Goal: Task Accomplishment & Management: Complete application form

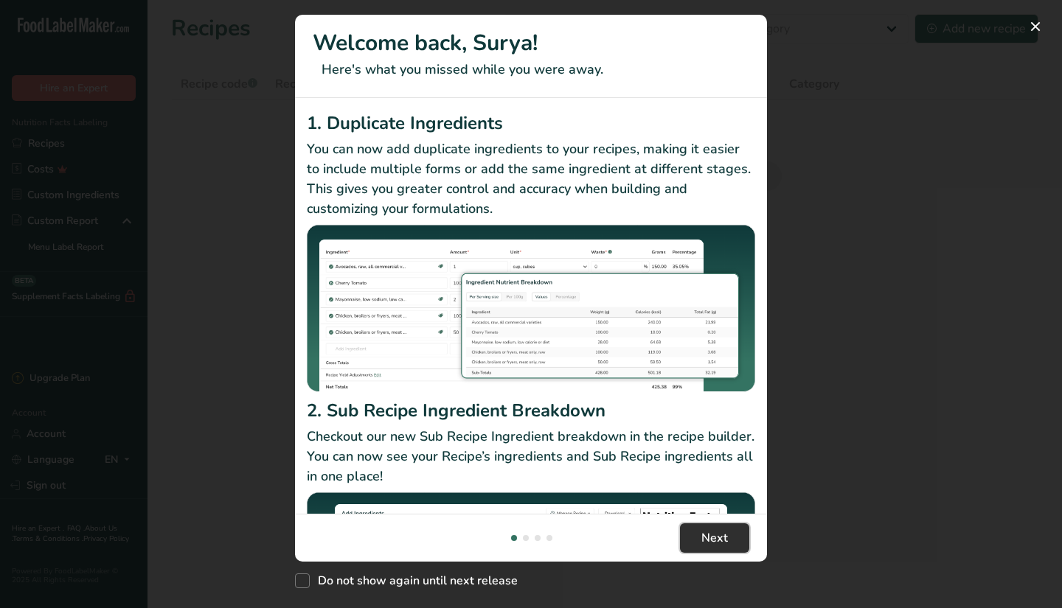
click at [708, 530] on span "Next" at bounding box center [714, 539] width 27 height 18
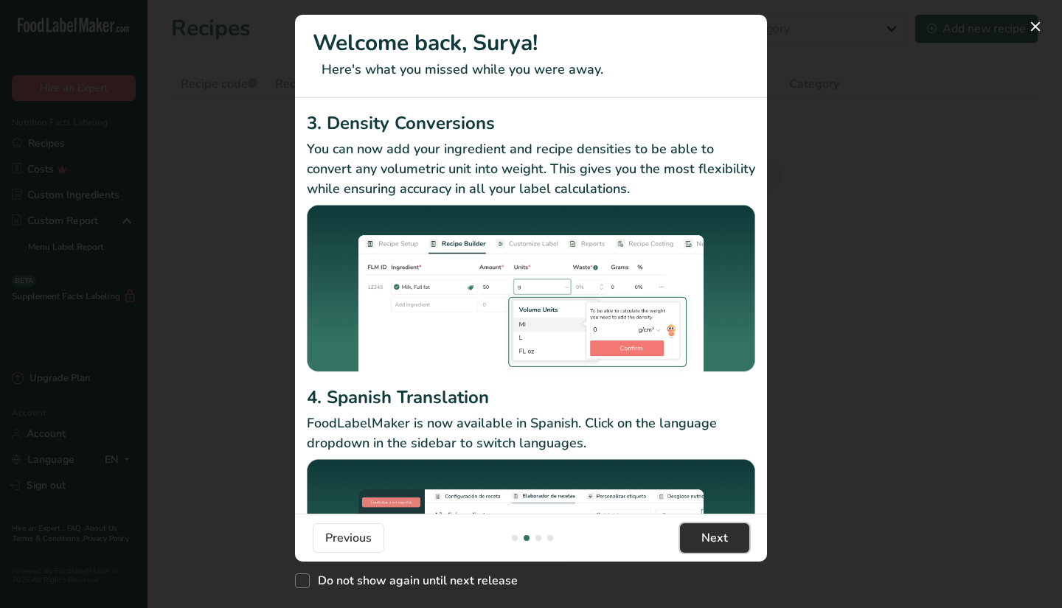
click at [708, 530] on span "Next" at bounding box center [714, 539] width 27 height 18
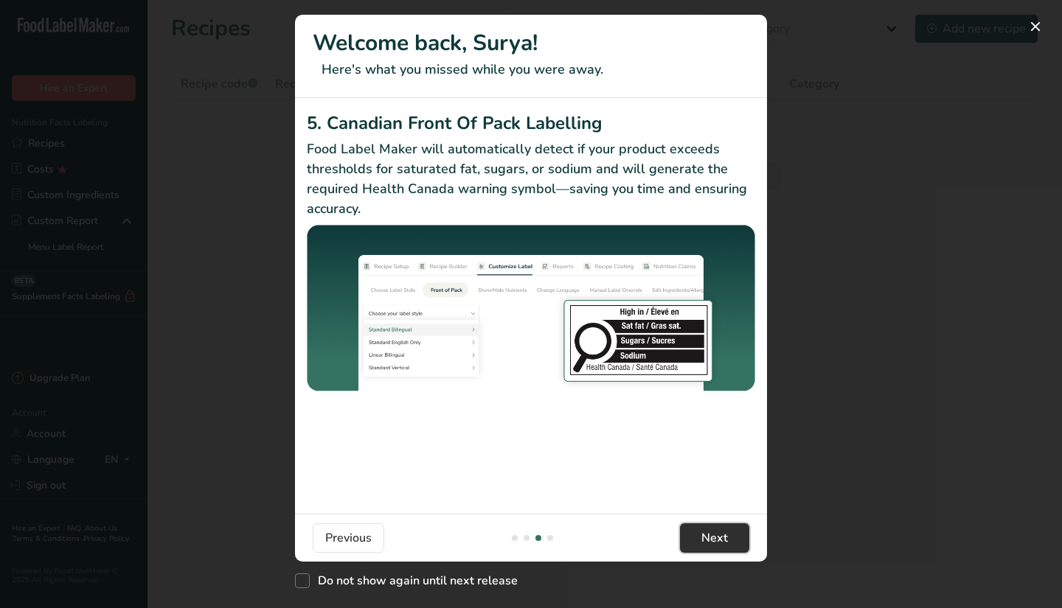
click at [708, 530] on span "Next" at bounding box center [714, 539] width 27 height 18
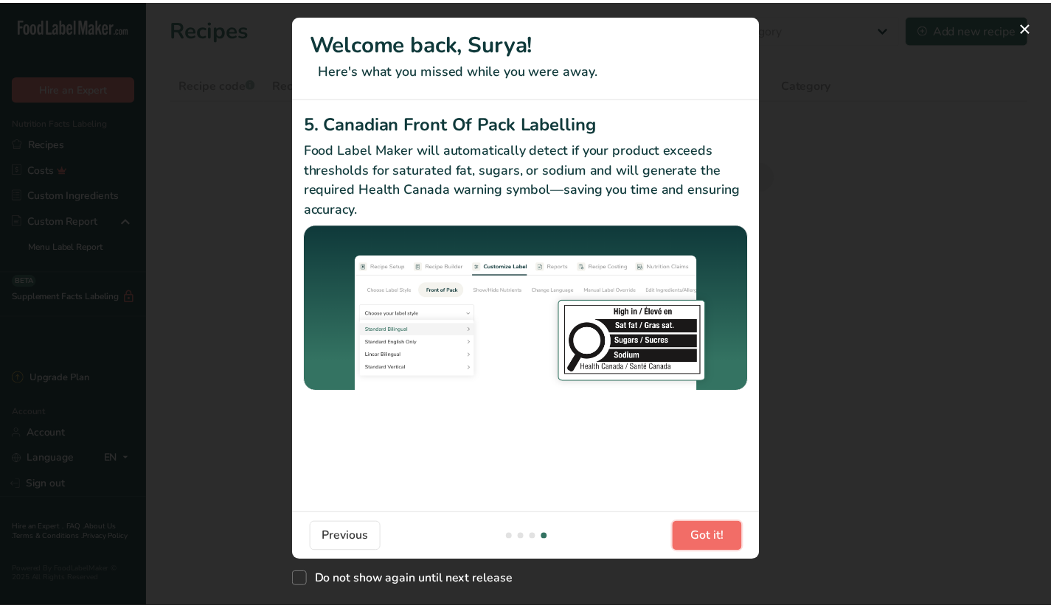
scroll to position [0, 1416]
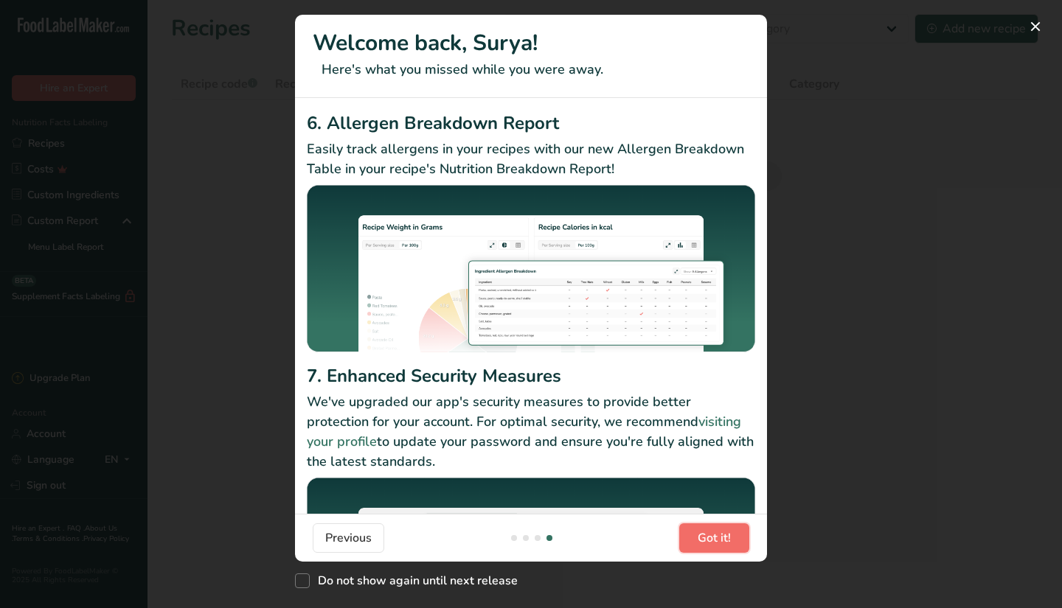
click at [708, 530] on span "Got it!" at bounding box center [714, 539] width 33 height 18
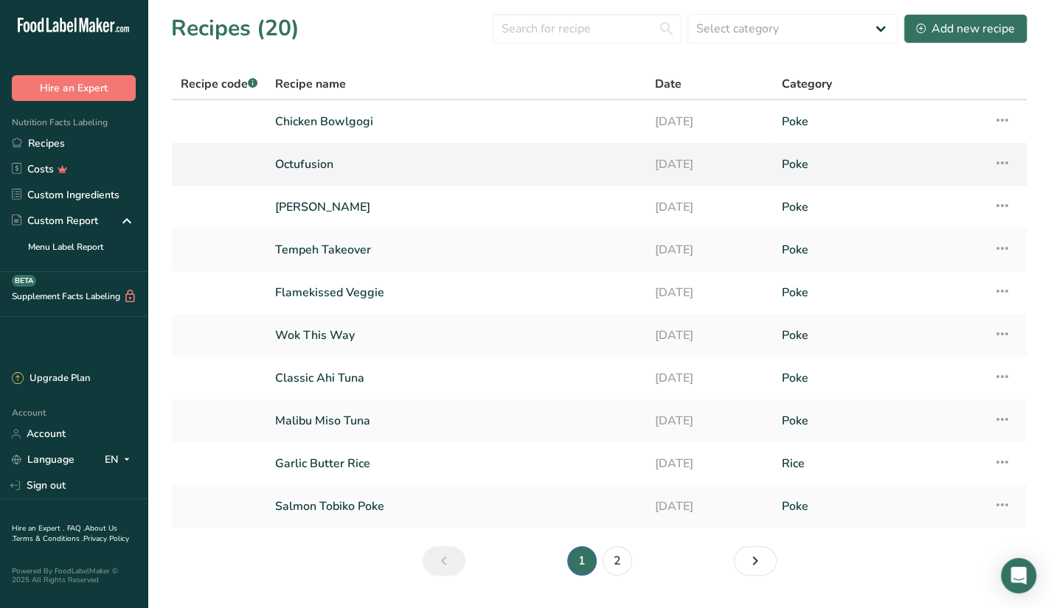
click at [704, 162] on link "13-08-2025" at bounding box center [709, 164] width 109 height 31
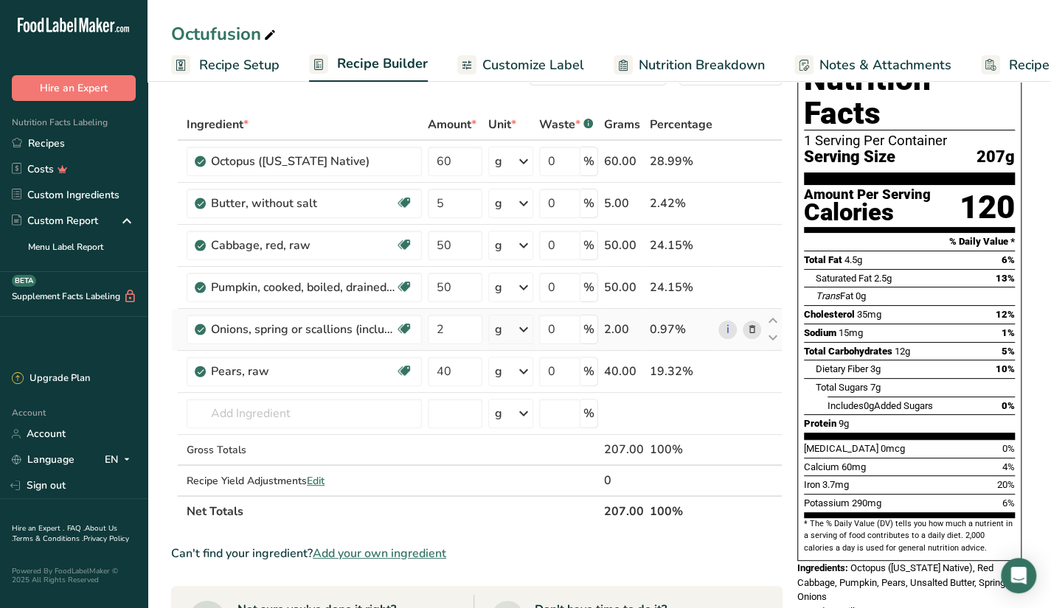
scroll to position [74, 0]
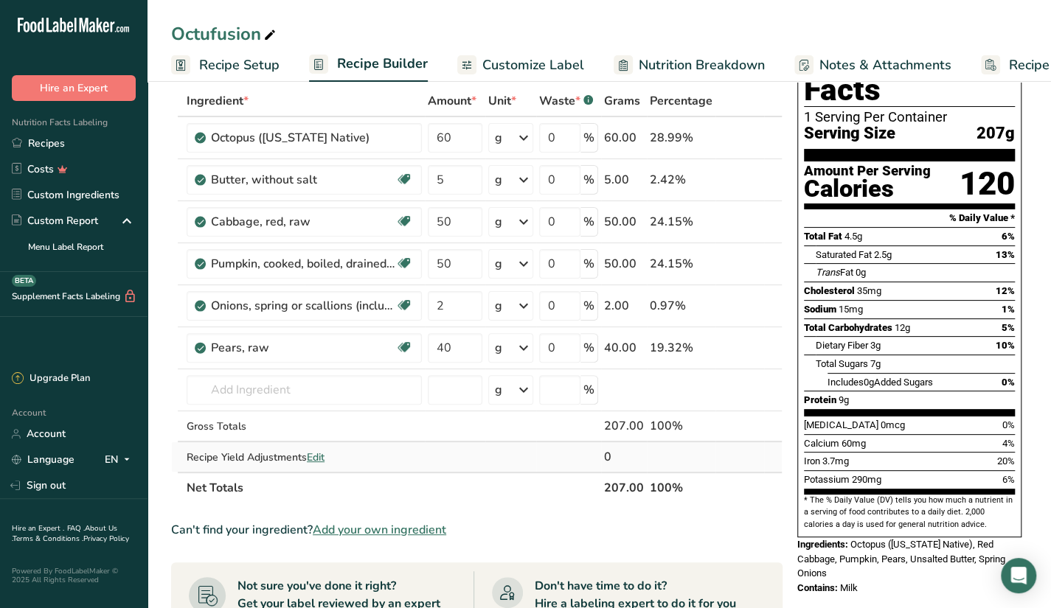
click at [693, 468] on td at bounding box center [681, 458] width 69 height 30
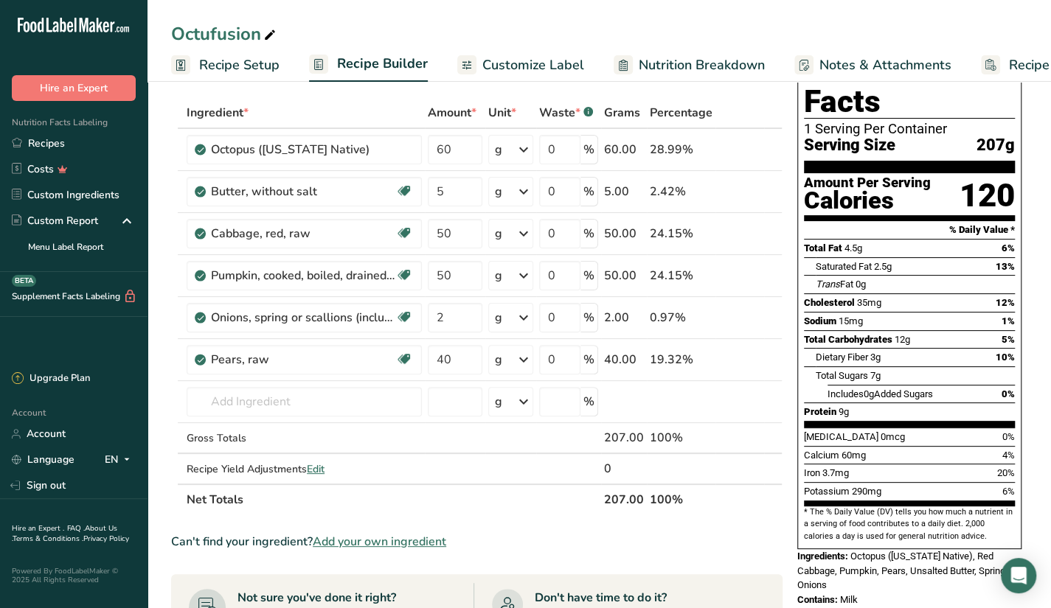
scroll to position [0, 0]
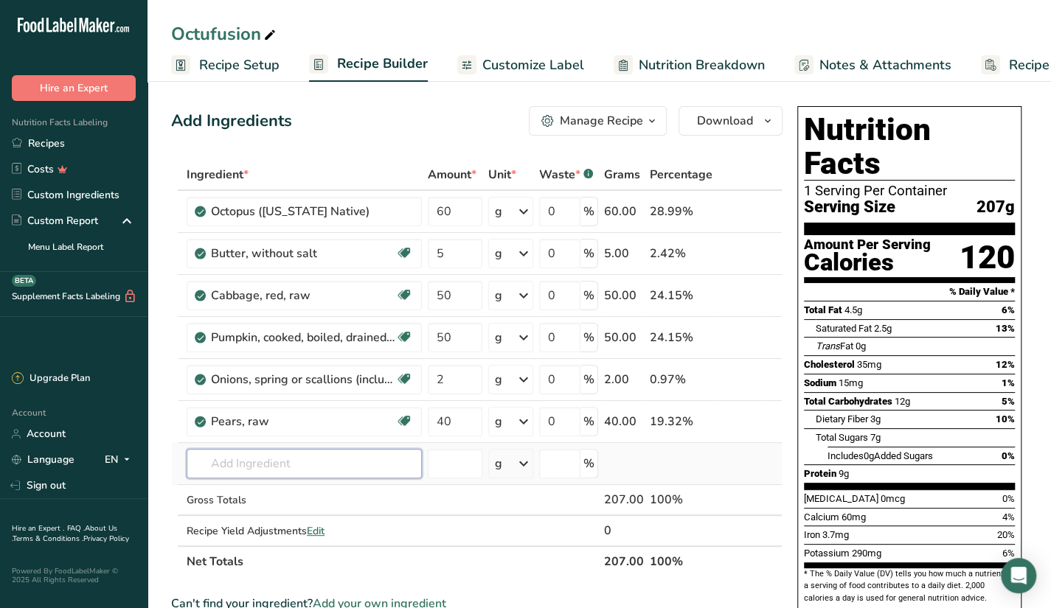
click at [319, 476] on input "text" at bounding box center [304, 464] width 235 height 30
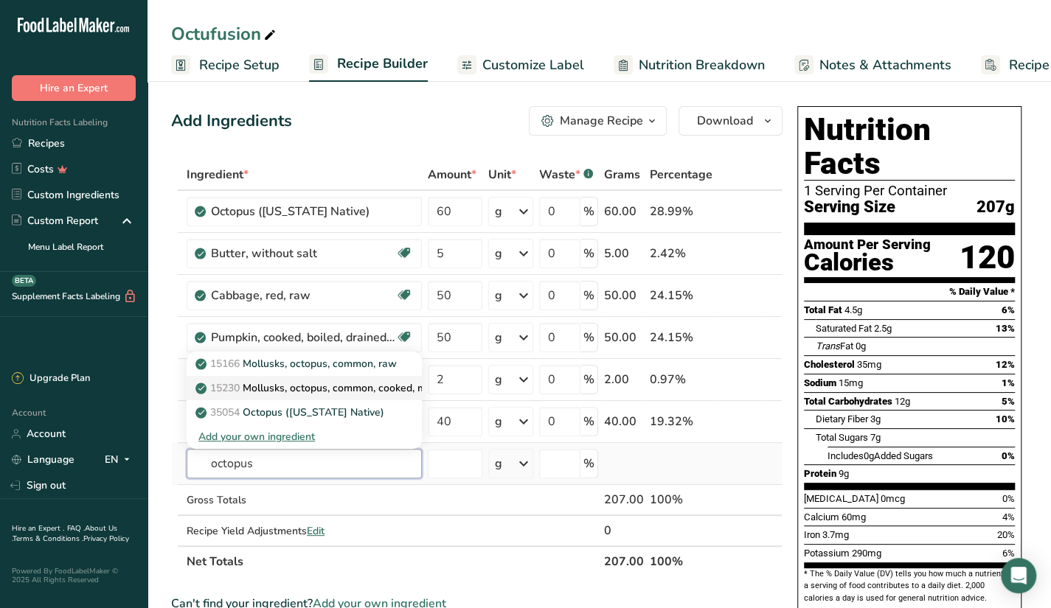
type input "octopus"
click at [308, 389] on p "15230 Mollusks, octopus, common, cooked, moist heat" at bounding box center [332, 388] width 269 height 15
type input "Mollusks, octopus, common, cooked, moist heat"
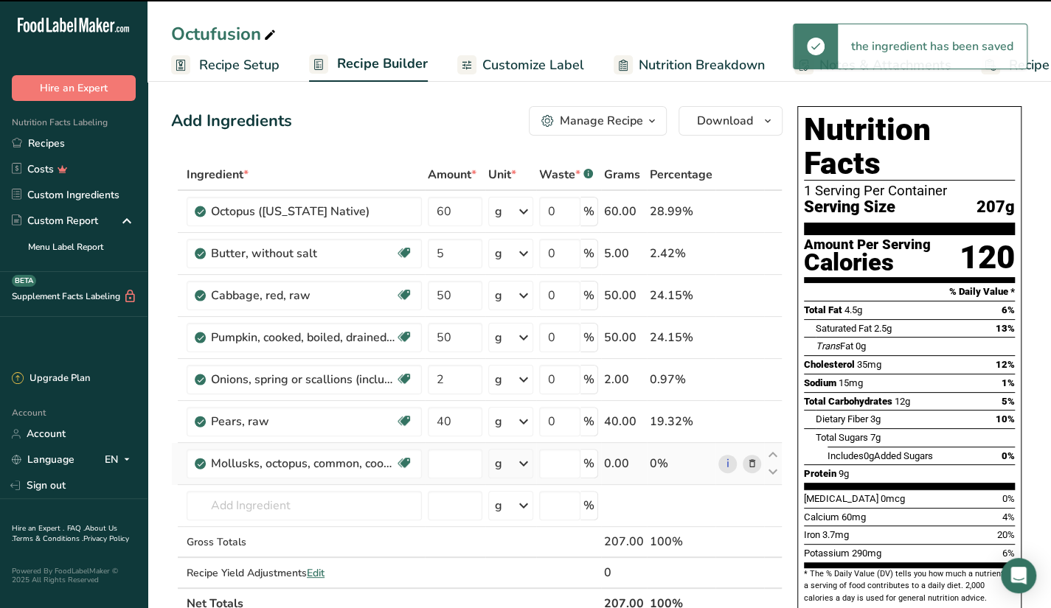
type input "0"
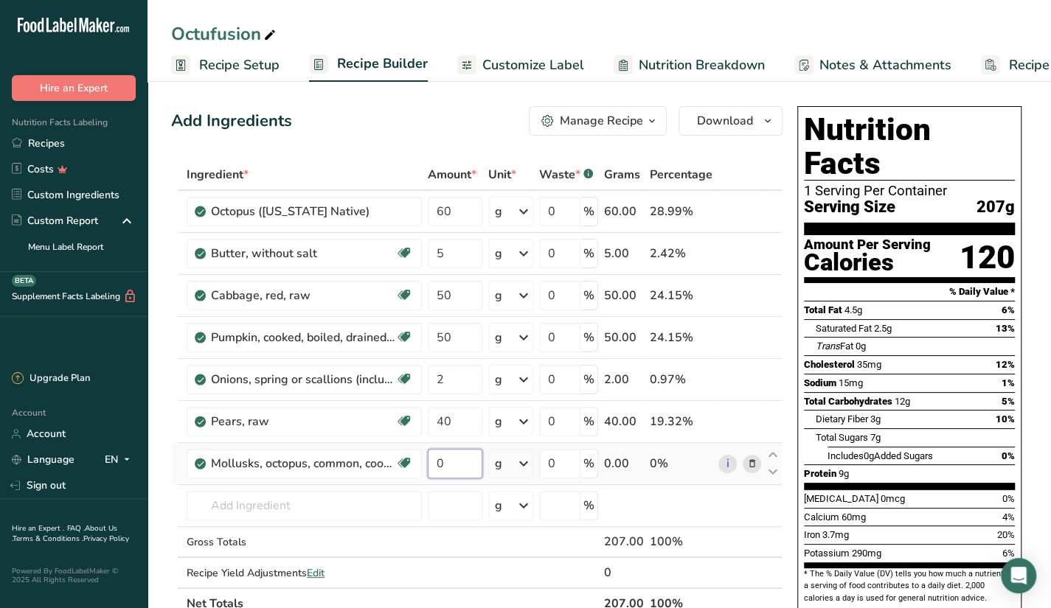
click at [443, 460] on input "0" at bounding box center [455, 464] width 55 height 30
type input "60"
click at [366, 489] on div "Ingredient * Amount * Unit * Waste * .a-a{fill:#347362;}.b-a{fill:#fff;} Grams …" at bounding box center [476, 389] width 611 height 460
click at [749, 206] on icon at bounding box center [751, 211] width 10 height 15
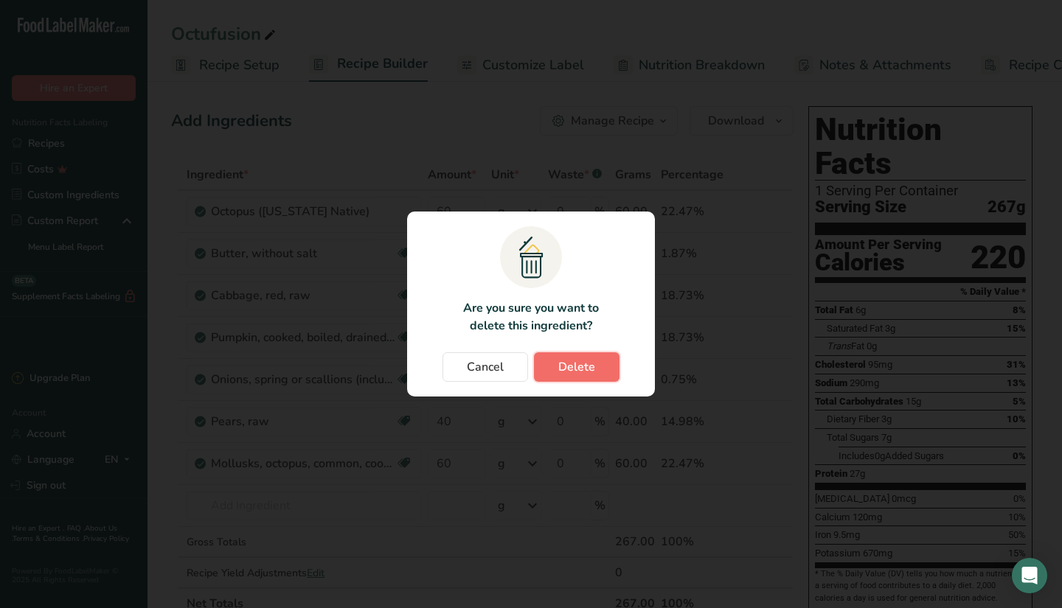
click at [564, 372] on span "Delete" at bounding box center [576, 367] width 37 height 18
click at [698, 269] on div "Change password modal" at bounding box center [531, 304] width 1062 height 608
click at [517, 371] on button "Cancel" at bounding box center [486, 368] width 86 height 30
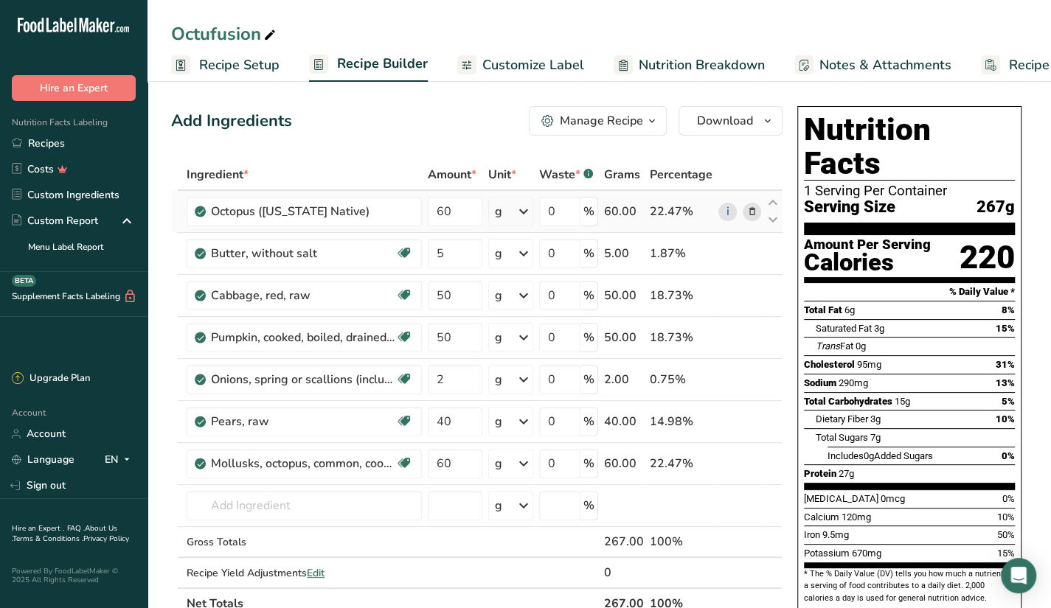
click at [752, 206] on icon at bounding box center [751, 211] width 10 height 15
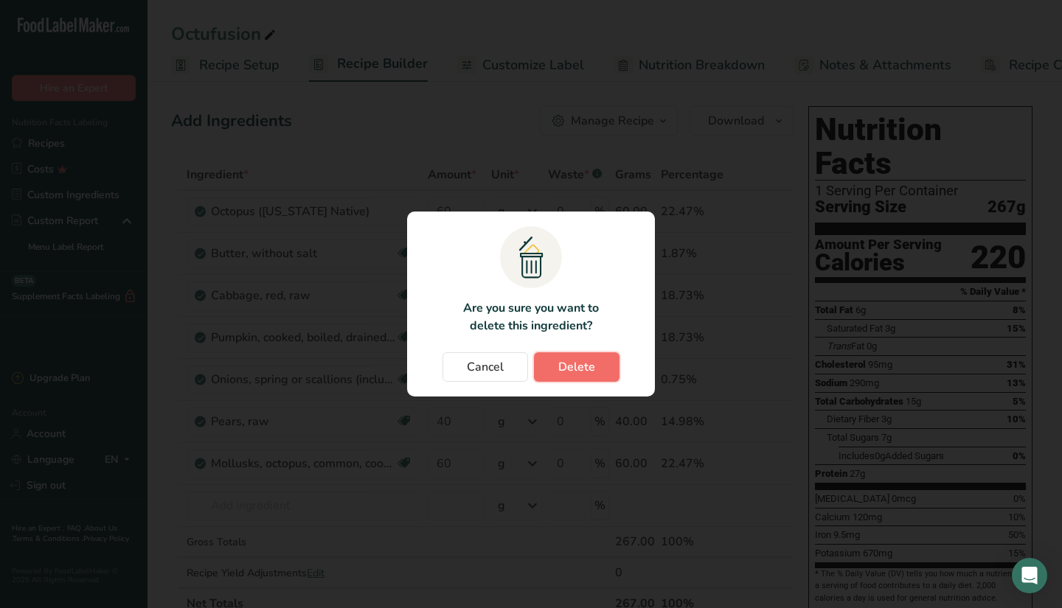
click at [554, 375] on button "Delete" at bounding box center [577, 368] width 86 height 30
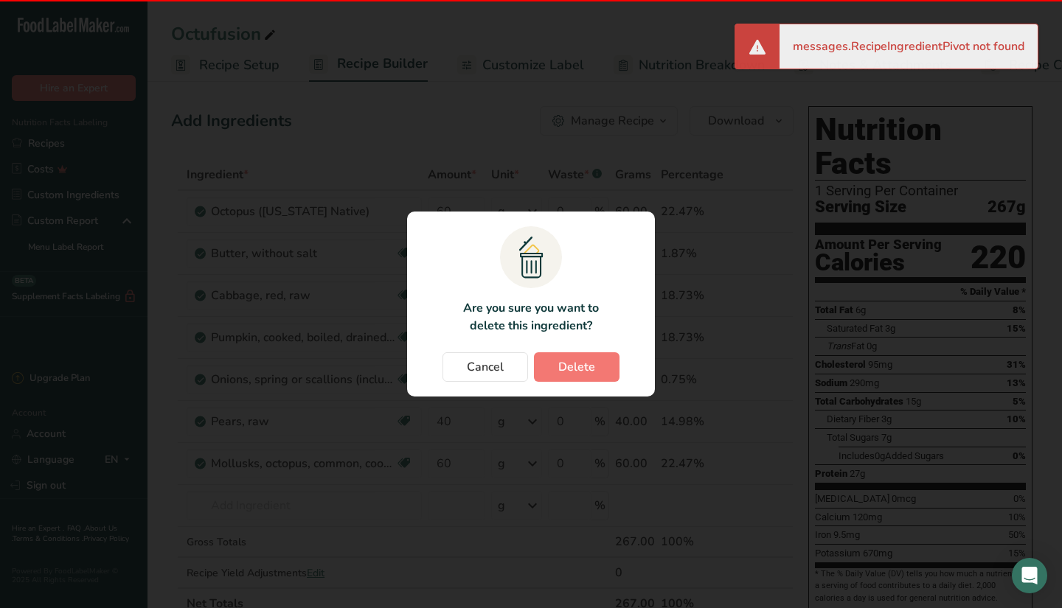
drag, startPoint x: 552, startPoint y: 344, endPoint x: 503, endPoint y: 420, distance: 90.2
click at [516, 397] on div ".a{fill:#f5f3ed;}.b,.e{fill:#0f393a;}.c{fill:none;}.d{fill:#f2c549;}.e{stroke:r…" at bounding box center [531, 304] width 295 height 232
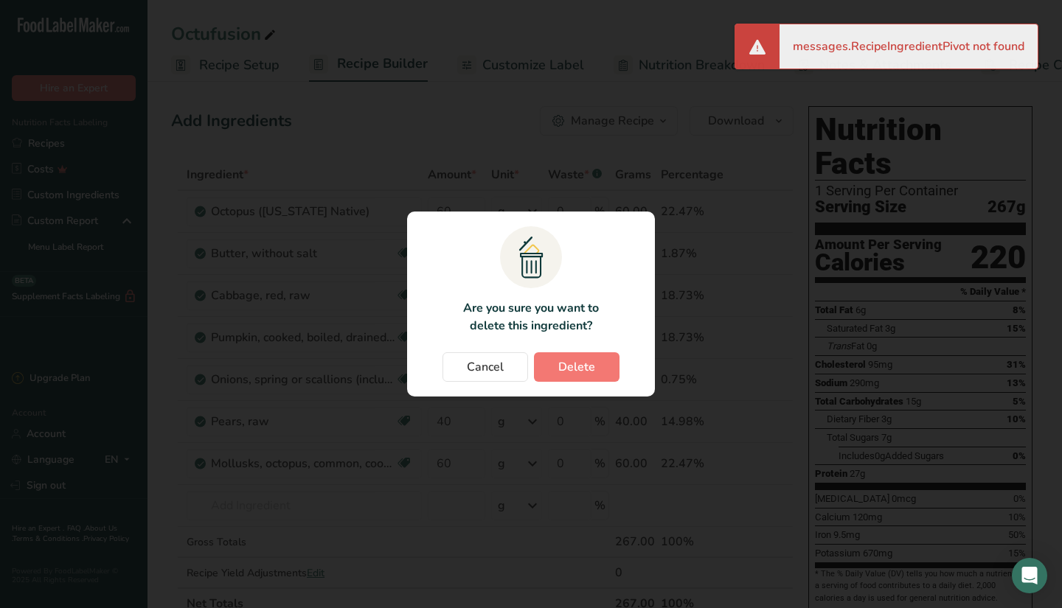
click at [583, 384] on section ".a{fill:#f5f3ed;}.b,.e{fill:#0f393a;}.c{fill:none;}.d{fill:#f2c549;}.e{stroke:r…" at bounding box center [531, 304] width 248 height 185
click at [583, 365] on span "Delete" at bounding box center [576, 367] width 37 height 18
click at [479, 367] on span "Cancel" at bounding box center [485, 367] width 37 height 18
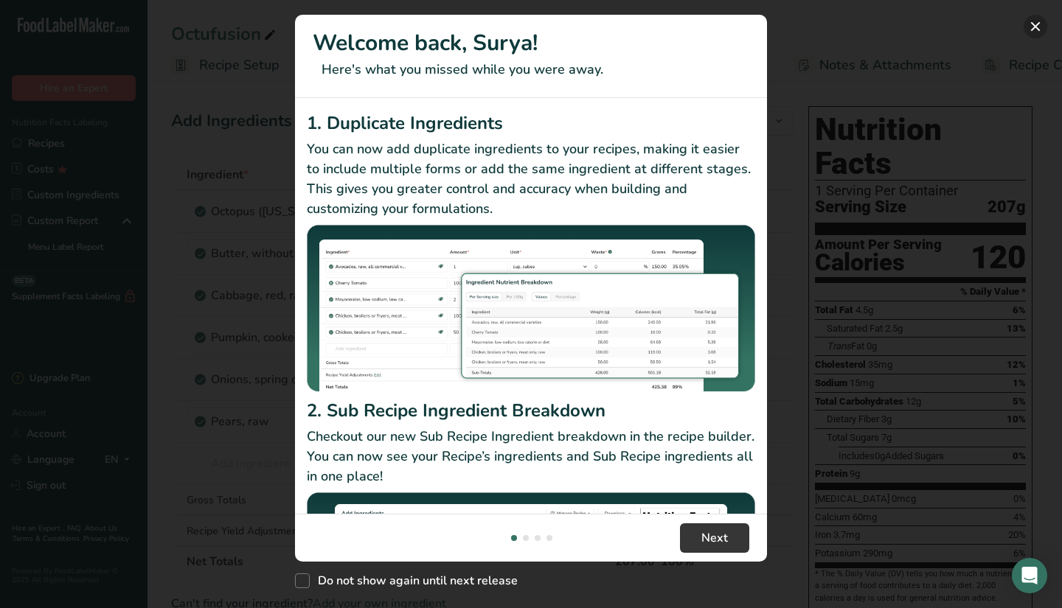
click at [1041, 25] on button "New Features" at bounding box center [1036, 27] width 24 height 24
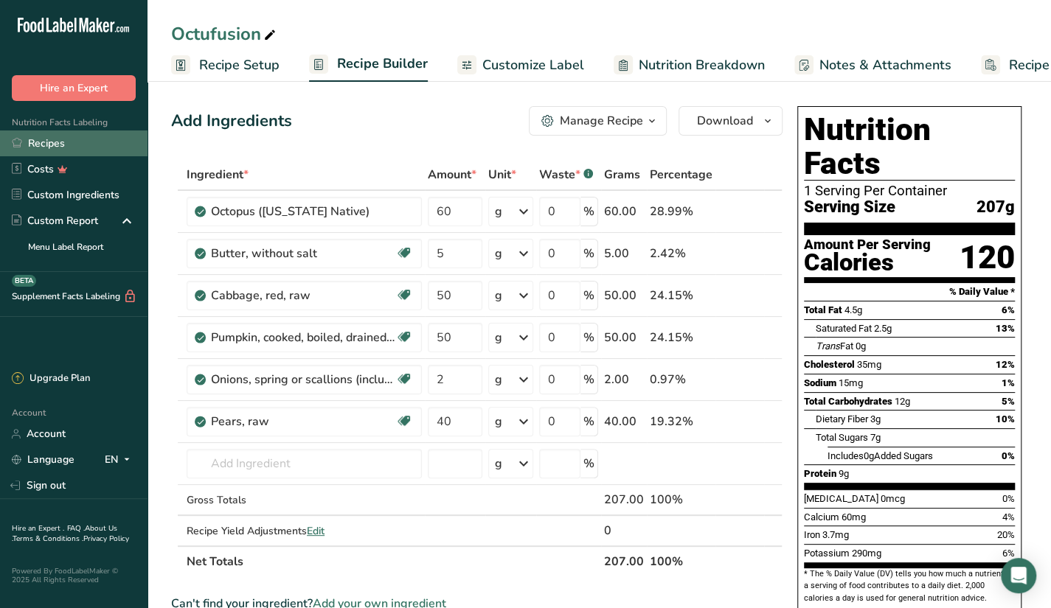
click at [75, 138] on link "Recipes" at bounding box center [74, 144] width 148 height 26
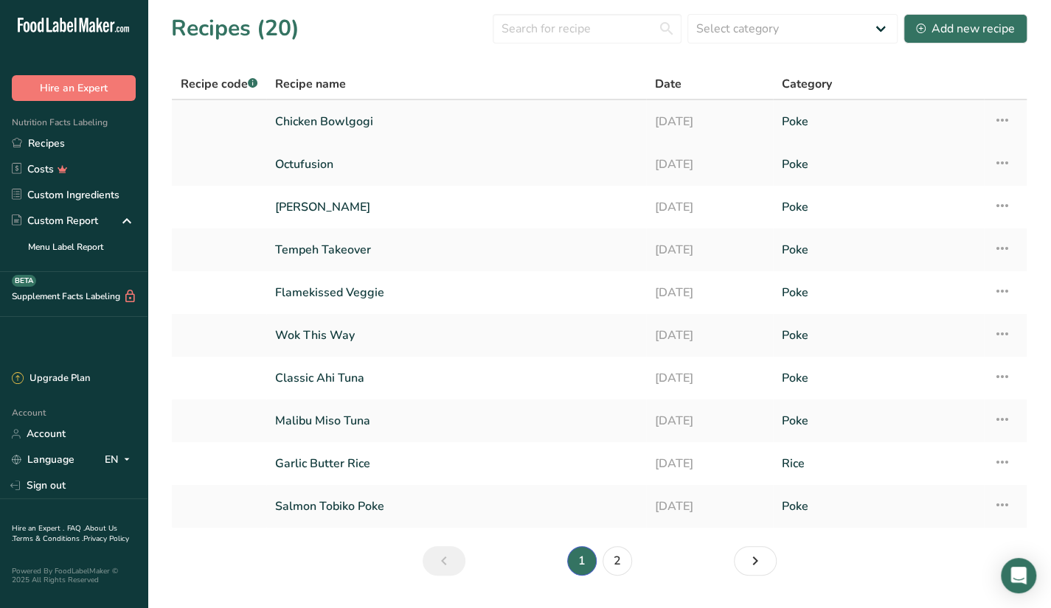
click at [350, 110] on link "Chicken Bowlgogi" at bounding box center [456, 121] width 362 height 31
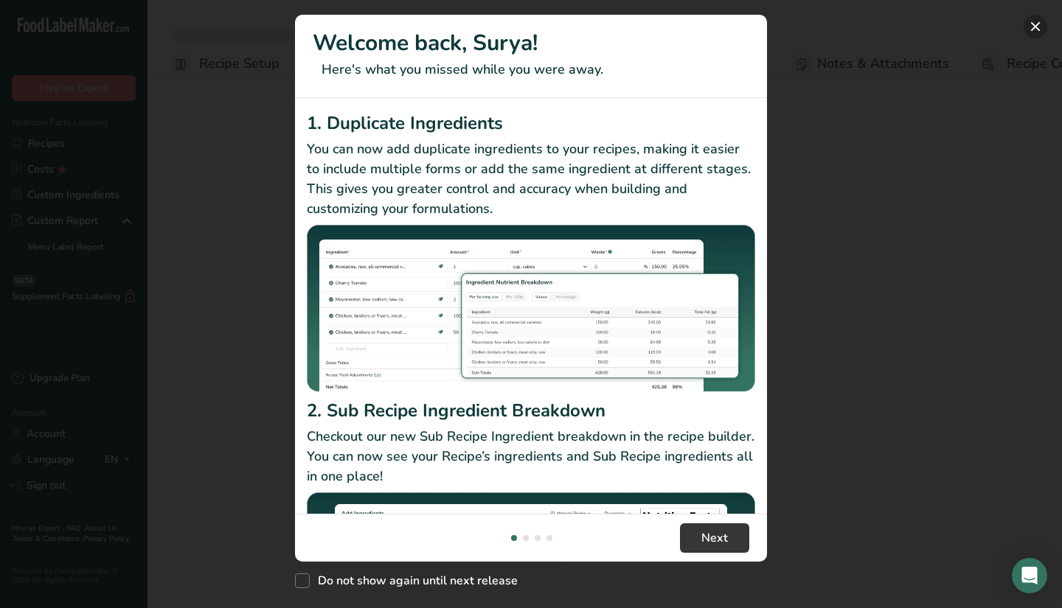
click at [1030, 20] on button "New Features" at bounding box center [1036, 27] width 24 height 24
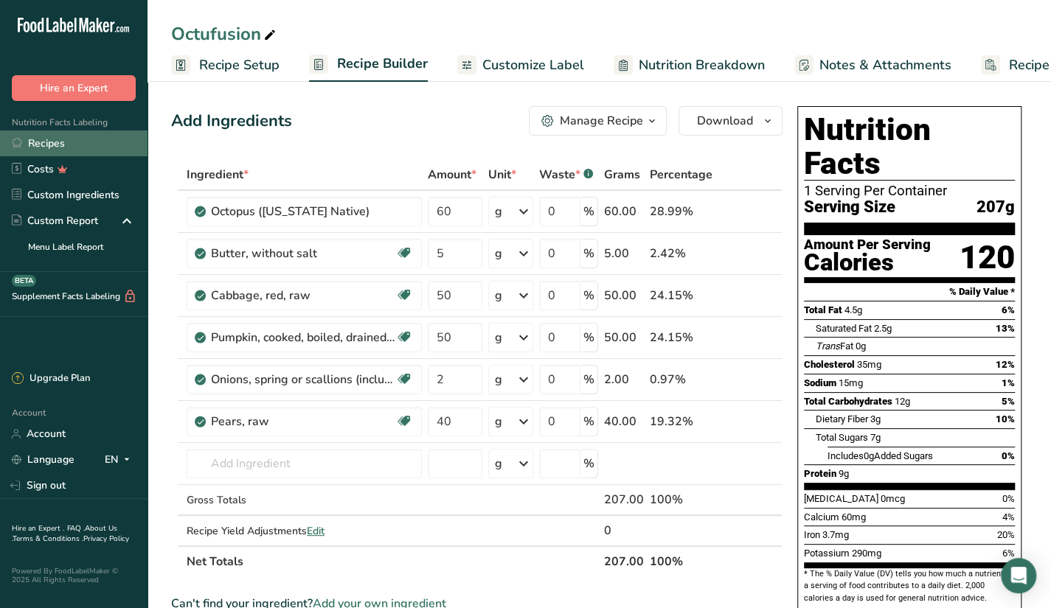
click at [91, 143] on link "Recipes" at bounding box center [74, 144] width 148 height 26
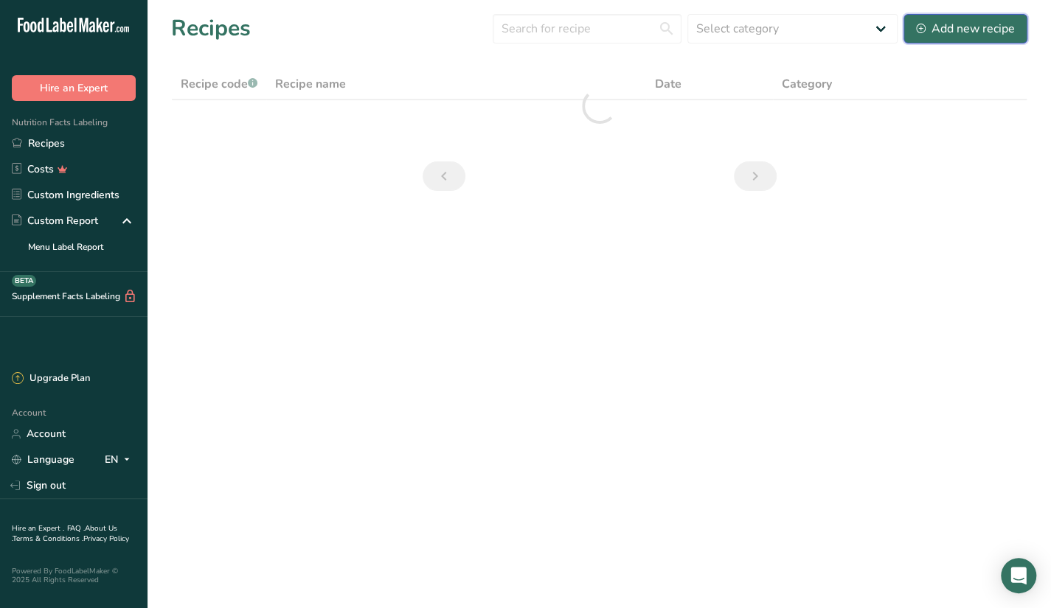
click at [929, 27] on div "Add new recipe" at bounding box center [965, 29] width 99 height 18
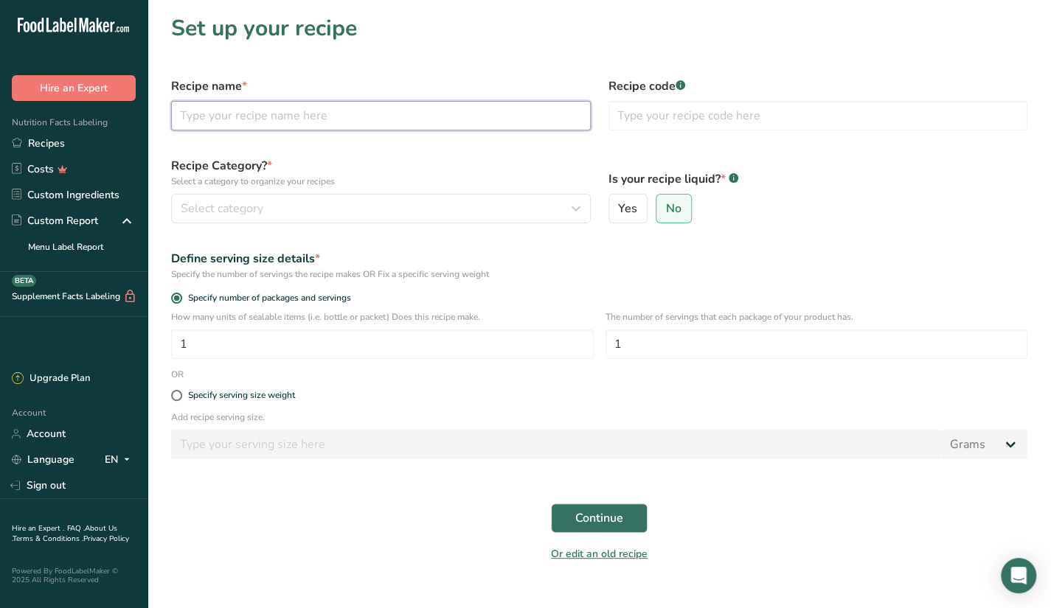
click at [381, 114] on input "text" at bounding box center [381, 116] width 420 height 30
type input "s"
click at [314, 107] on input "Spicy Chicken South" at bounding box center [381, 116] width 420 height 30
type input "Spicy Chicken Soutwest"
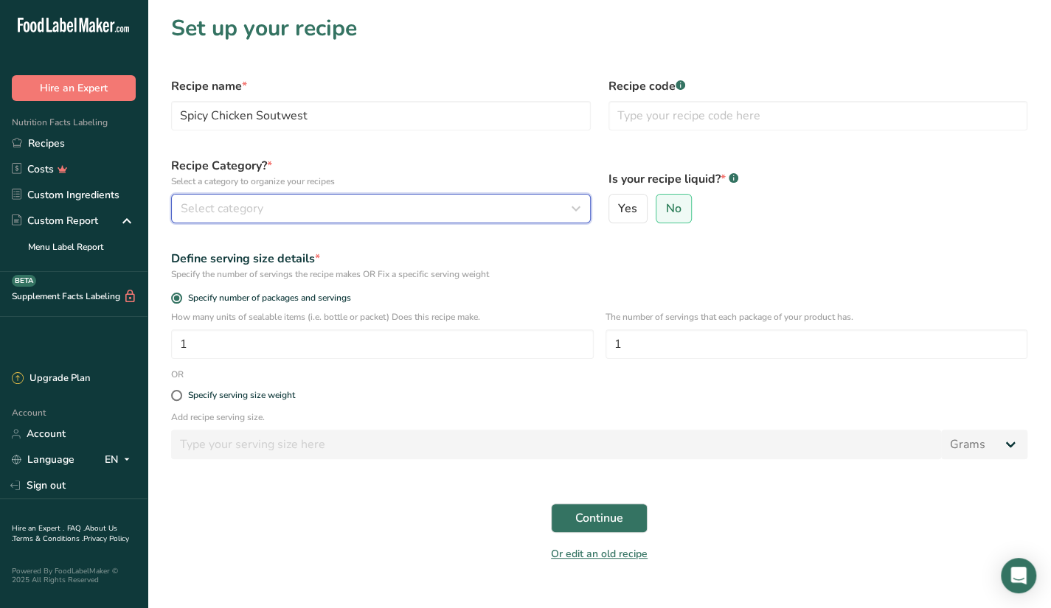
click at [423, 213] on div "Select category" at bounding box center [377, 209] width 392 height 18
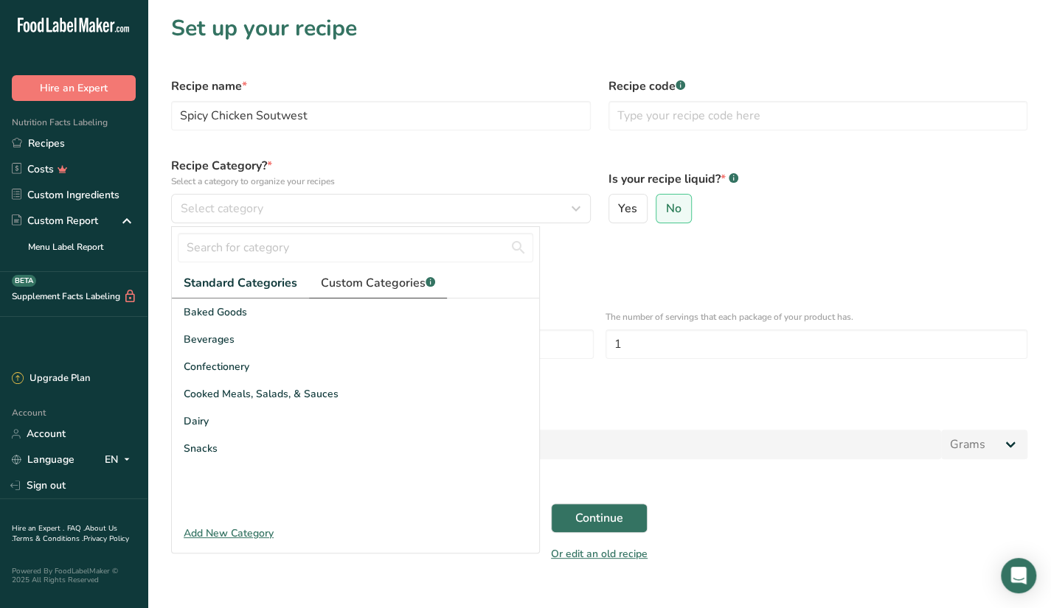
click at [396, 279] on span "Custom Categories .a-a{fill:#347362;}.b-a{fill:#fff;}" at bounding box center [378, 283] width 114 height 18
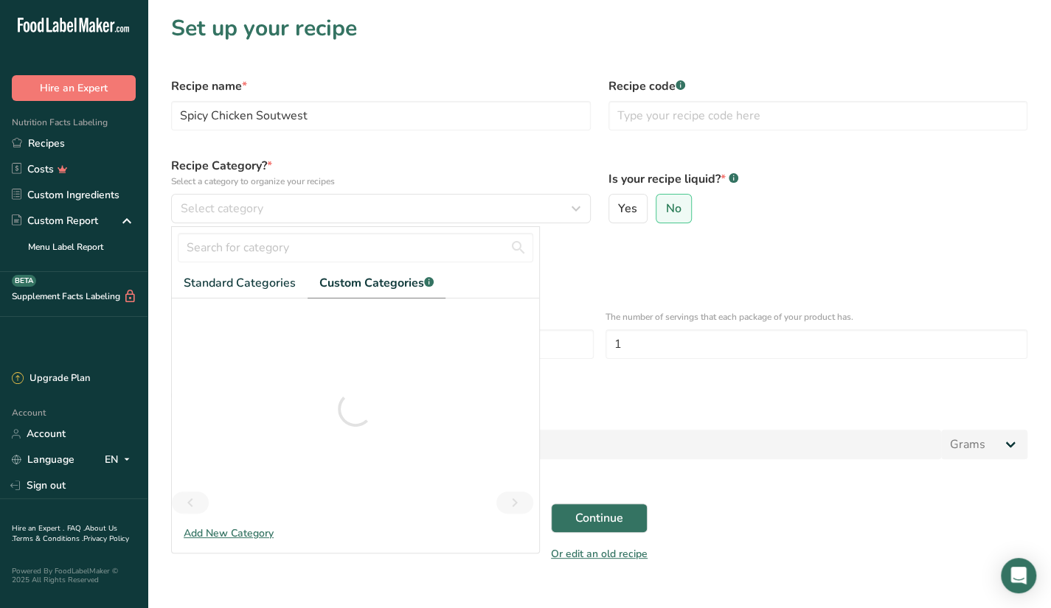
click at [230, 537] on div "Add New Category" at bounding box center [355, 533] width 367 height 15
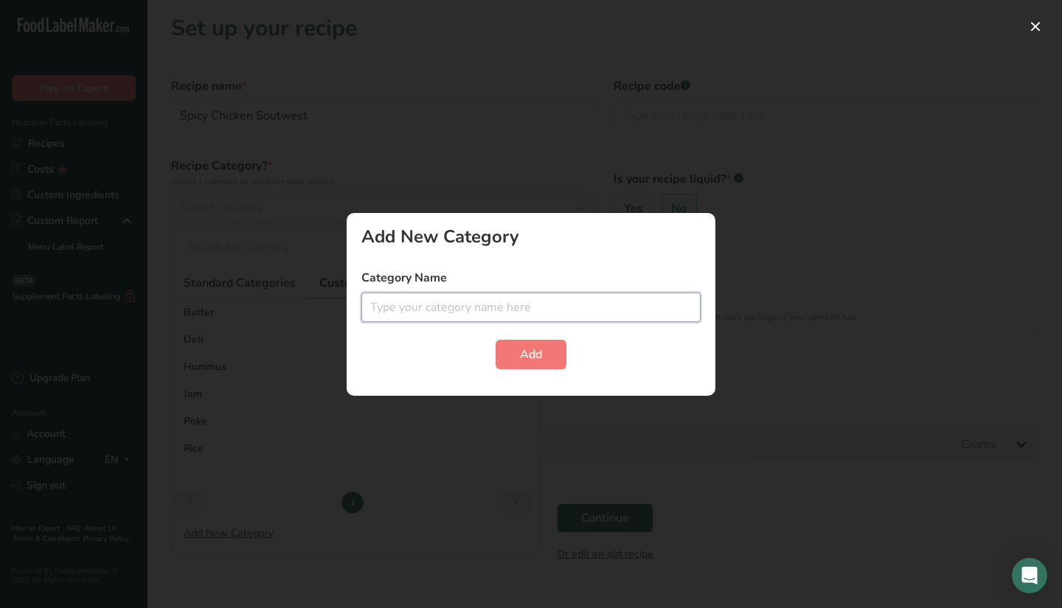
click at [464, 322] on input "text" at bounding box center [530, 308] width 339 height 30
type input "Salad"
click at [496, 340] on button "Add" at bounding box center [531, 355] width 71 height 30
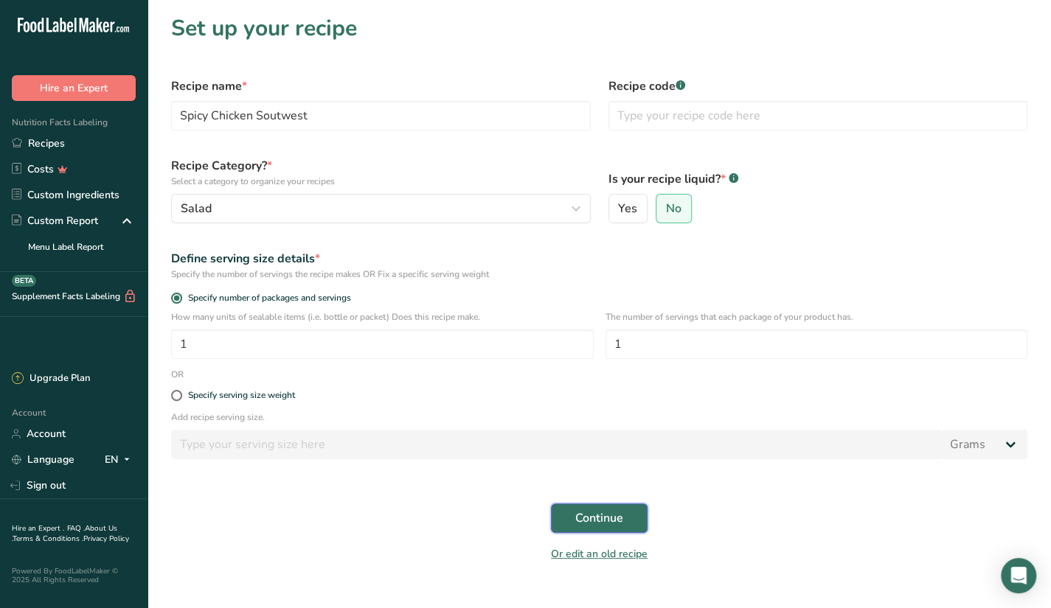
click at [614, 515] on span "Continue" at bounding box center [599, 519] width 48 height 18
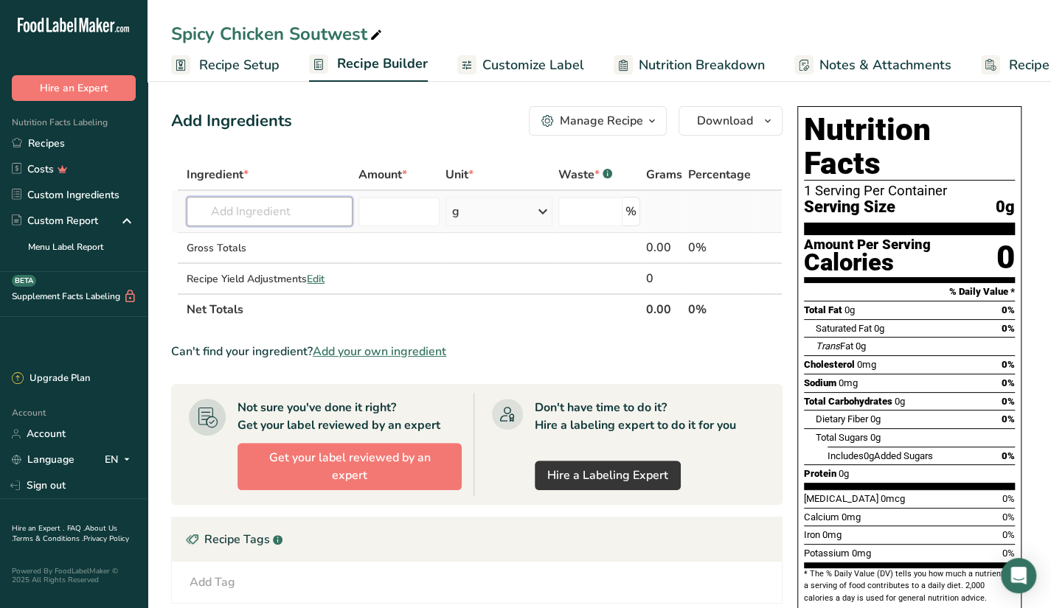
click at [305, 201] on input "text" at bounding box center [270, 212] width 166 height 30
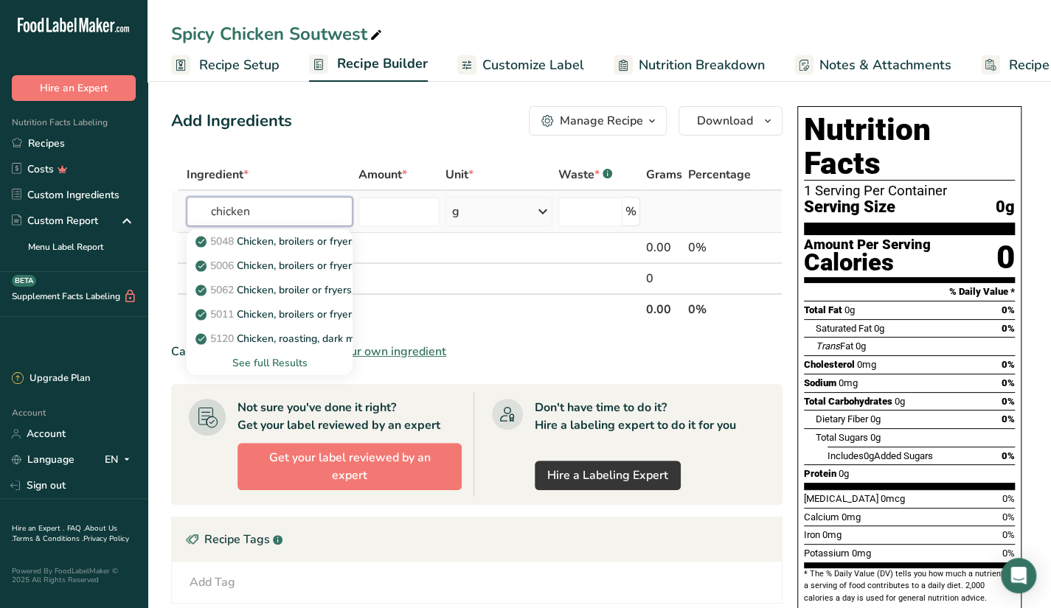
type input "chicken"
click at [301, 367] on div "See full Results" at bounding box center [269, 363] width 142 height 15
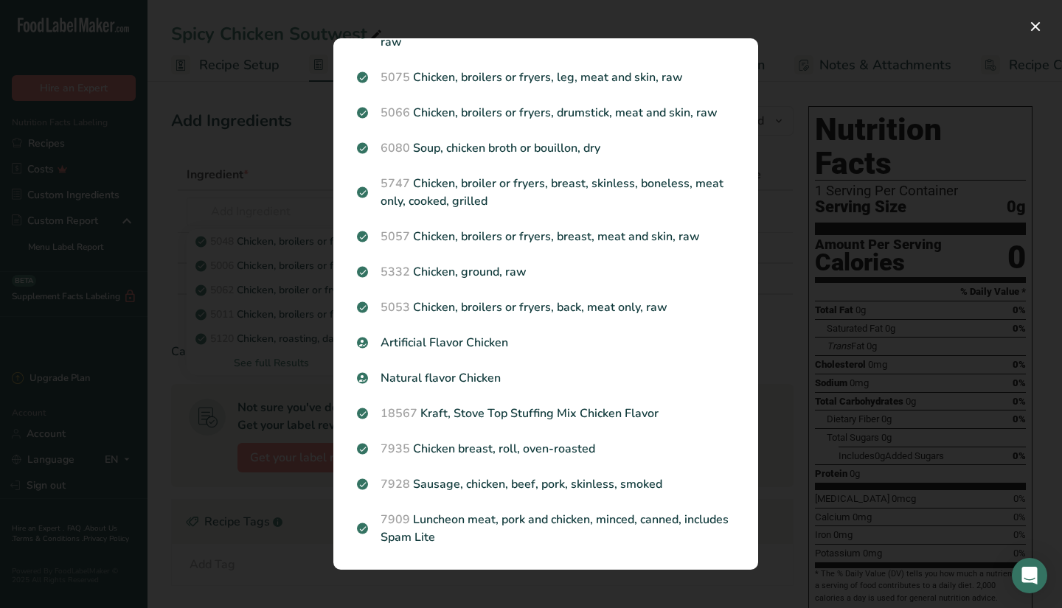
scroll to position [1651, 0]
click at [855, 223] on div "Search results modal" at bounding box center [531, 304] width 1062 height 608
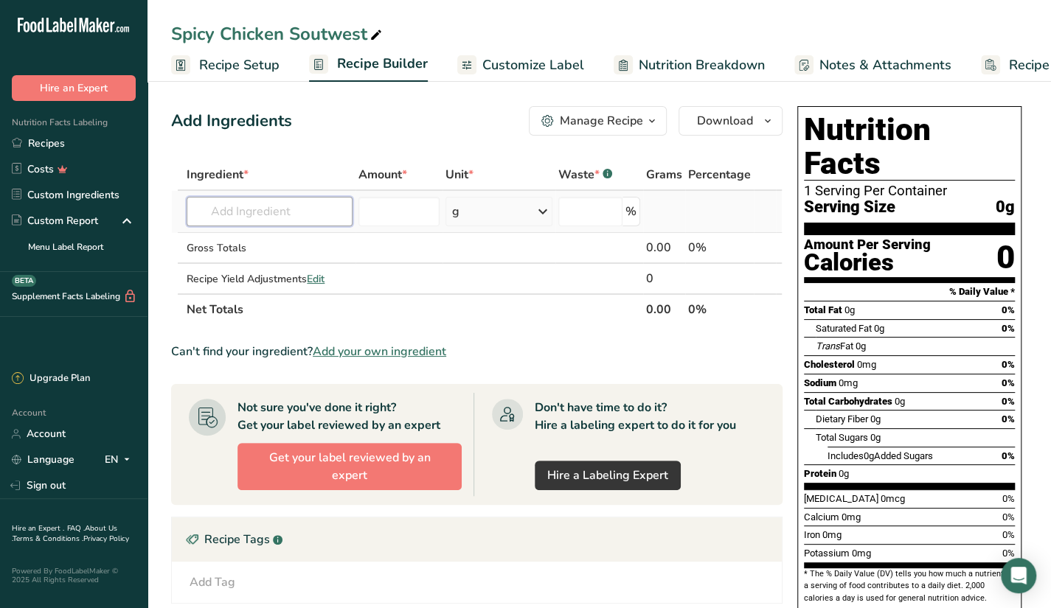
click at [311, 223] on input "text" at bounding box center [270, 212] width 166 height 30
type input "h"
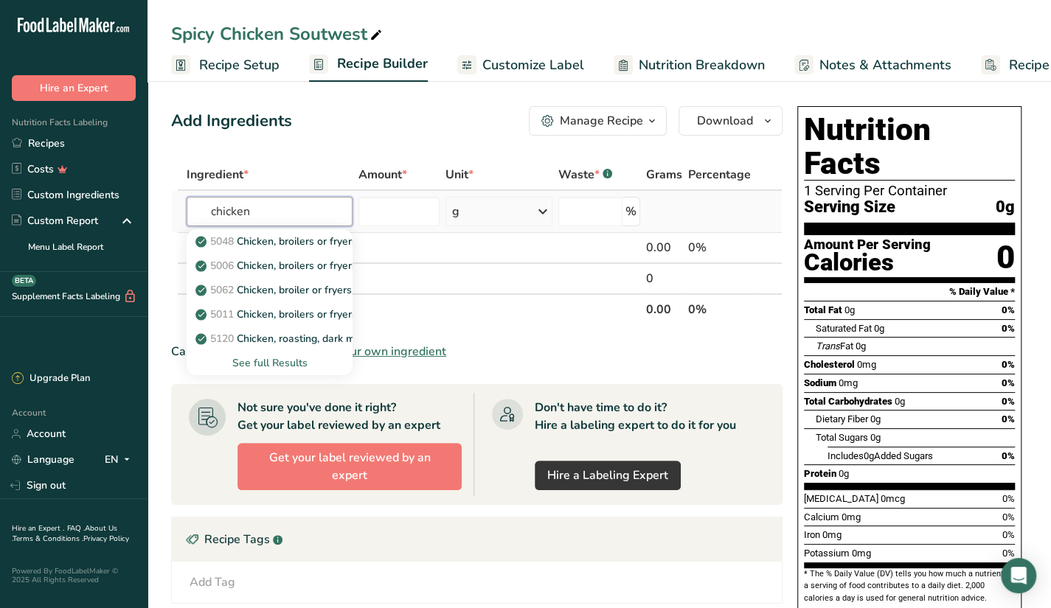
type input "chicken"
click at [263, 364] on div "See full Results" at bounding box center [269, 363] width 142 height 15
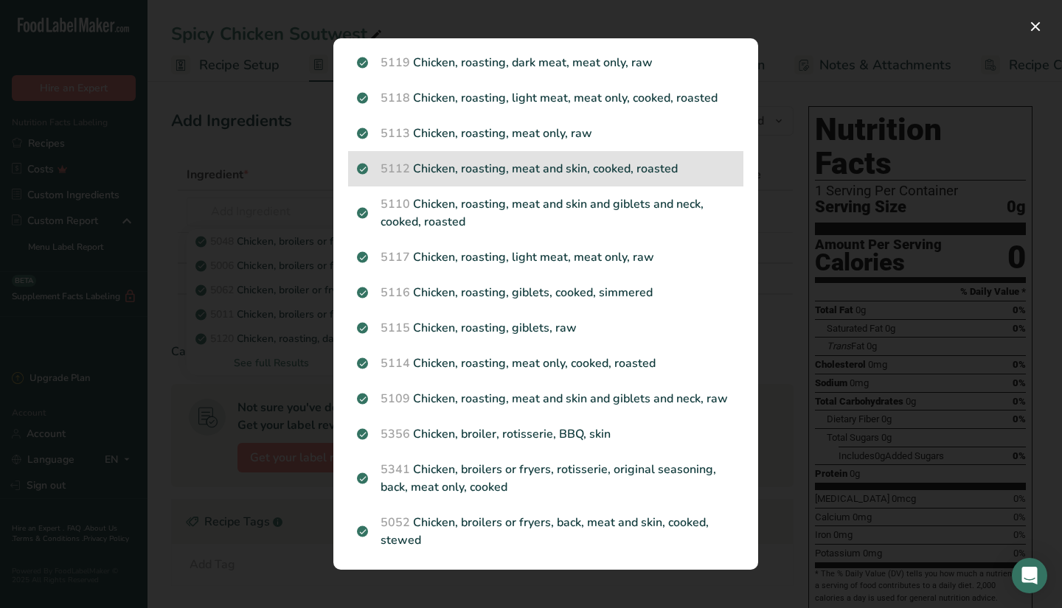
scroll to position [176, 0]
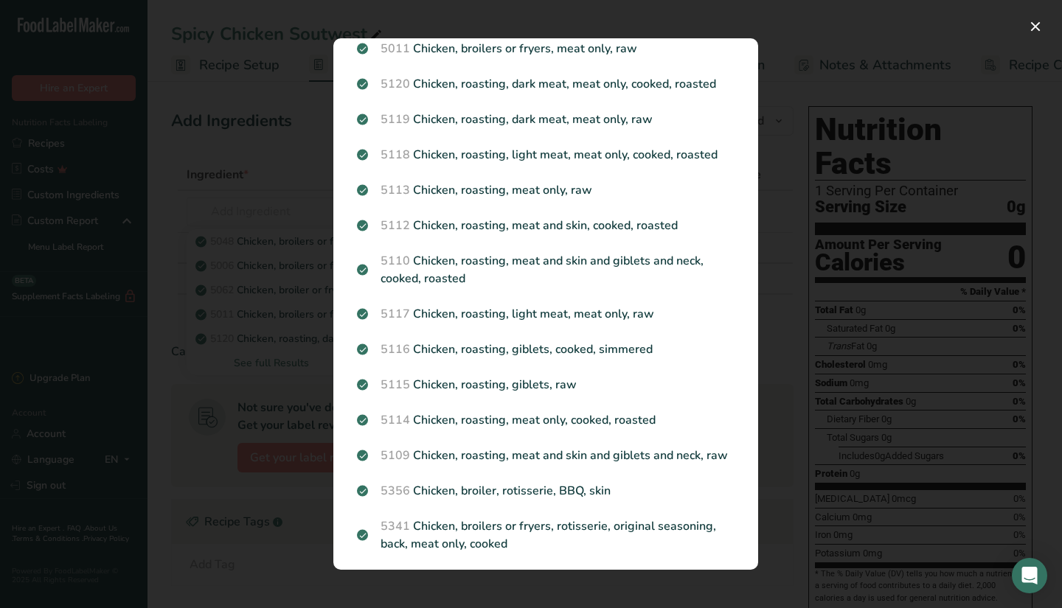
click at [721, 2] on div "Search results modal" at bounding box center [531, 304] width 1062 height 608
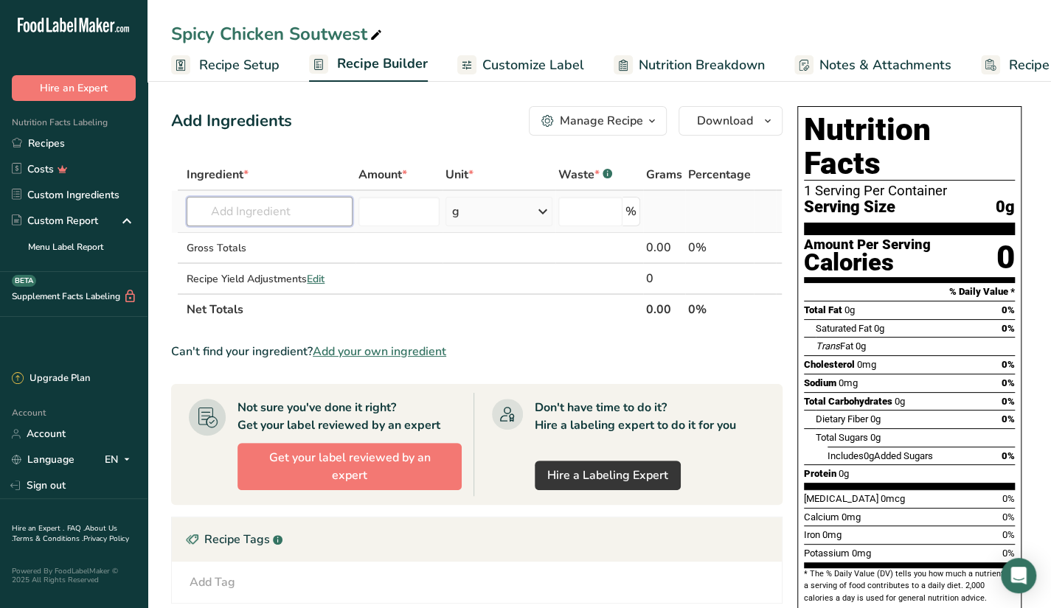
click at [345, 212] on input "text" at bounding box center [270, 212] width 166 height 30
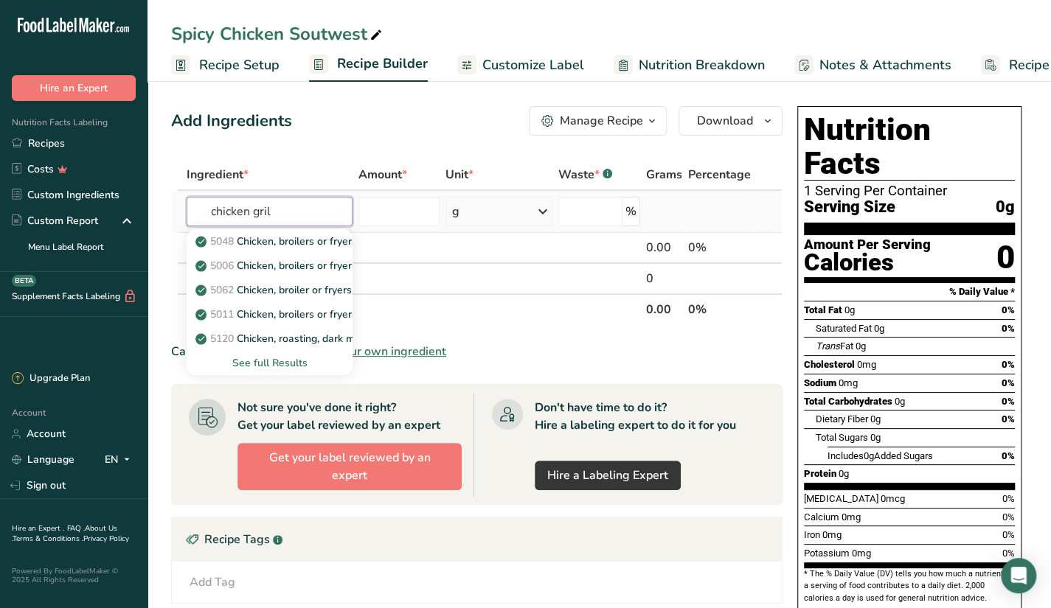
type input "chicken gril"
click at [273, 195] on td "5048 Chicken, broilers or fryers, back, meat and skin, raw 5006 Chicken, broile…" at bounding box center [270, 212] width 172 height 42
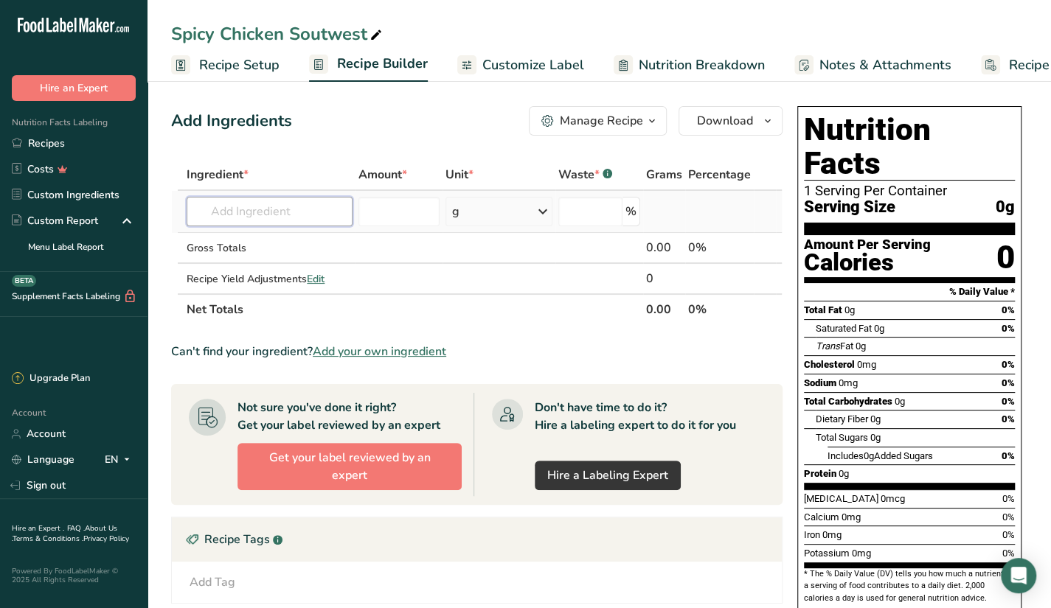
click at [283, 211] on input "text" at bounding box center [270, 212] width 166 height 30
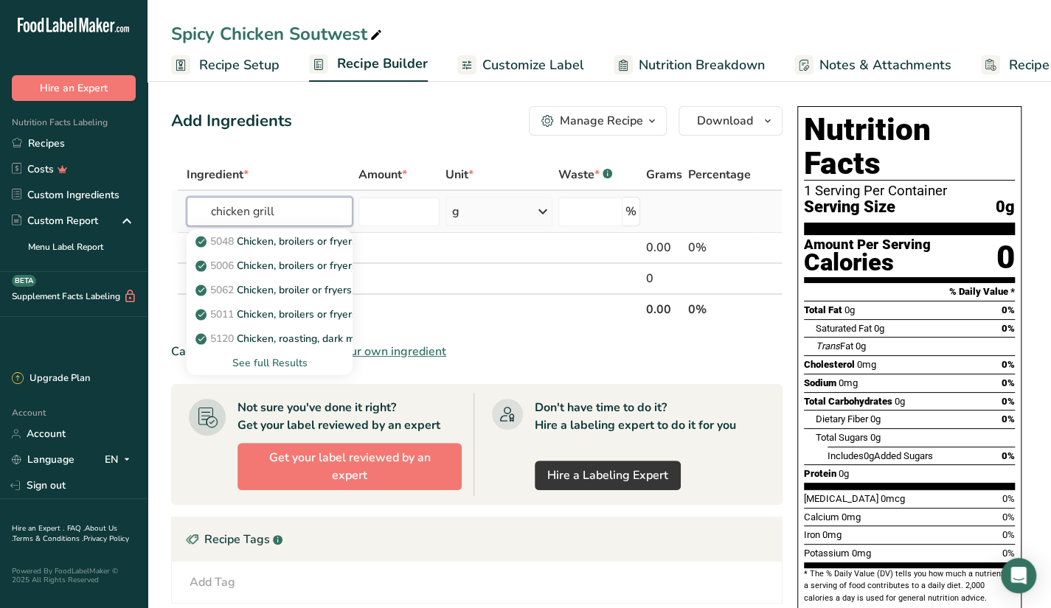
type input "chicken grill"
click at [252, 361] on div "See full Results" at bounding box center [269, 363] width 142 height 15
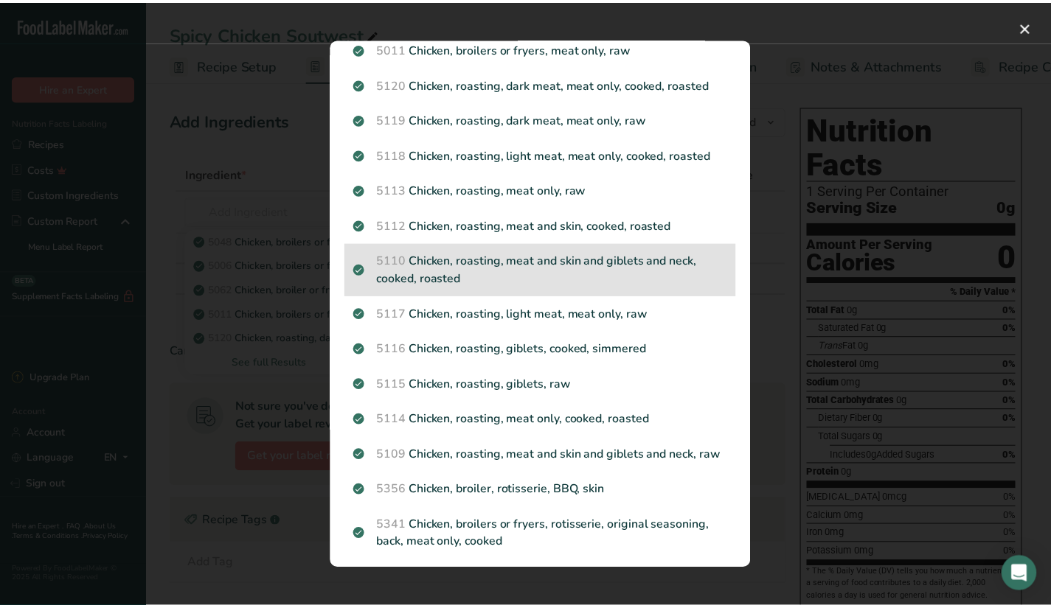
scroll to position [0, 0]
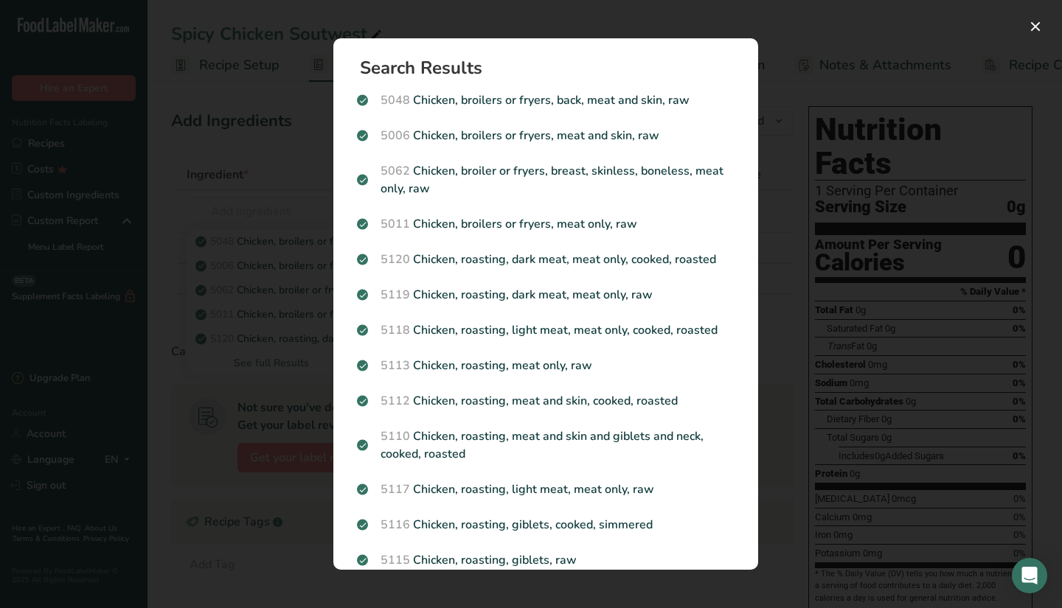
click at [230, 372] on div "Search results modal" at bounding box center [531, 304] width 1062 height 608
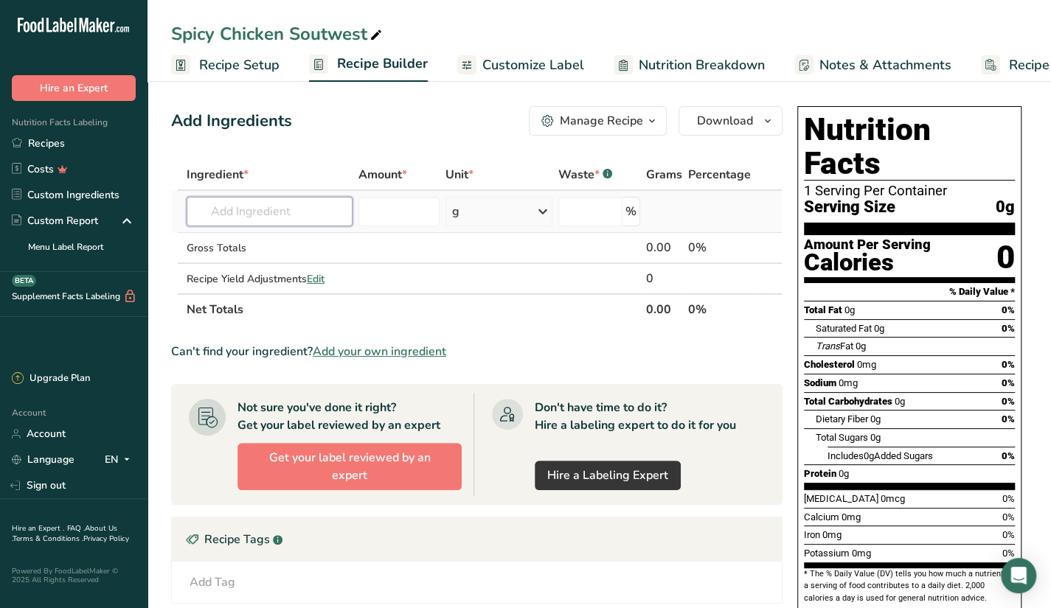
click at [297, 215] on input "text" at bounding box center [270, 212] width 166 height 30
type input "5"
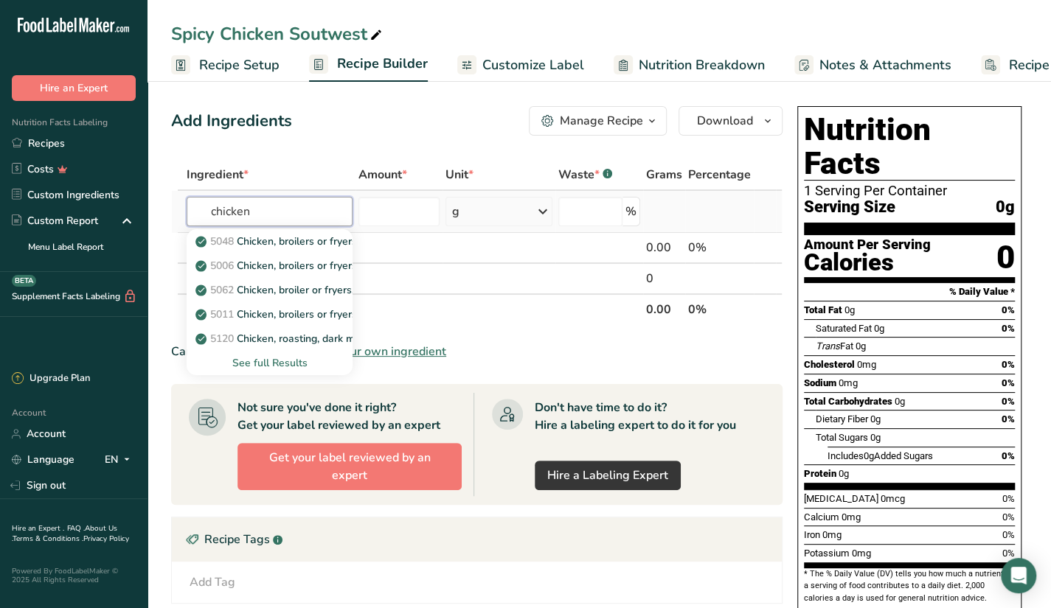
type input "chicken"
click at [291, 364] on div "See full Results" at bounding box center [269, 363] width 142 height 15
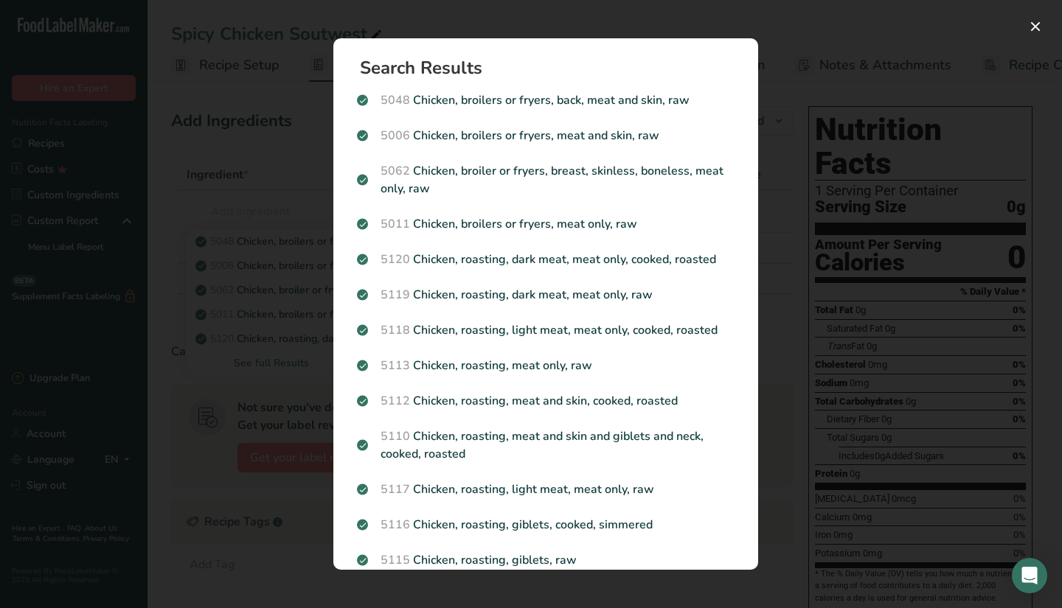
click at [258, 204] on div "Search results modal" at bounding box center [531, 304] width 1062 height 608
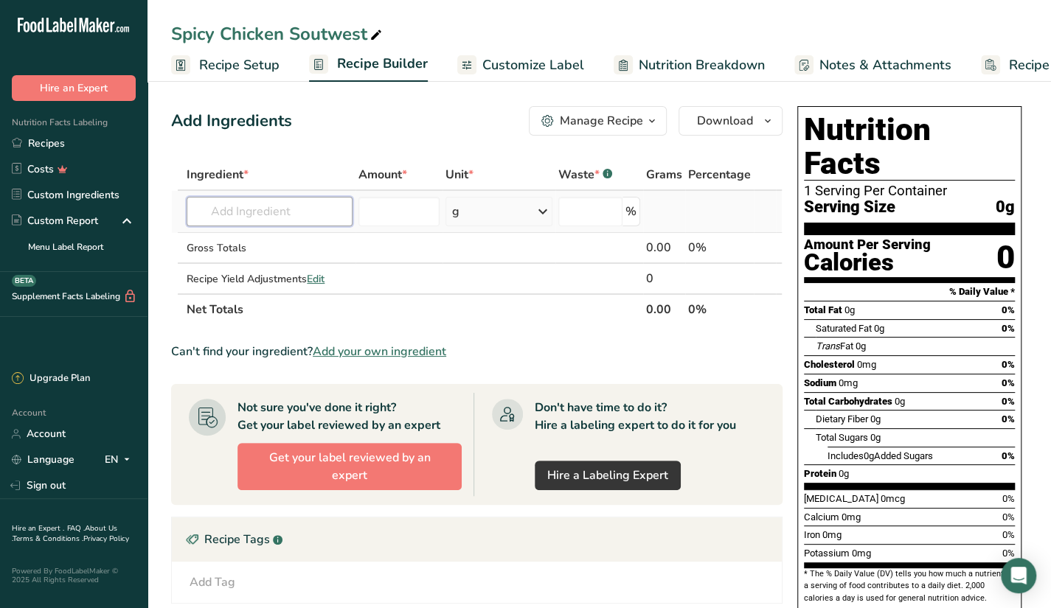
click at [262, 206] on input "text" at bounding box center [270, 212] width 166 height 30
paste input "Chicken, broilers or fryers, thigh"
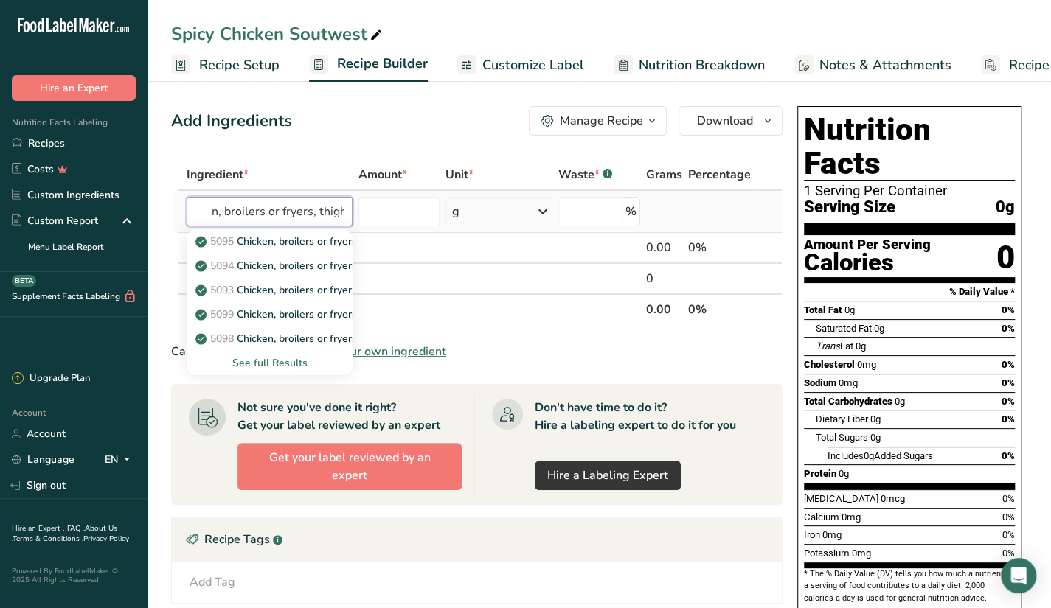
type input "Chicken, broilers or fryers, thigh"
click at [268, 358] on div "See full Results" at bounding box center [269, 363] width 142 height 15
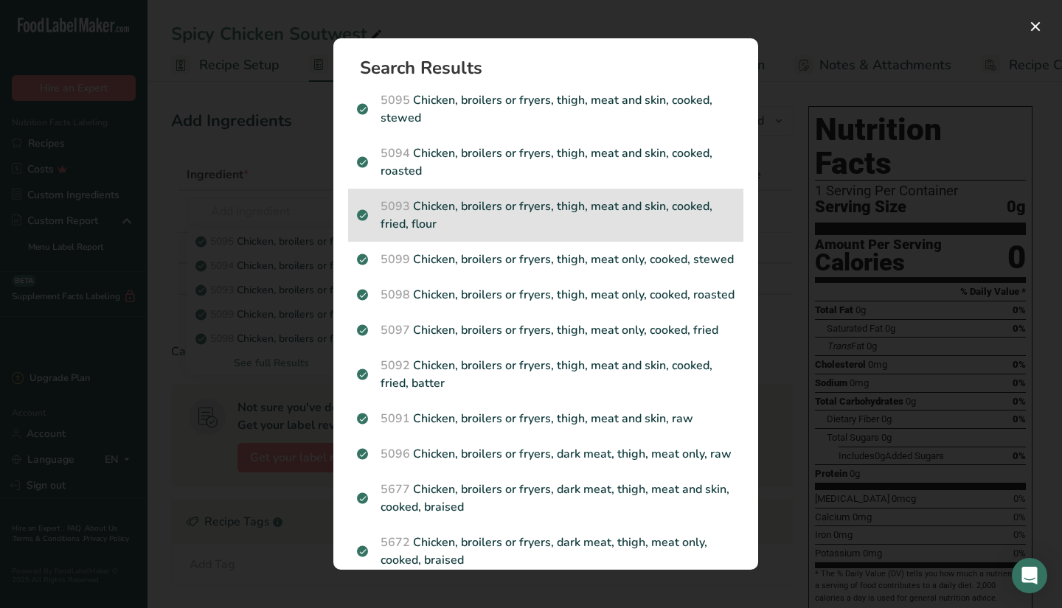
click at [468, 200] on p "5093 Chicken, broilers or fryers, thigh, meat and skin, cooked, fried, flour" at bounding box center [546, 215] width 378 height 35
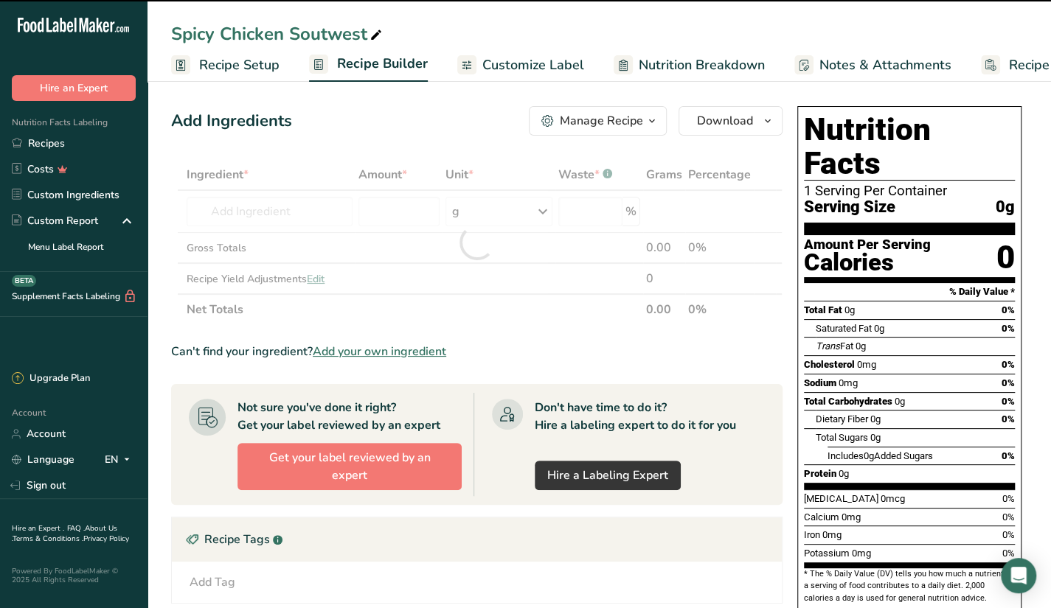
type input "0"
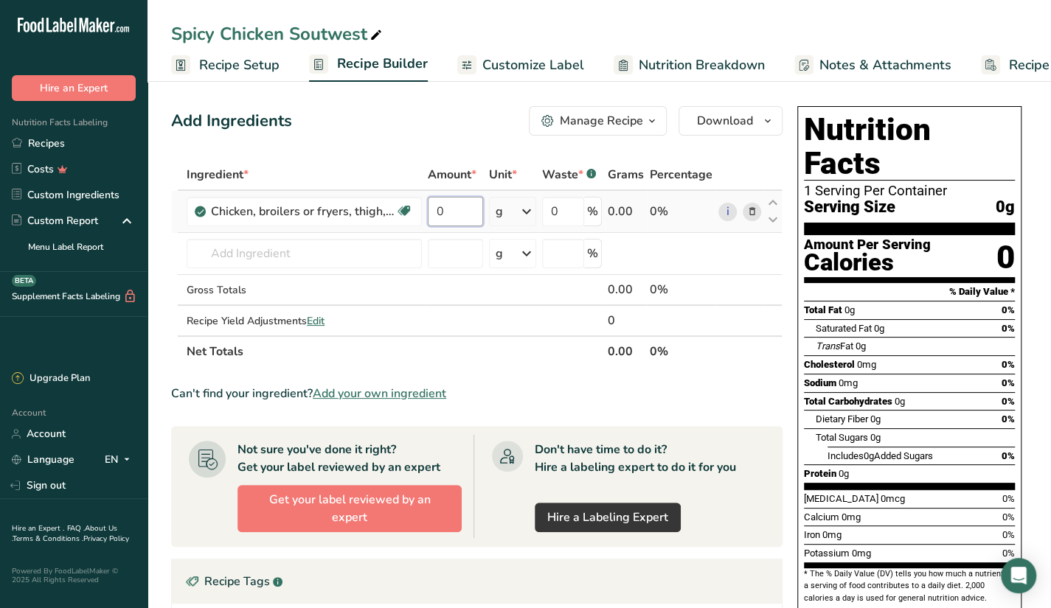
click at [422, 214] on tr "Chicken, broilers or fryers, thigh, meat and skin, cooked, fried, flour Dairy f…" at bounding box center [477, 212] width 610 height 42
type input "60"
click at [367, 256] on div "Ingredient * Amount * Unit * Waste * .a-a{fill:#347362;}.b-a{fill:#fff;} Grams …" at bounding box center [476, 263] width 611 height 208
click at [897, 544] on div "Potassium 140mg 4%" at bounding box center [909, 553] width 211 height 18
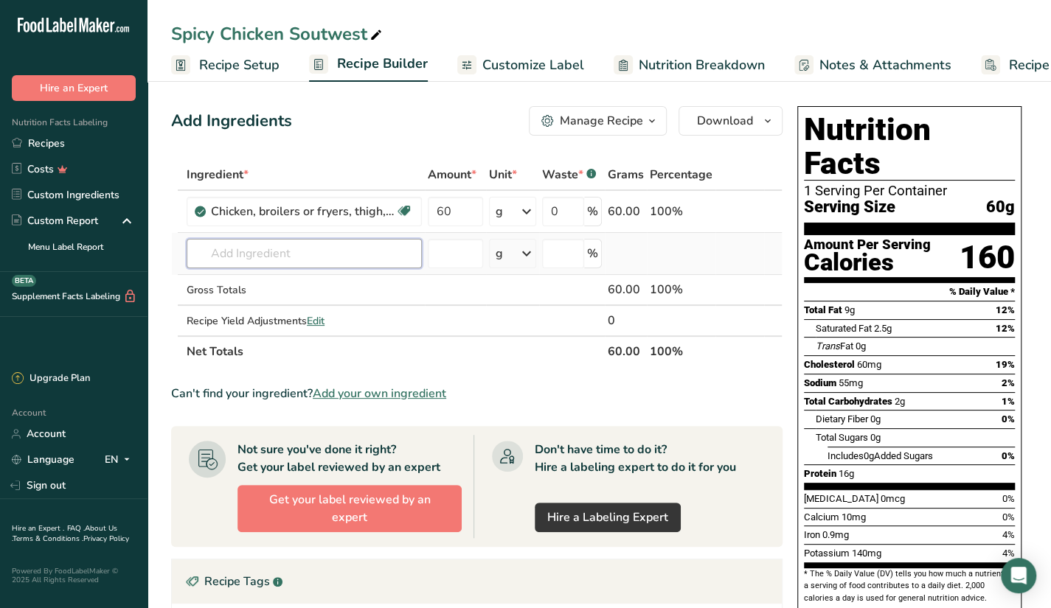
click at [305, 253] on input "text" at bounding box center [304, 254] width 235 height 30
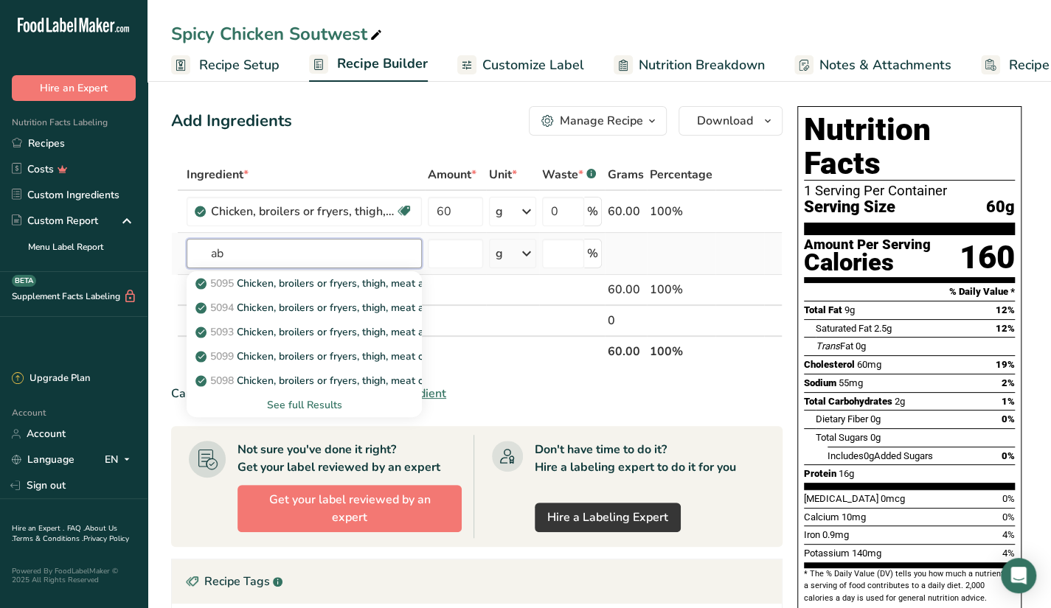
type input "a"
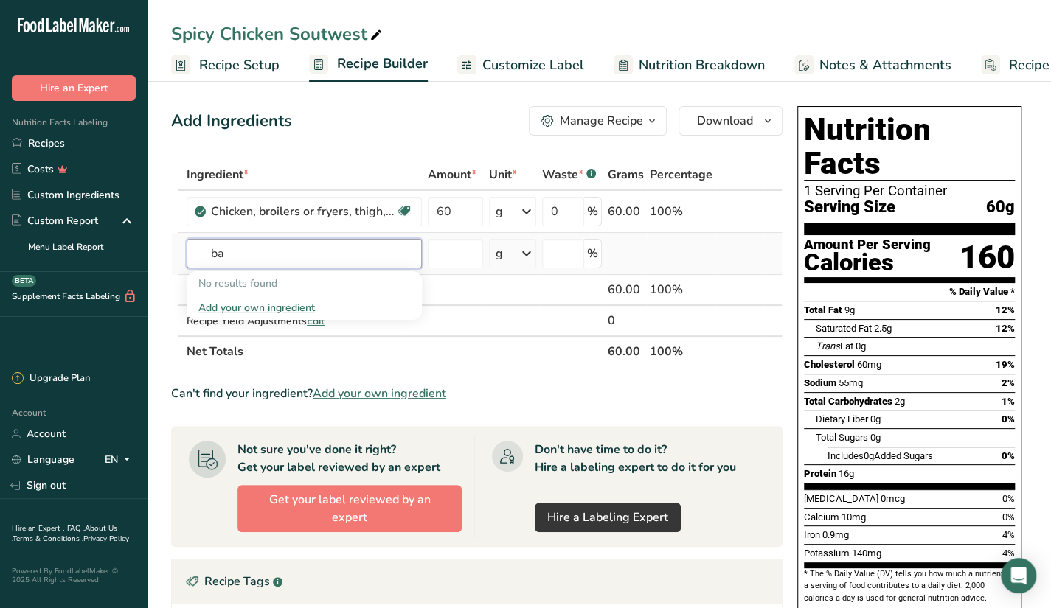
type input "b"
type input "romaine"
click at [364, 278] on p "11251 Lettuce, cos or romaine, raw" at bounding box center [287, 283] width 179 height 15
type input "Lettuce, cos or romaine, raw"
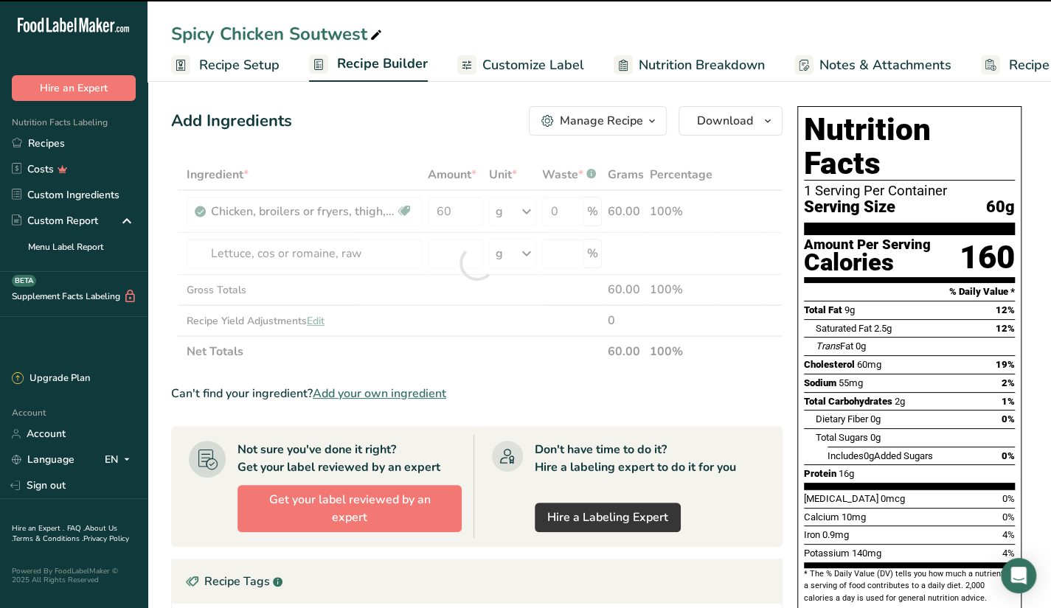
type input "0"
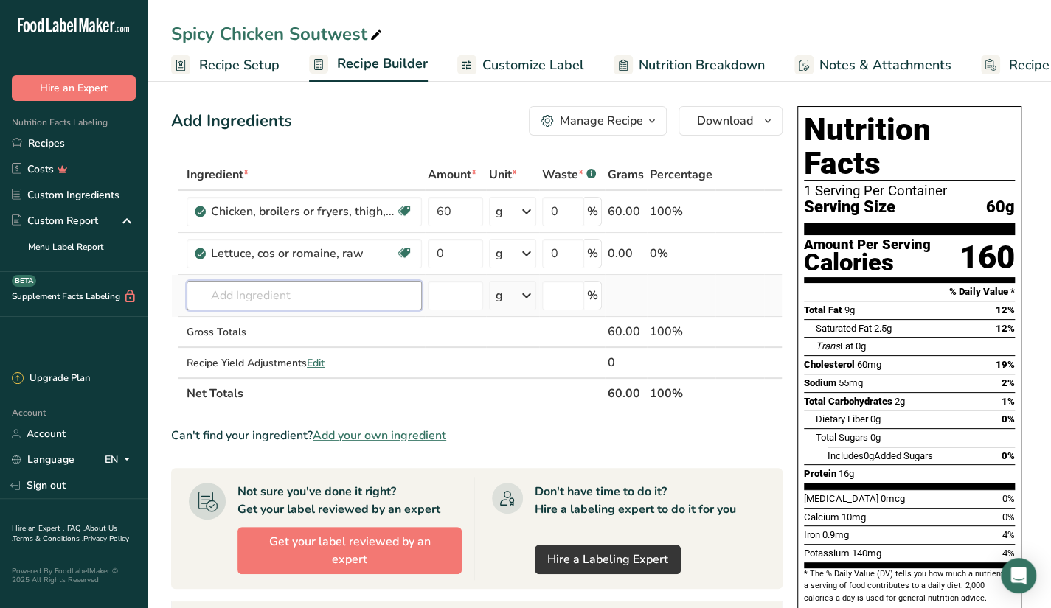
click at [353, 294] on input "text" at bounding box center [304, 296] width 235 height 30
drag, startPoint x: 453, startPoint y: 254, endPoint x: 428, endPoint y: 257, distance: 25.3
click at [428, 257] on input "0" at bounding box center [455, 254] width 55 height 30
type input "130"
click at [339, 297] on div "Ingredient * Amount * Unit * Waste * .a-a{fill:#347362;}.b-a{fill:#fff;} Grams …" at bounding box center [476, 284] width 611 height 250
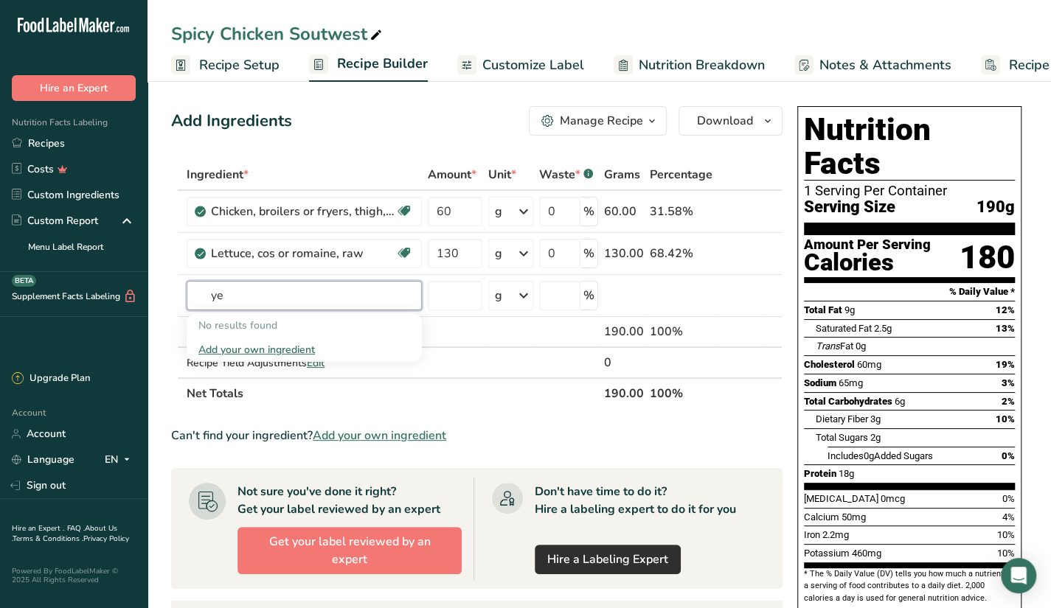
type input "y"
type input "r"
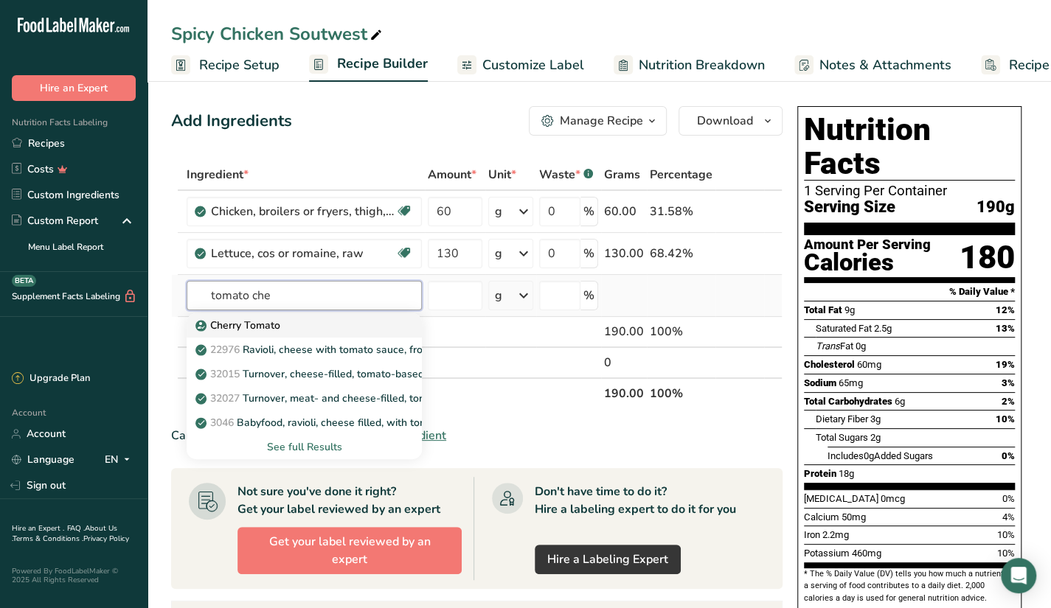
type input "tomato che"
click at [288, 330] on div "Cherry Tomato" at bounding box center [292, 325] width 188 height 15
type input "Cherry Tomato"
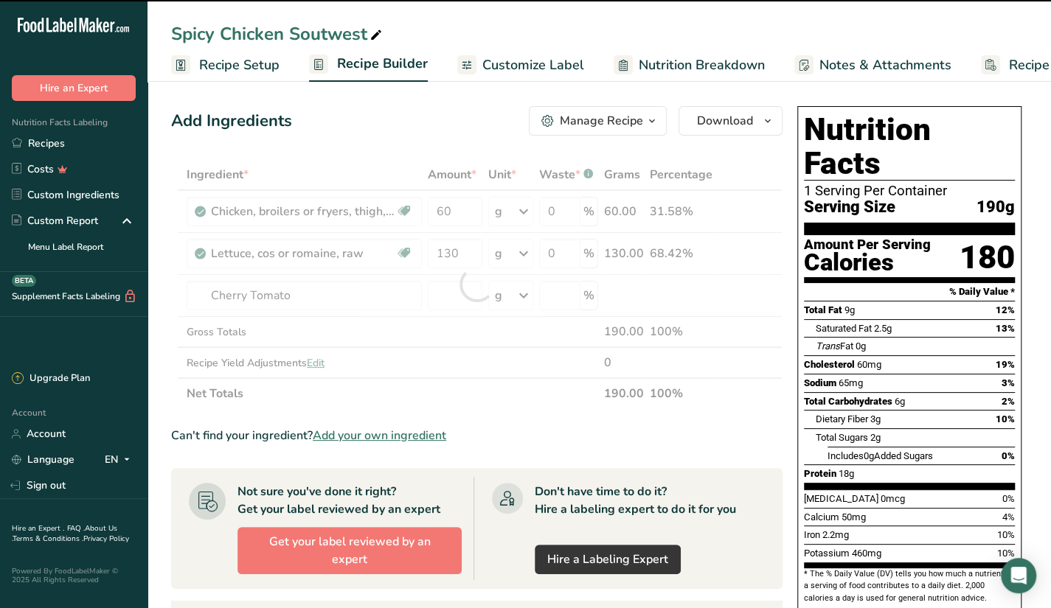
type input "0"
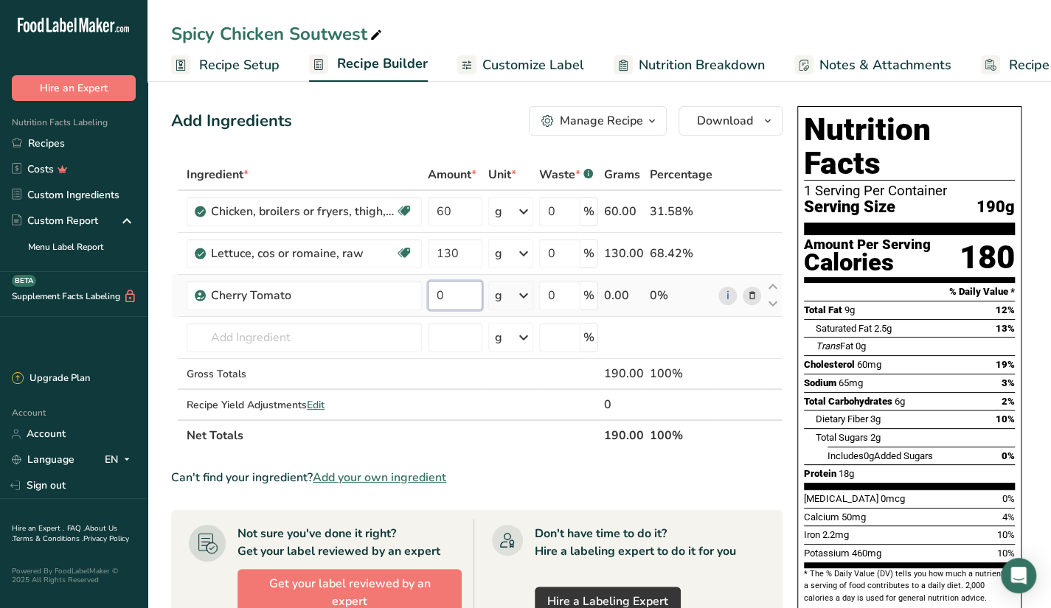
drag, startPoint x: 451, startPoint y: 291, endPoint x: 424, endPoint y: 300, distance: 28.9
click at [425, 300] on td "0" at bounding box center [455, 296] width 60 height 42
type input "20"
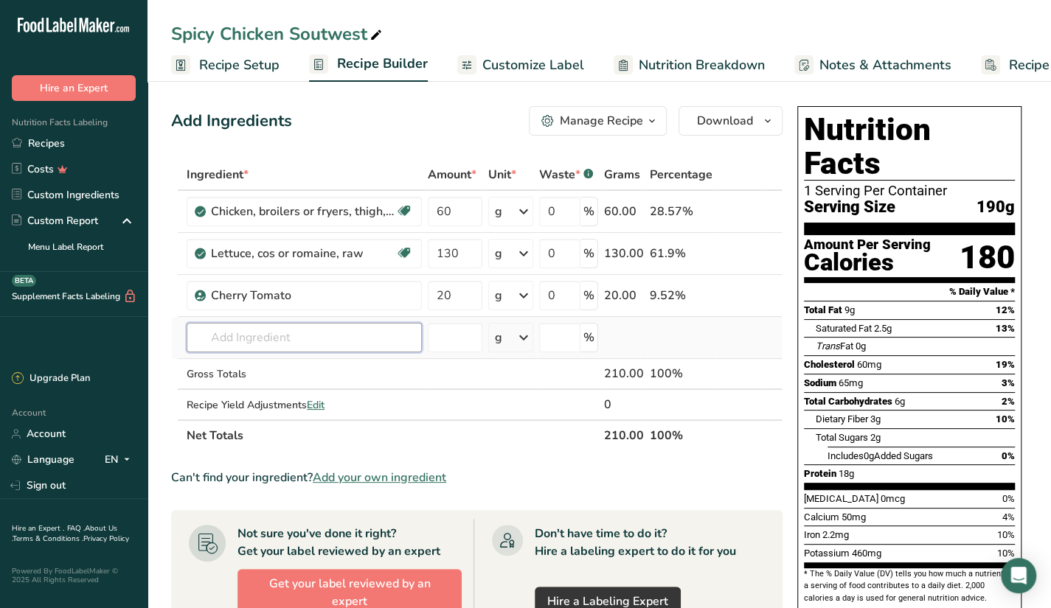
click at [350, 339] on div "Ingredient * Amount * Unit * Waste * .a-a{fill:#347362;}.b-a{fill:#fff;} Grams …" at bounding box center [476, 305] width 611 height 292
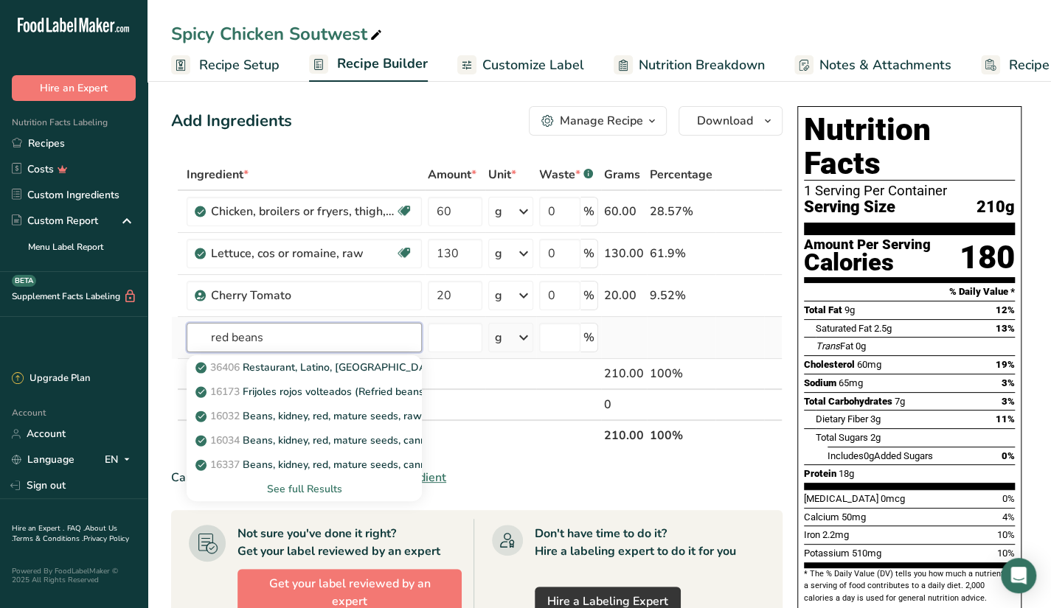
type input "red beans"
click at [312, 487] on div "See full Results" at bounding box center [304, 489] width 212 height 15
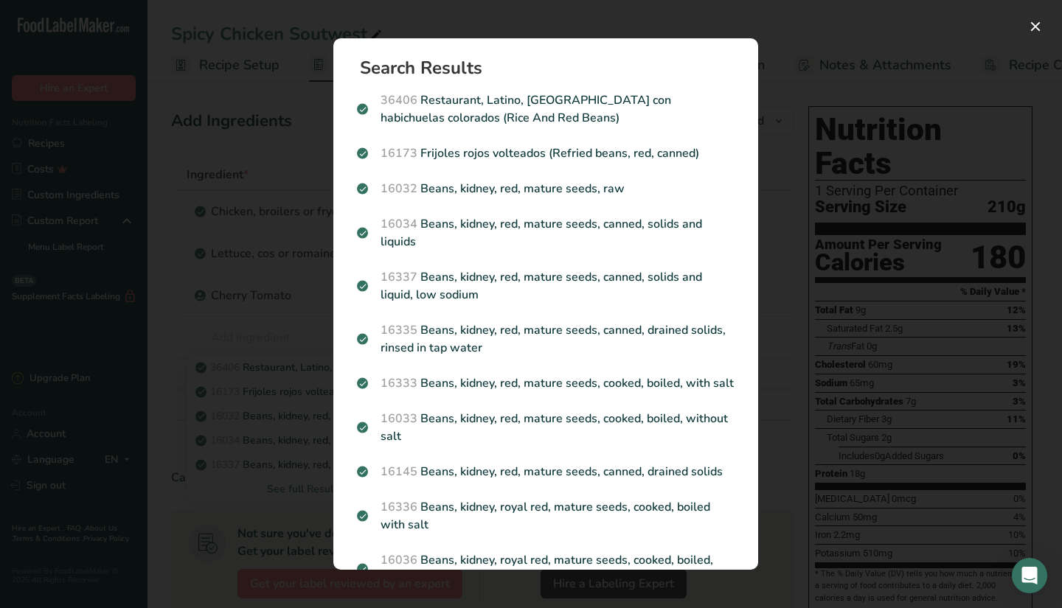
click at [879, 257] on div "Search results modal" at bounding box center [531, 304] width 1062 height 608
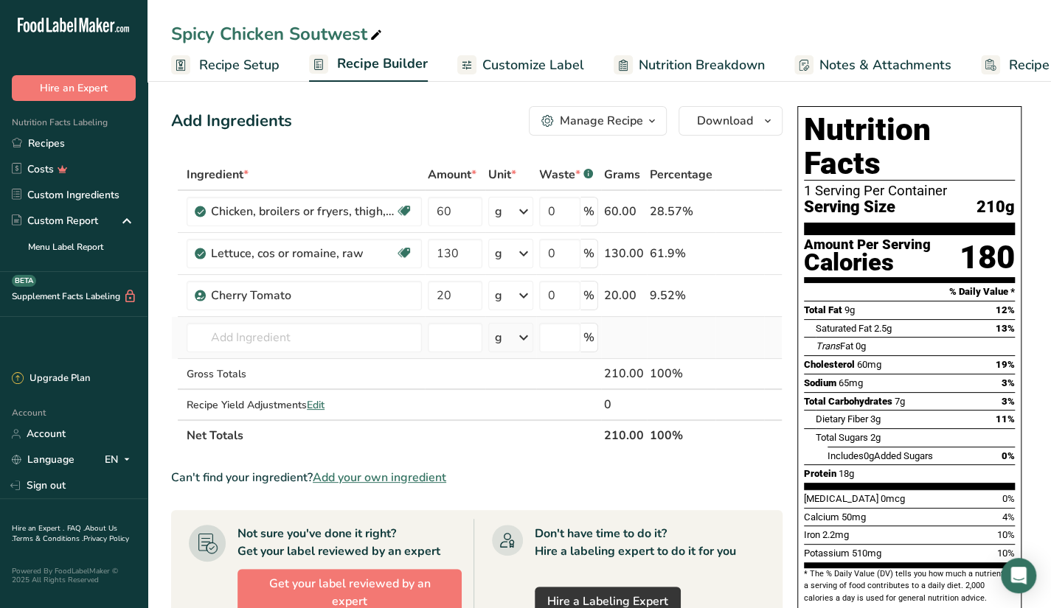
click at [328, 355] on td "36406 Restaurant, Latino, Arroz con habichuelas colorados (Rice And Red Beans) …" at bounding box center [304, 338] width 241 height 42
click at [329, 333] on input "text" at bounding box center [304, 338] width 235 height 30
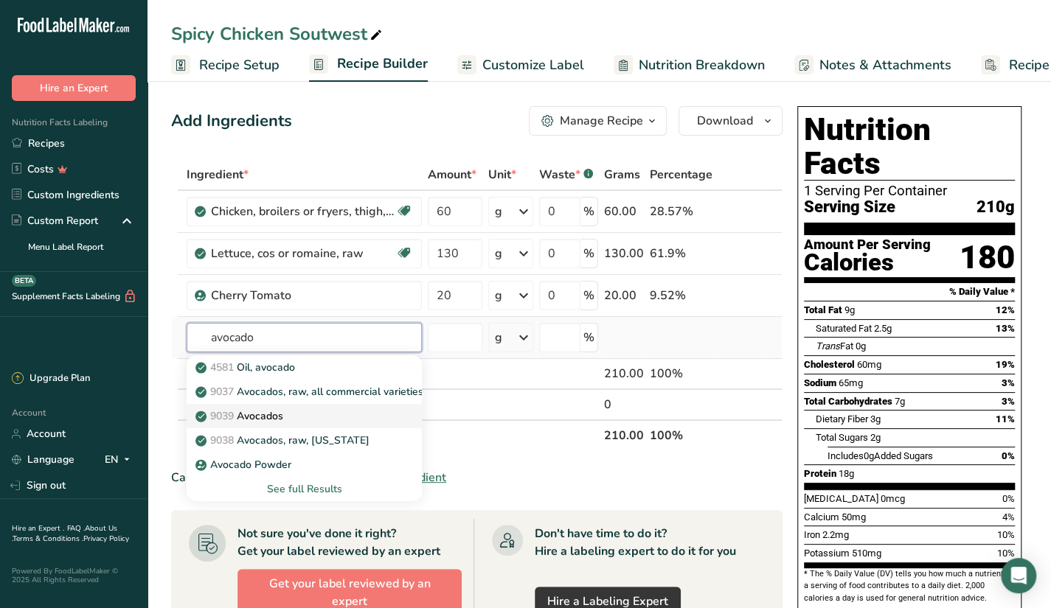
type input "avocado"
click at [345, 424] on link "9039 Avocados" at bounding box center [304, 416] width 235 height 24
type input "Avocados"
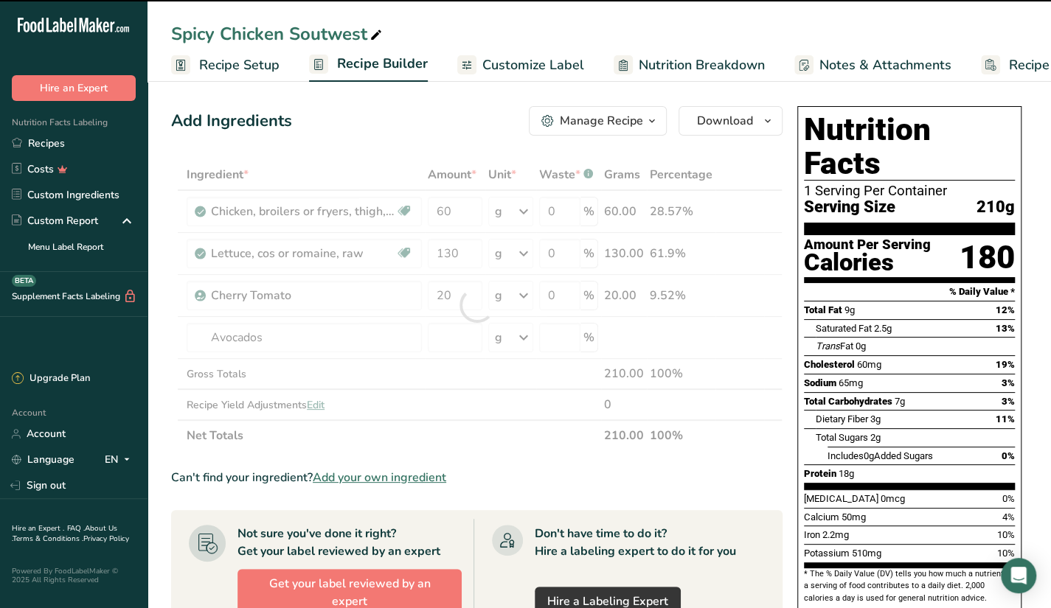
type input "0"
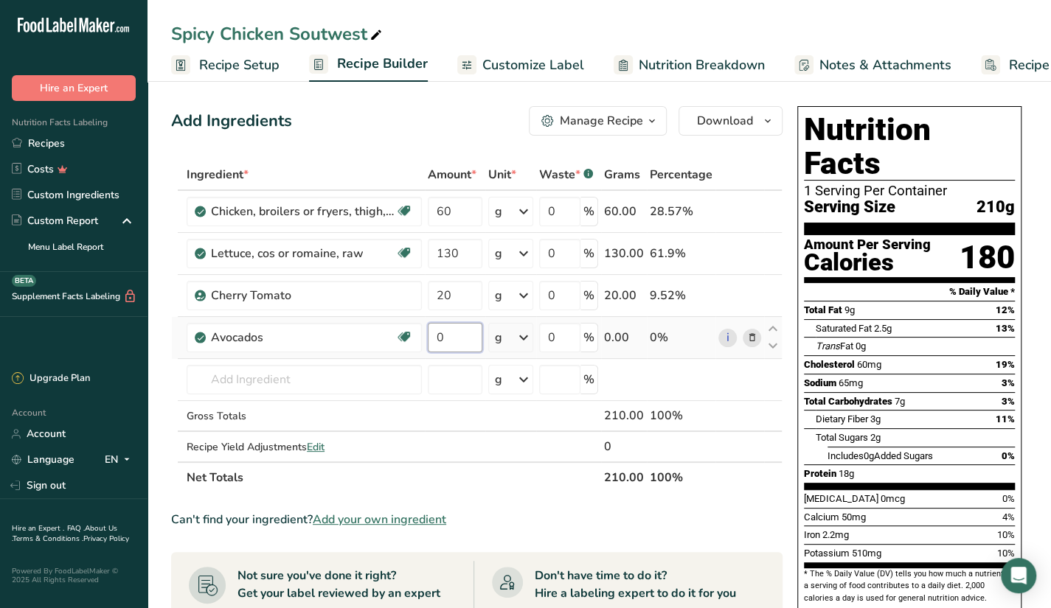
drag, startPoint x: 441, startPoint y: 333, endPoint x: 434, endPoint y: 339, distance: 9.4
click at [434, 339] on input "0" at bounding box center [455, 338] width 55 height 30
type input "30"
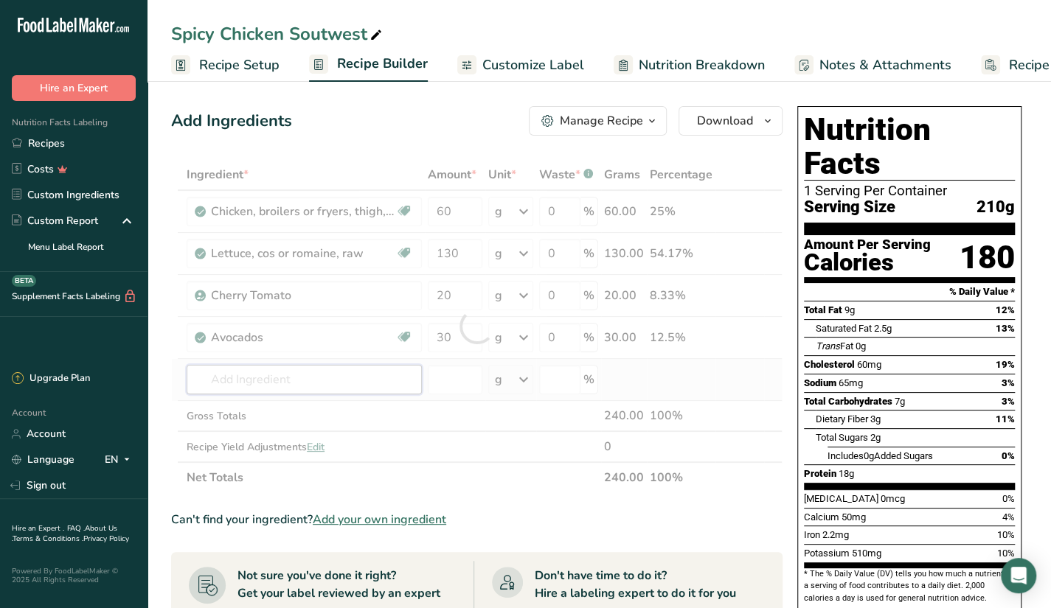
click at [402, 372] on div "Ingredient * Amount * Unit * Waste * .a-a{fill:#347362;}.b-a{fill:#fff;} Grams …" at bounding box center [476, 326] width 611 height 334
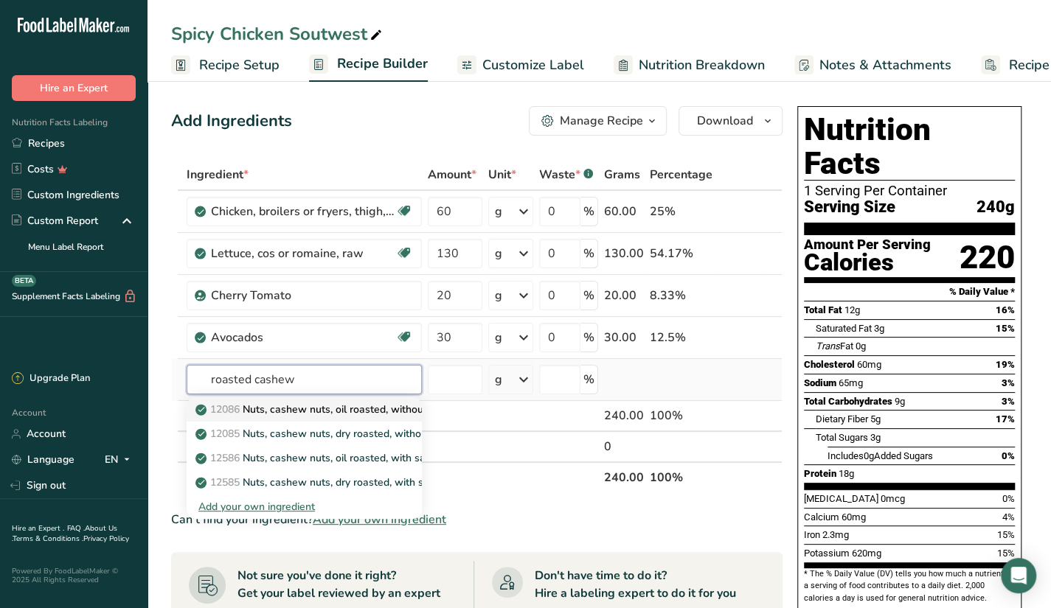
type input "roasted cashew"
drag, startPoint x: 285, startPoint y: 405, endPoint x: 325, endPoint y: 412, distance: 40.4
click at [325, 412] on p "12086 Nuts, cashew nuts, oil roasted, without salt added" at bounding box center [339, 409] width 282 height 15
type input "Nuts, cashew nuts, oil roasted, without salt added"
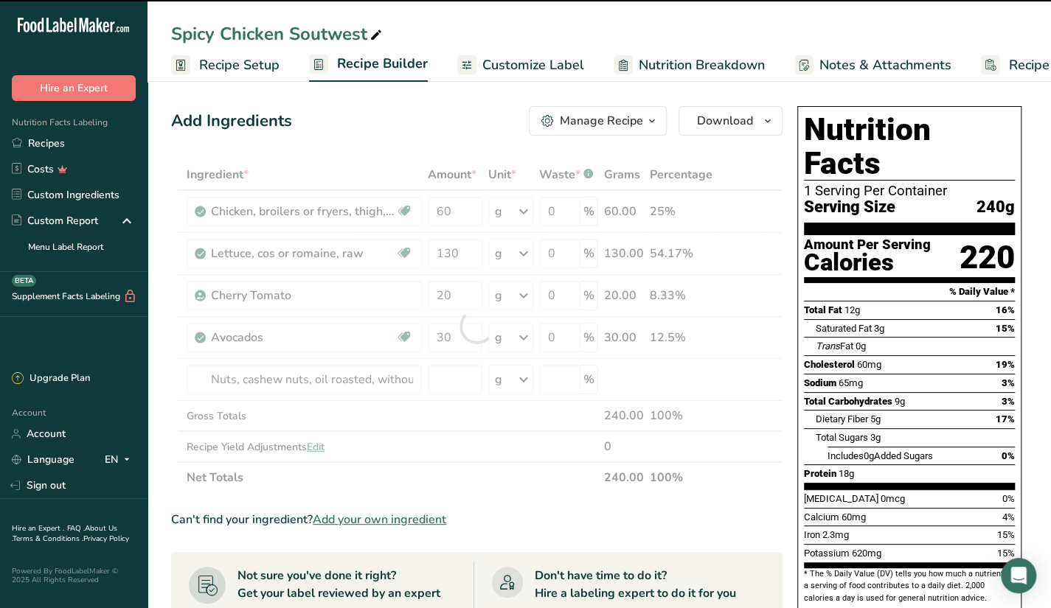
type input "0"
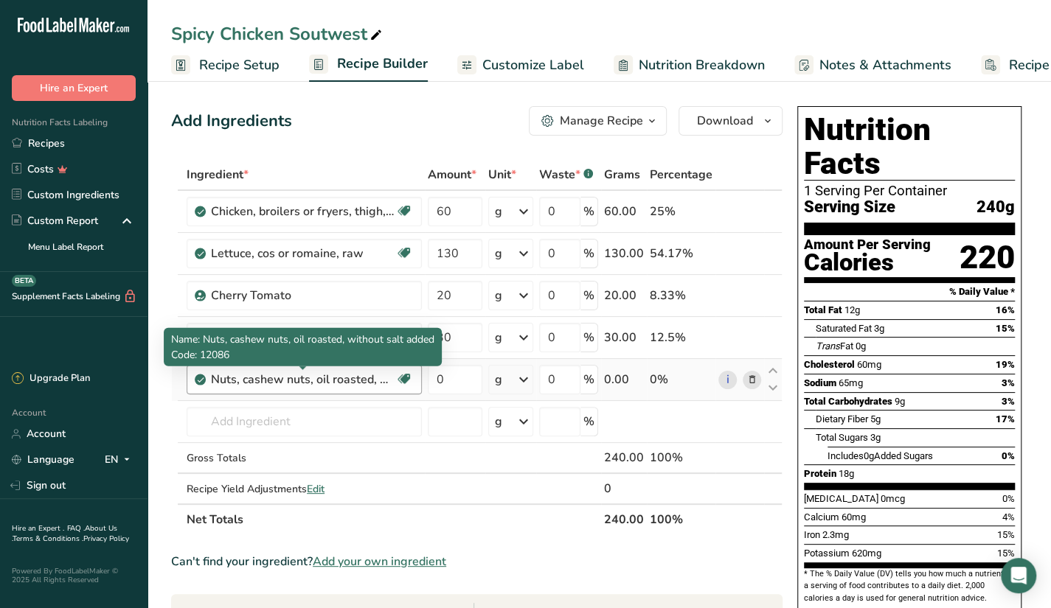
click at [360, 382] on div "Nuts, cashew nuts, oil roasted, without salt added" at bounding box center [303, 380] width 184 height 18
click at [389, 381] on div "Nuts, cashew nuts, oil roasted, without salt added" at bounding box center [303, 380] width 184 height 18
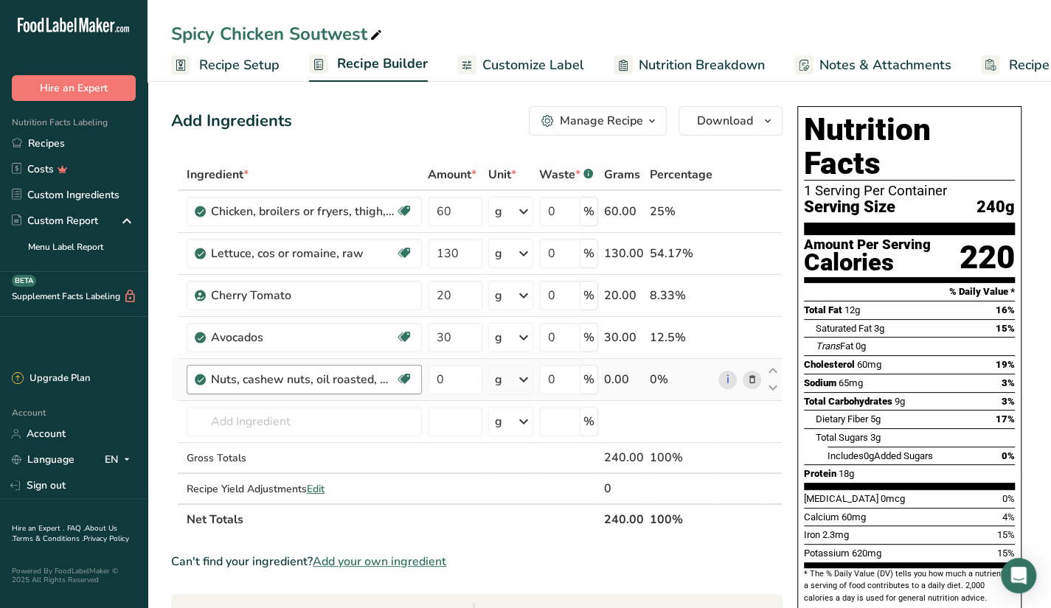
click at [348, 390] on div "Nuts, cashew nuts, oil roasted, without salt added Dairy free Gluten free Vegan…" at bounding box center [304, 380] width 235 height 30
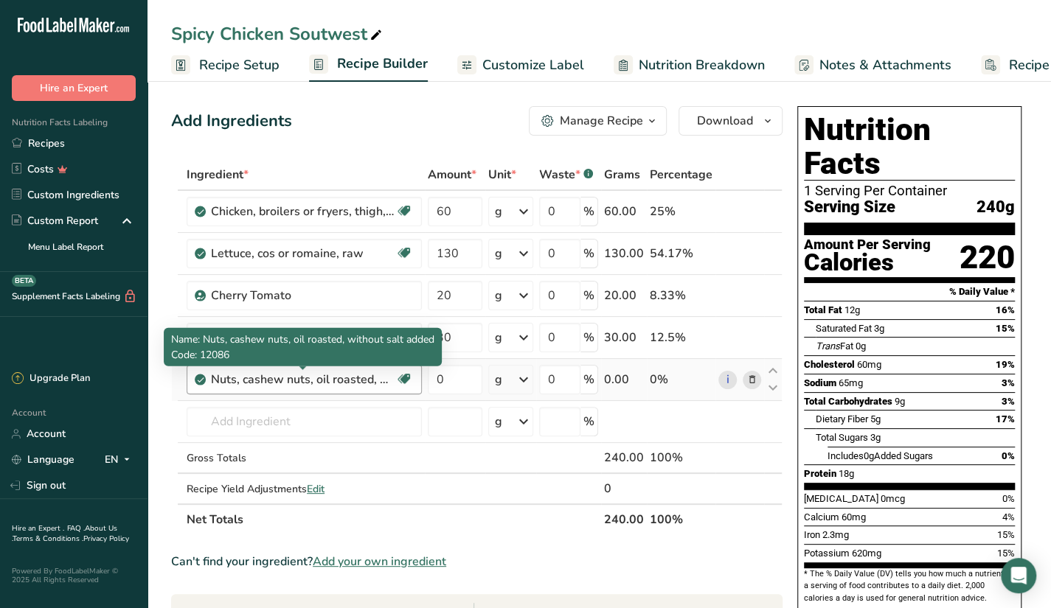
click at [354, 380] on div "Nuts, cashew nuts, oil roasted, without salt added" at bounding box center [303, 380] width 184 height 18
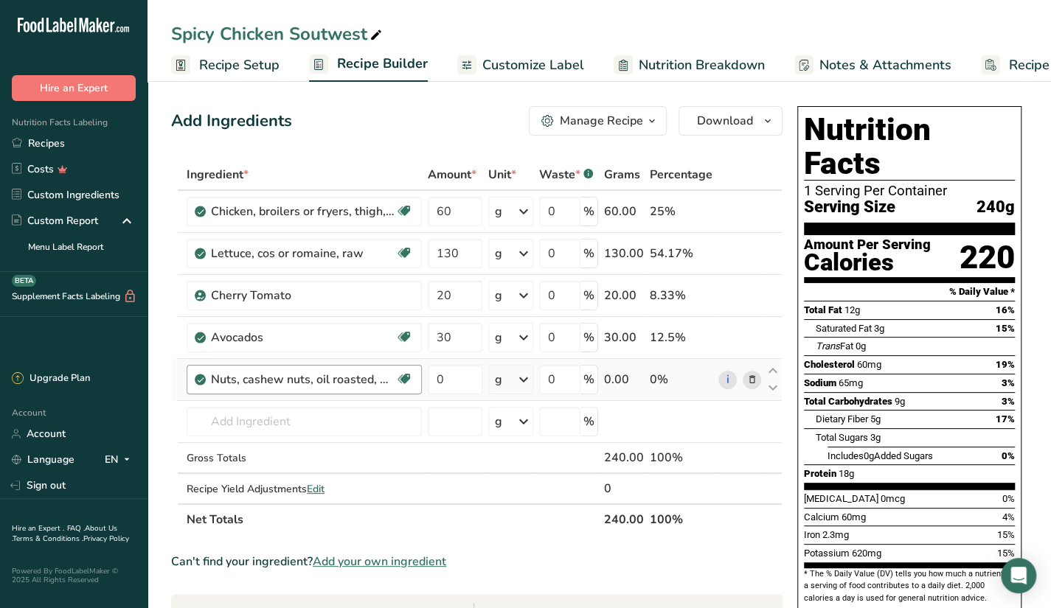
click at [327, 383] on div "Nuts, cashew nuts, oil roasted, without salt added" at bounding box center [303, 380] width 184 height 18
click at [313, 427] on input "text" at bounding box center [304, 422] width 235 height 30
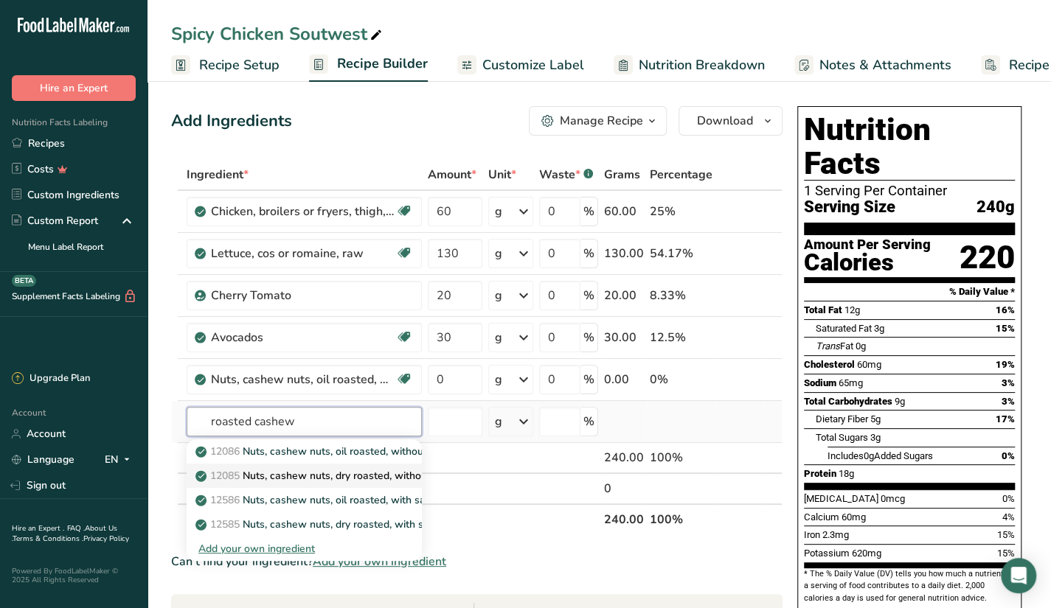
type input "roasted cashew"
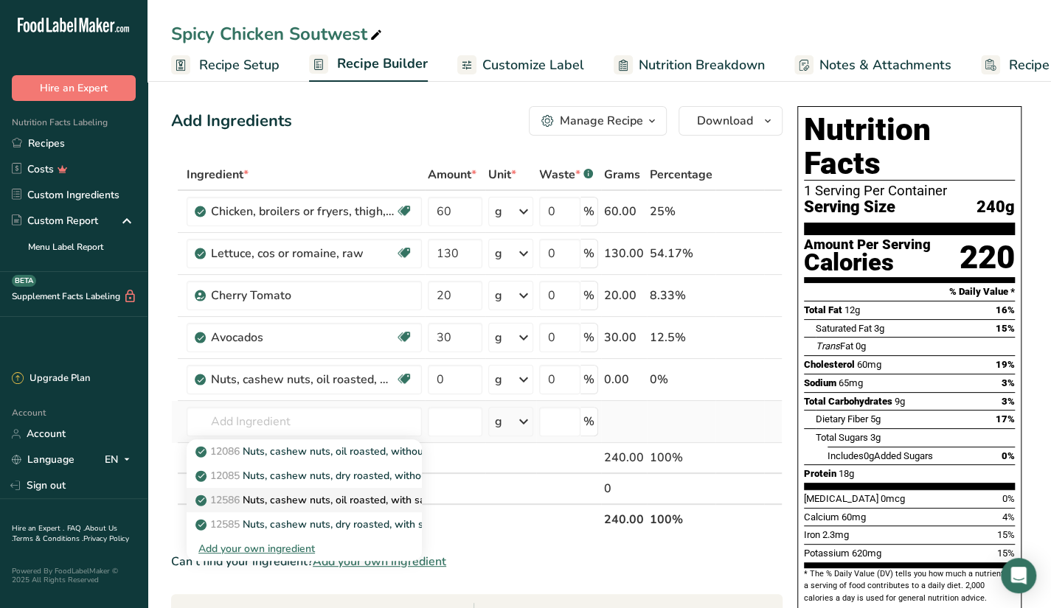
drag, startPoint x: 386, startPoint y: 481, endPoint x: 395, endPoint y: 500, distance: 21.1
click at [395, 500] on div "12086 Nuts, cashew nuts, oil roasted, without salt added 12085 Nuts, cashew nut…" at bounding box center [304, 501] width 235 height 122
click at [400, 523] on p "12585 Nuts, cashew nuts, dry roasted, with salt added" at bounding box center [333, 524] width 270 height 15
type input "Nuts, cashew nuts, dry roasted, with salt added"
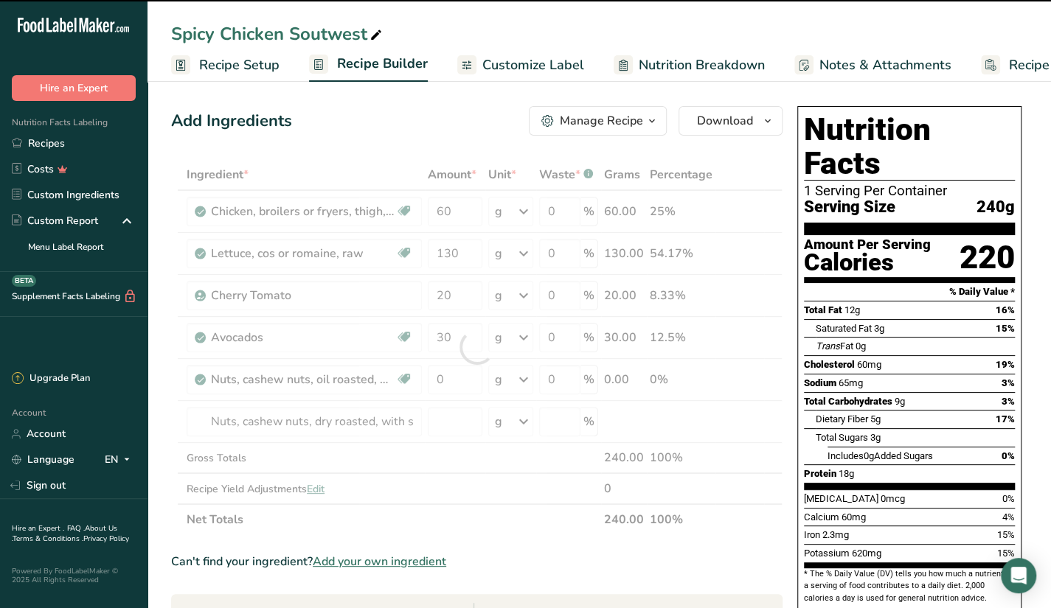
type input "0"
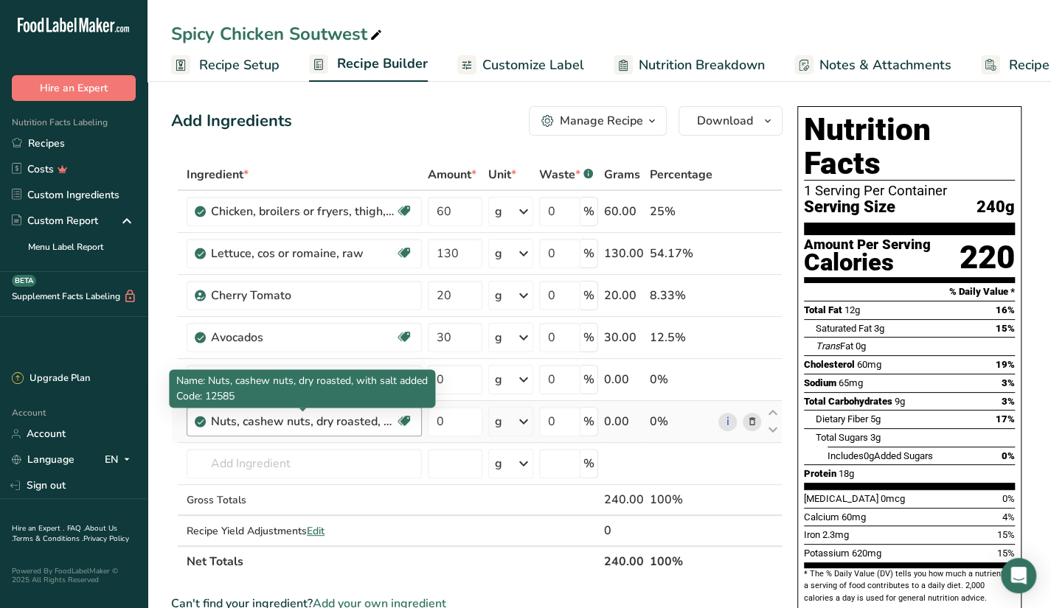
click at [371, 420] on div "Nuts, cashew nuts, dry roasted, with salt added" at bounding box center [303, 422] width 184 height 18
click at [347, 422] on div "Nuts, cashew nuts, dry roasted, with salt added" at bounding box center [303, 422] width 184 height 18
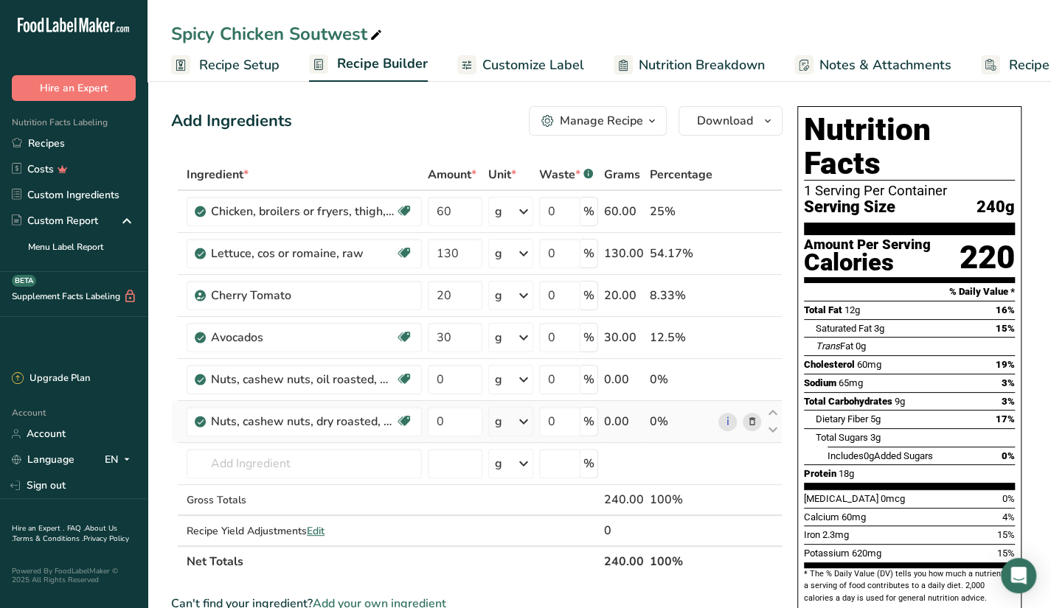
click at [757, 418] on icon at bounding box center [751, 422] width 10 height 15
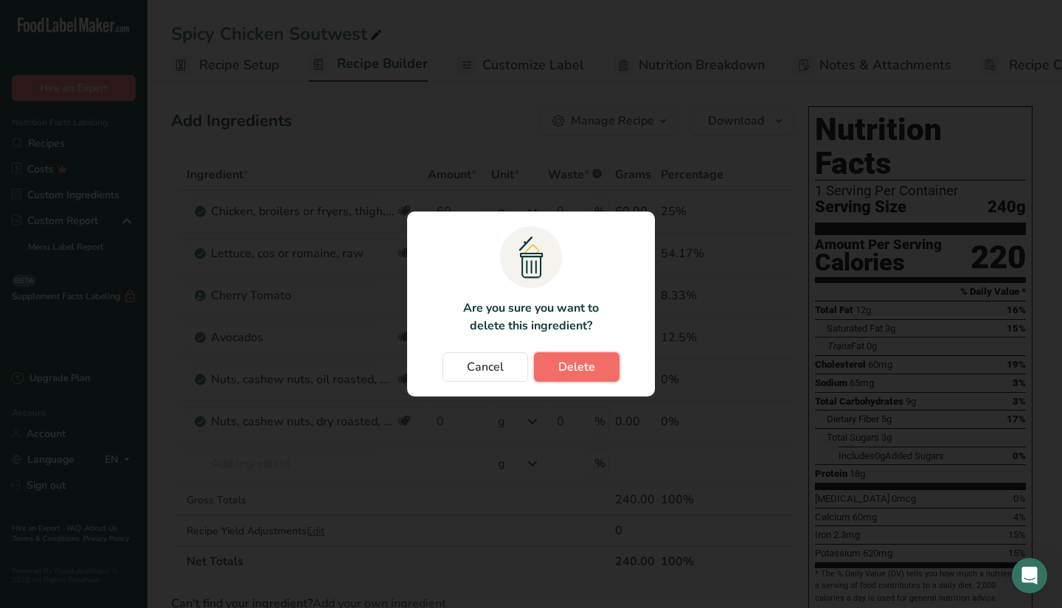
click at [558, 364] on span "Delete" at bounding box center [576, 367] width 37 height 18
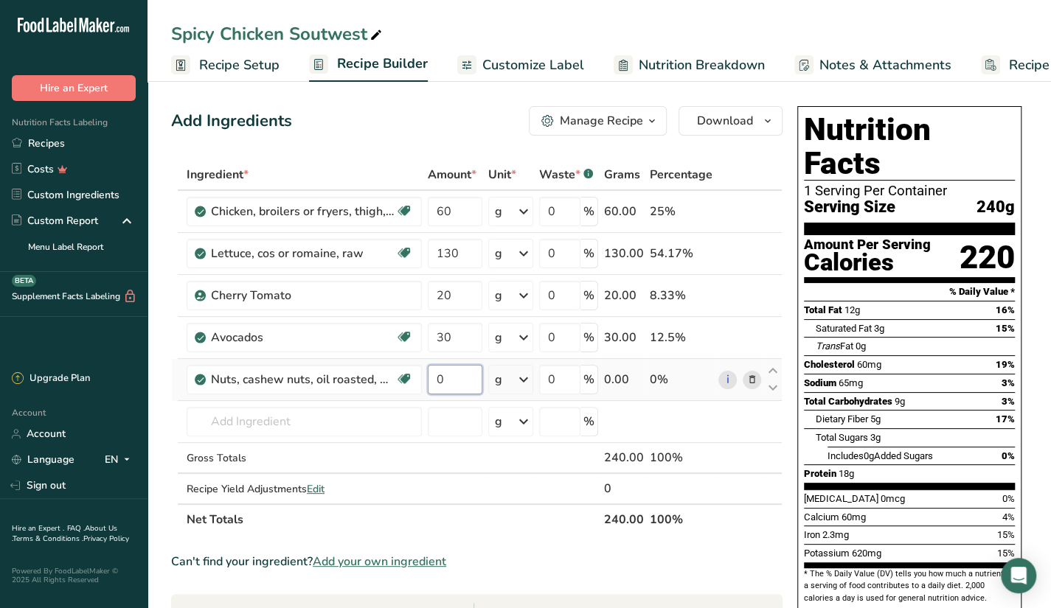
drag, startPoint x: 460, startPoint y: 376, endPoint x: 431, endPoint y: 387, distance: 31.5
click at [431, 387] on input "0" at bounding box center [455, 380] width 55 height 30
type input "20"
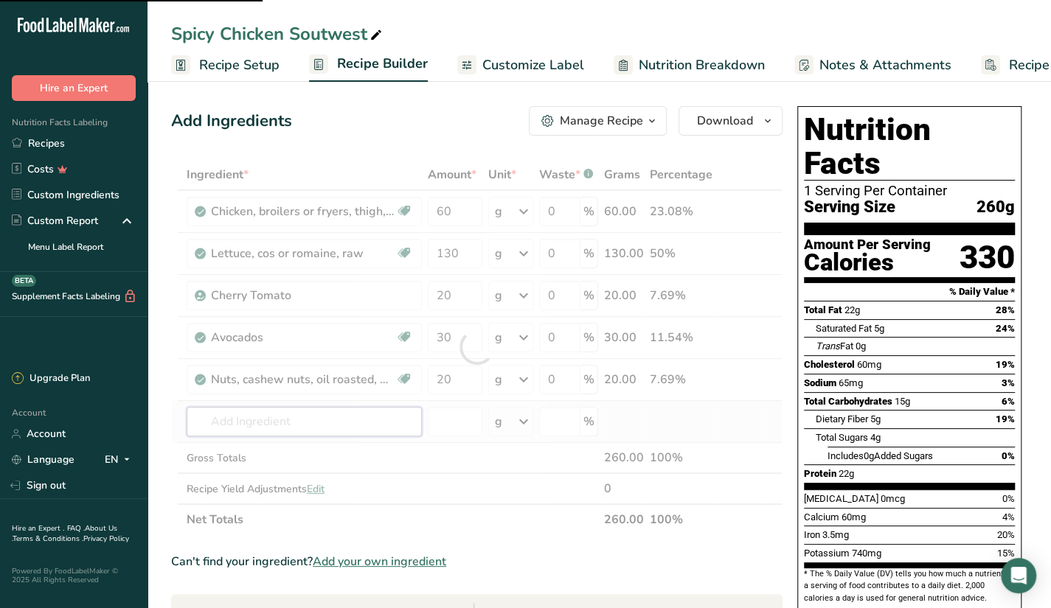
click at [367, 428] on div "Ingredient * Amount * Unit * Waste * .a-a{fill:#347362;}.b-a{fill:#fff;} Grams …" at bounding box center [476, 347] width 611 height 376
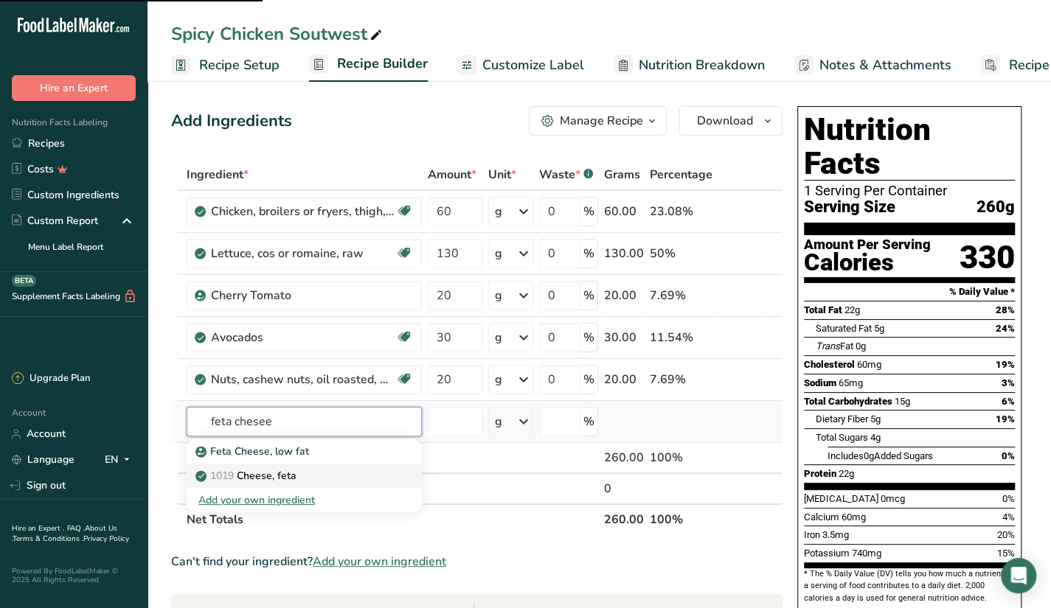
type input "feta chesee"
click at [271, 478] on p "1019 Cheese, feta" at bounding box center [247, 475] width 98 height 15
type input "Cheese, feta"
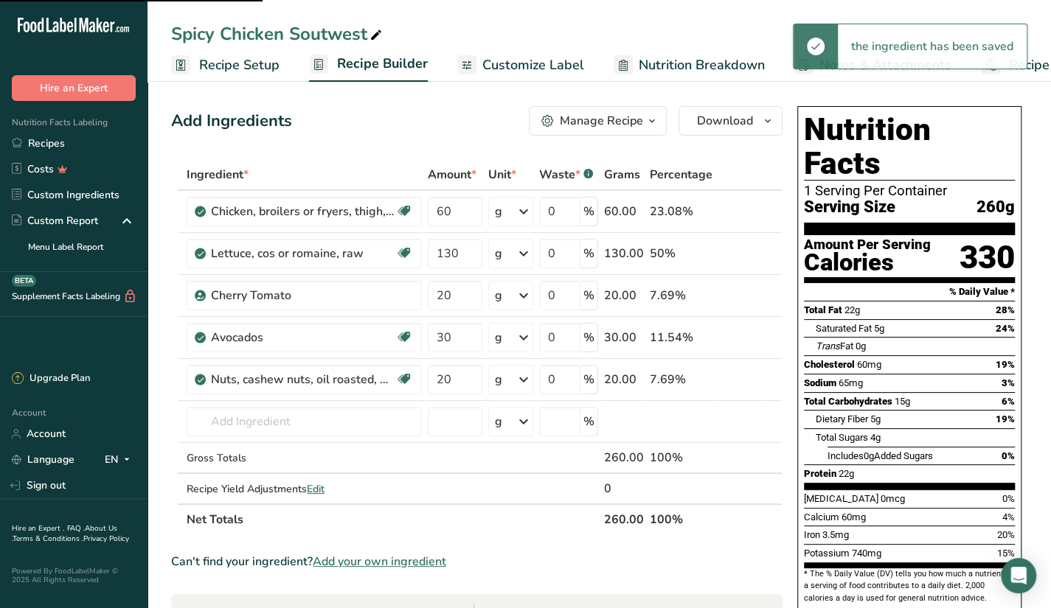
type input "0"
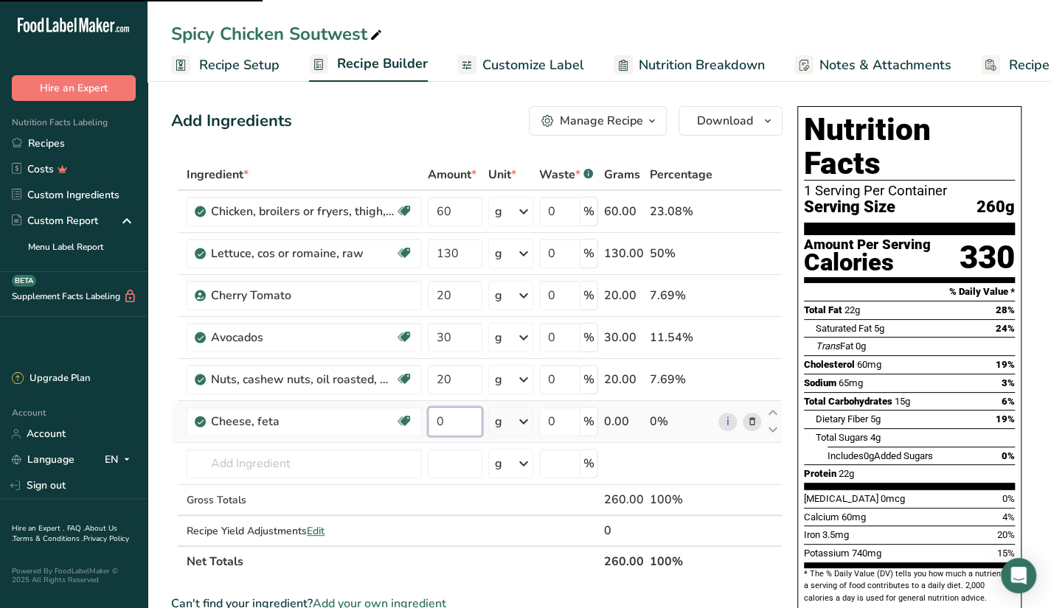
drag, startPoint x: 460, startPoint y: 417, endPoint x: 421, endPoint y: 426, distance: 40.1
click at [421, 426] on tr "Cheese, feta Gluten free Vegetarian Soy free 0 g Weight Units g kg mg See more …" at bounding box center [477, 422] width 610 height 42
type input "30"
click at [398, 456] on div "Ingredient * Amount * Unit * Waste * .a-a{fill:#347362;}.b-a{fill:#fff;} Grams …" at bounding box center [476, 368] width 611 height 418
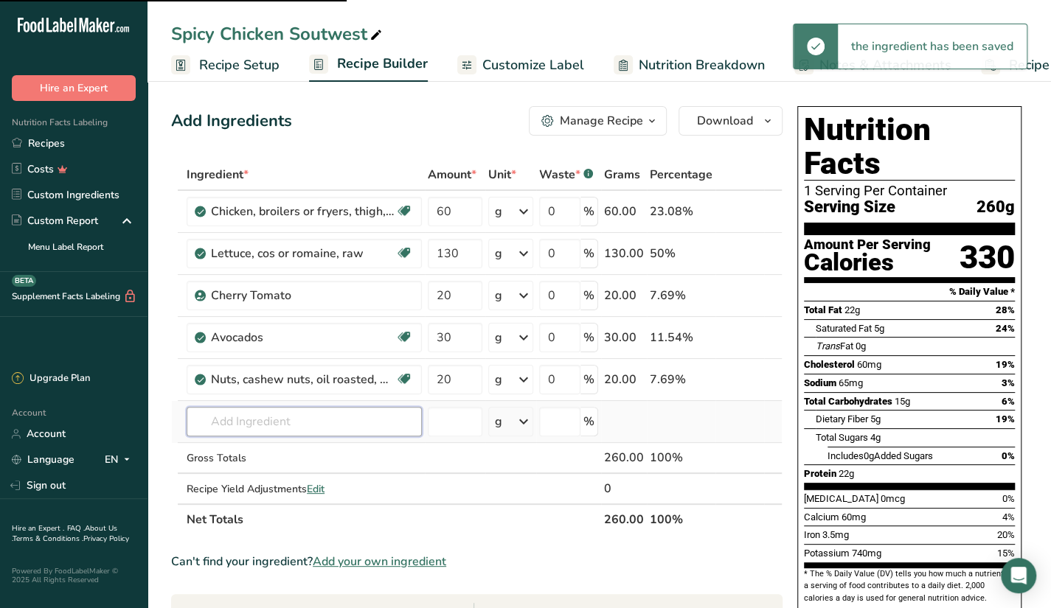
click at [300, 415] on input "text" at bounding box center [304, 422] width 235 height 30
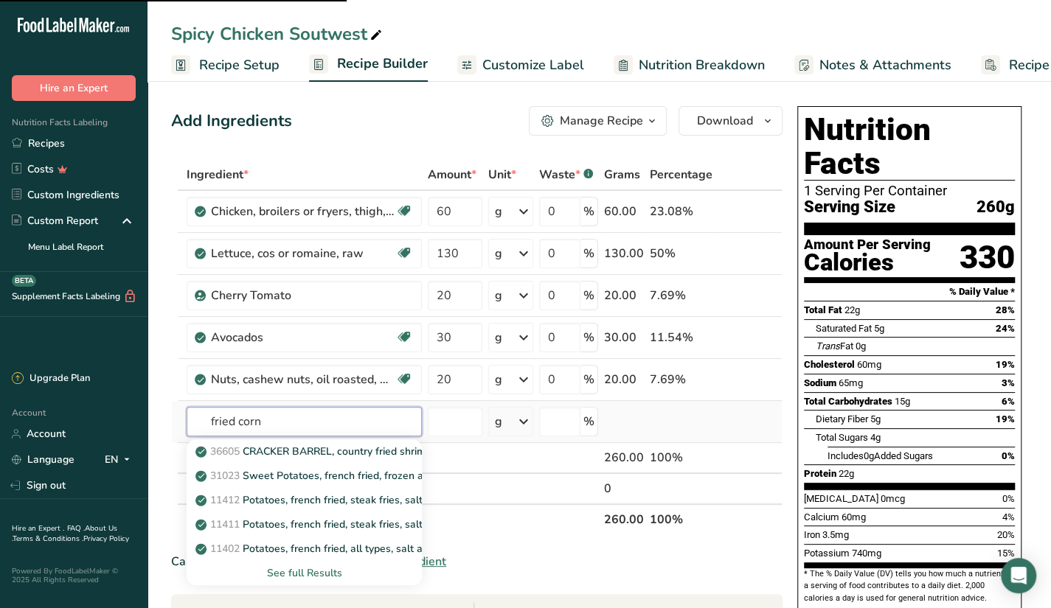
type input "fried corn"
click at [299, 566] on div "See full Results" at bounding box center [304, 573] width 212 height 15
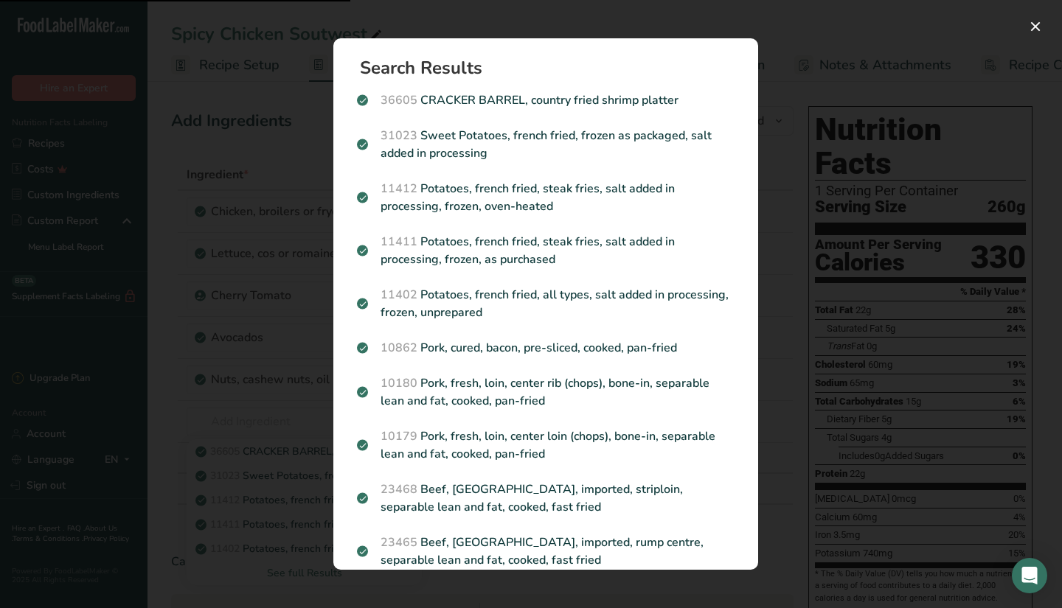
click at [804, 339] on div "Search results modal" at bounding box center [531, 304] width 1062 height 608
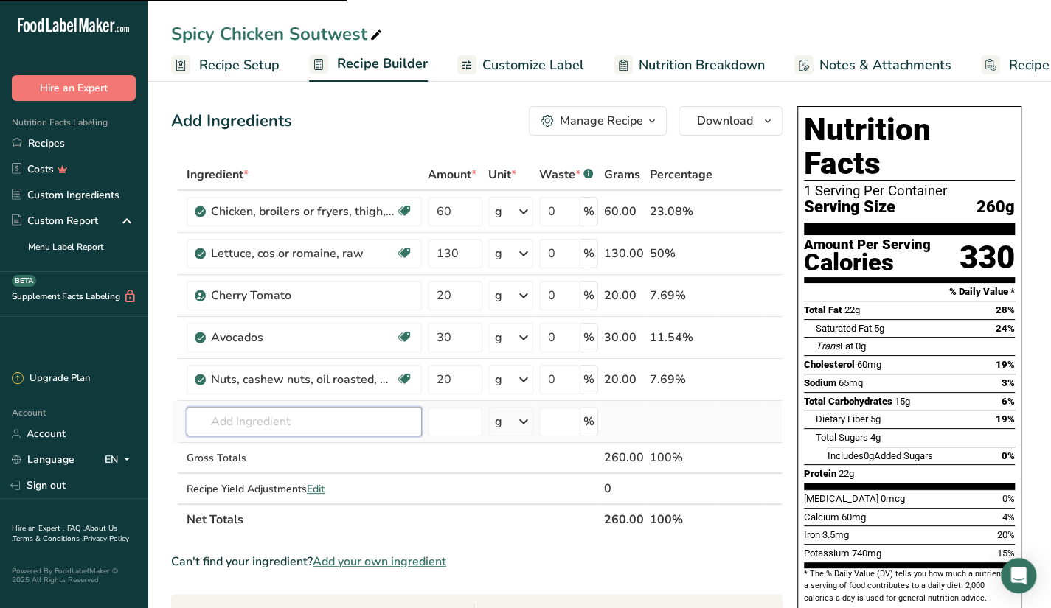
click at [319, 418] on input "text" at bounding box center [304, 422] width 235 height 30
type input "cruton"
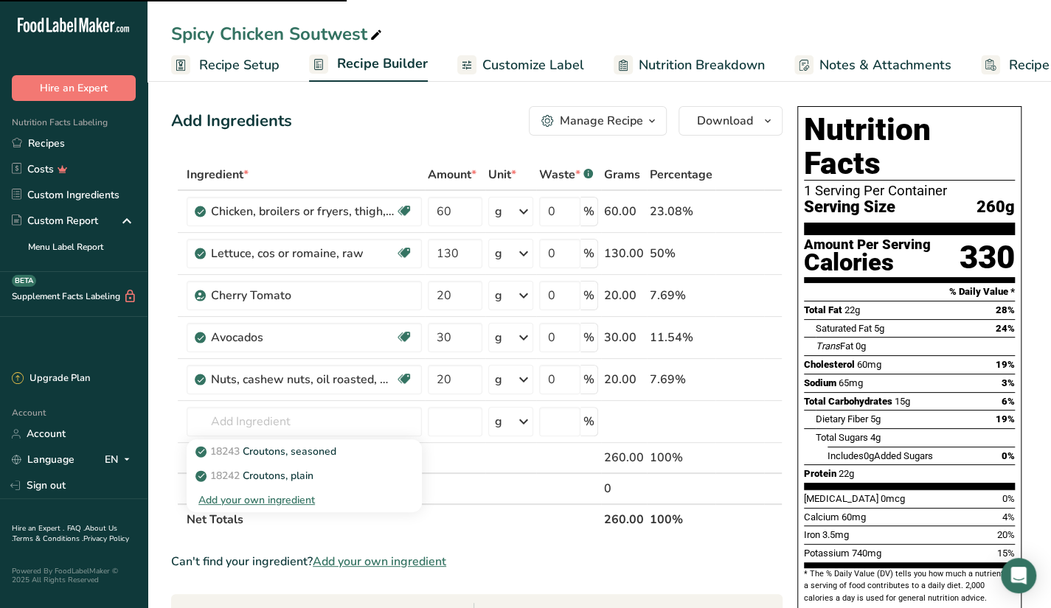
type input "30"
type input "0"
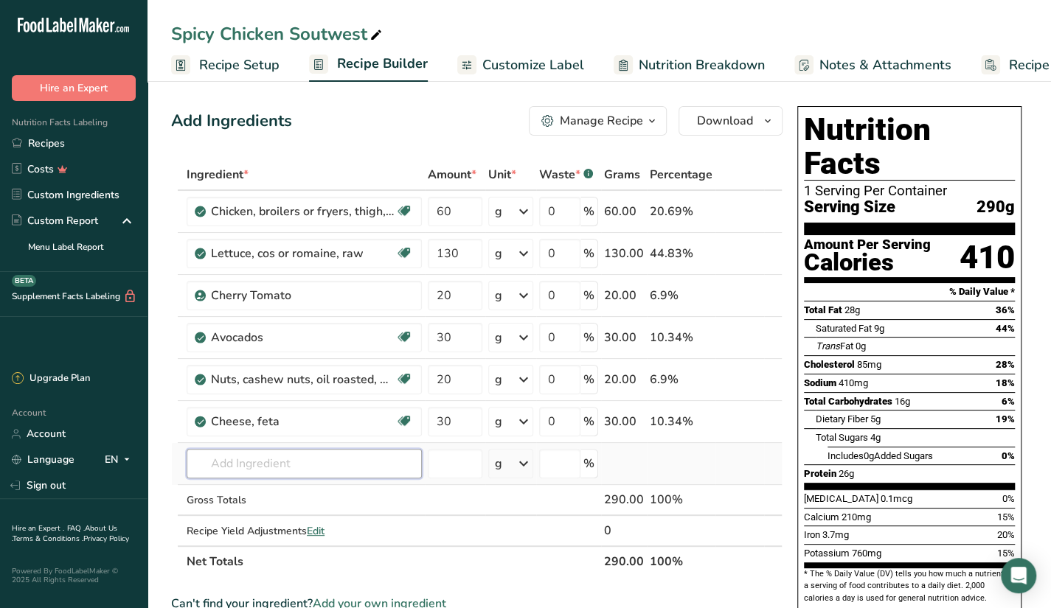
click at [313, 451] on input "text" at bounding box center [304, 464] width 235 height 30
type input "cruton"
click at [331, 511] on div "18242 Croutons, plain" at bounding box center [292, 517] width 188 height 15
type input "Croutons, plain"
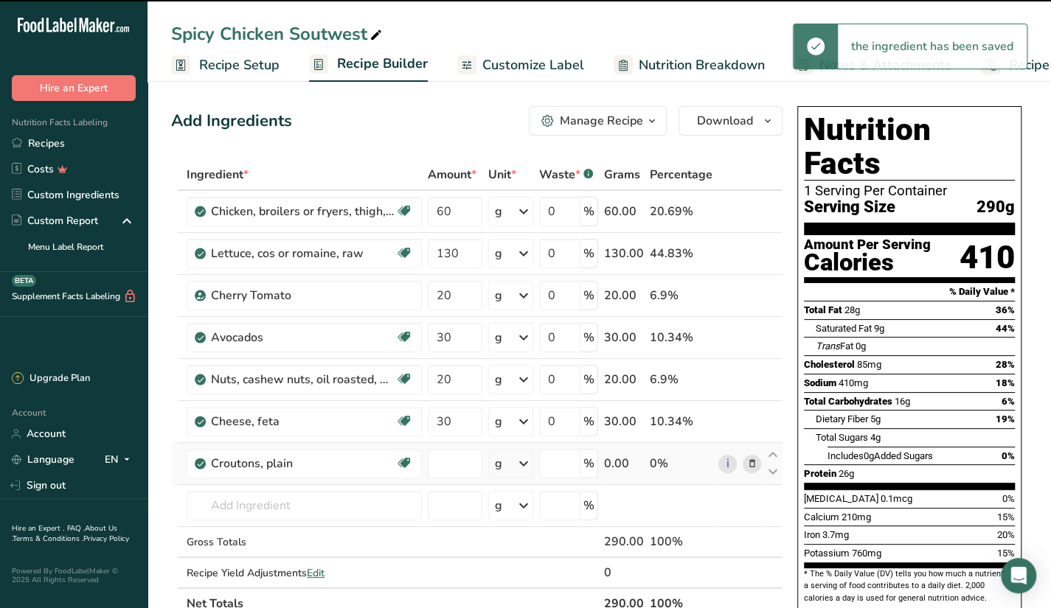
type input "0"
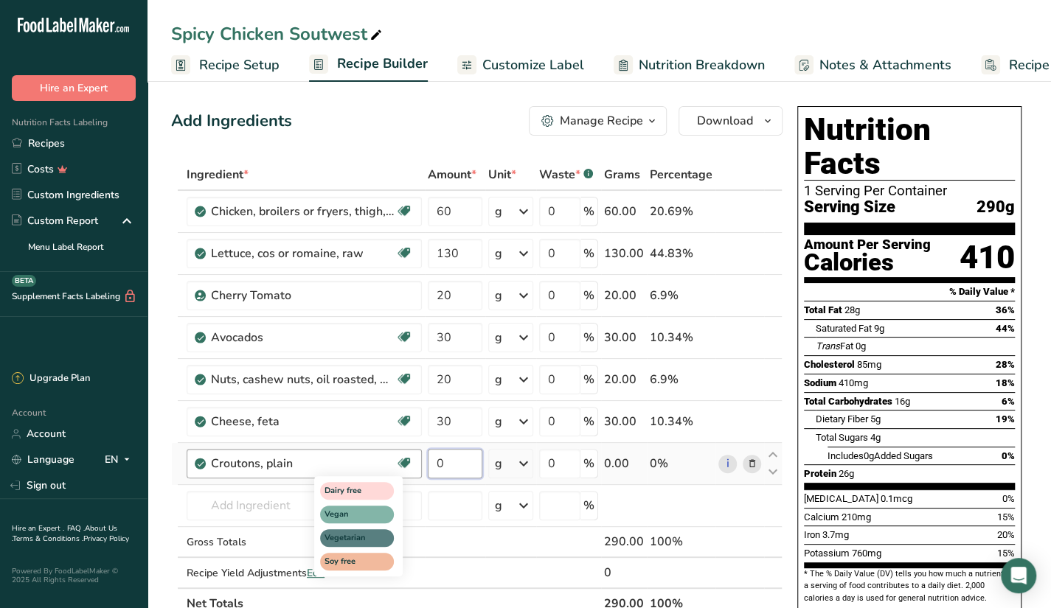
drag, startPoint x: 457, startPoint y: 461, endPoint x: 409, endPoint y: 471, distance: 49.6
click at [409, 471] on tr "Croutons, plain Dairy free Vegan Vegetarian Soy free 0 g Portions 0.5 oz 1 cup …" at bounding box center [477, 464] width 610 height 42
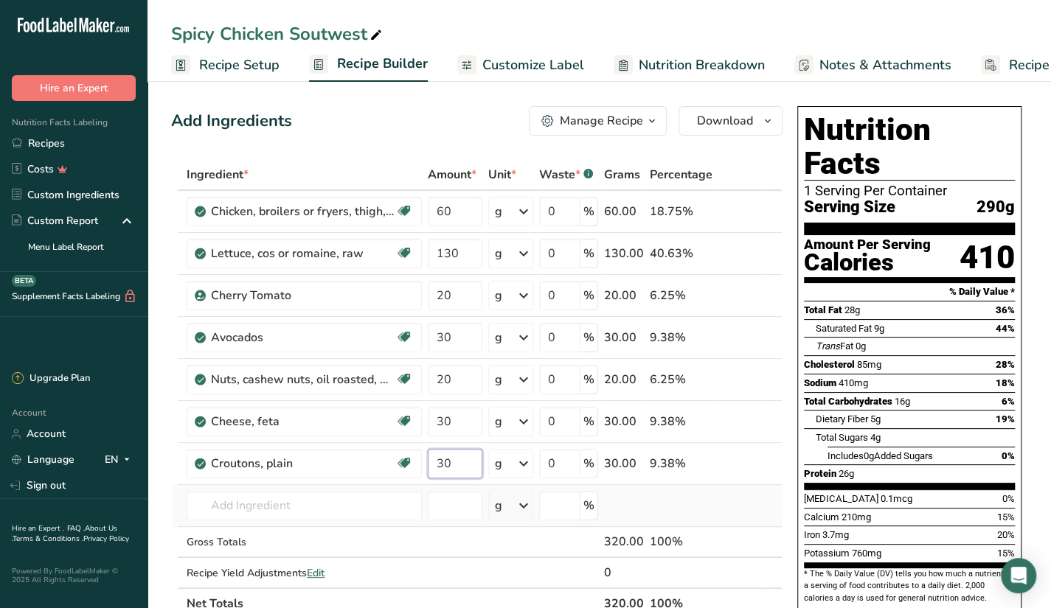
type input "30"
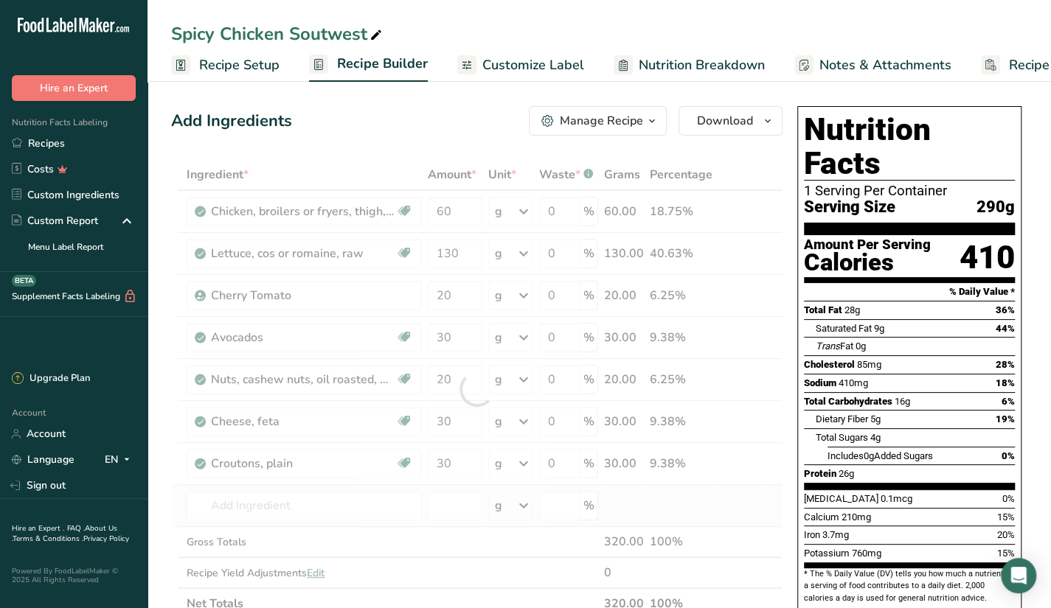
click at [285, 488] on div "Ingredient * Amount * Unit * Waste * .a-a{fill:#347362;}.b-a{fill:#fff;} Grams …" at bounding box center [476, 389] width 611 height 460
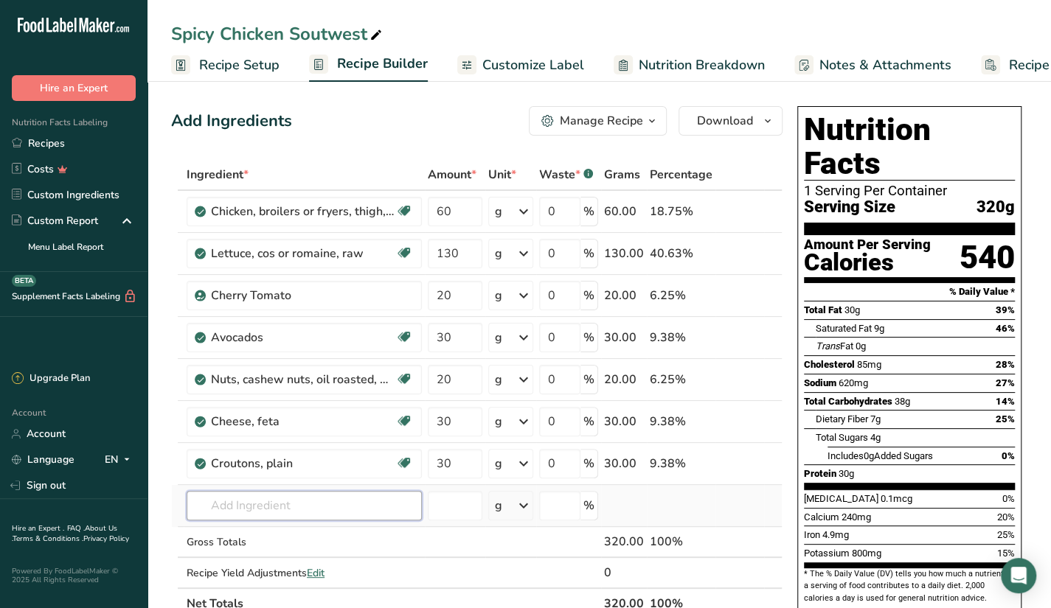
click at [282, 513] on input "text" at bounding box center [304, 506] width 235 height 30
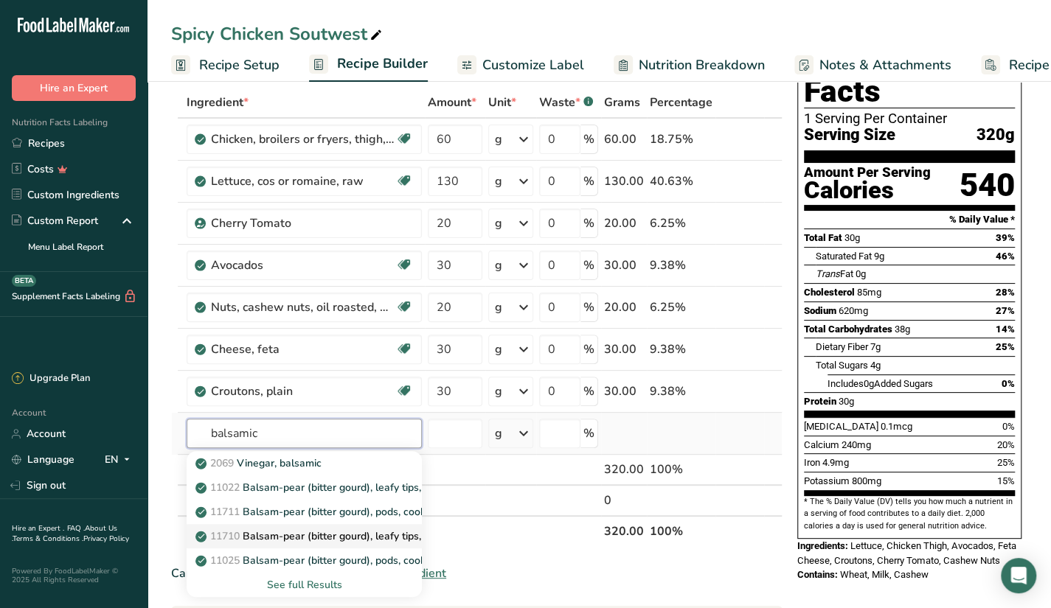
scroll to position [221, 0]
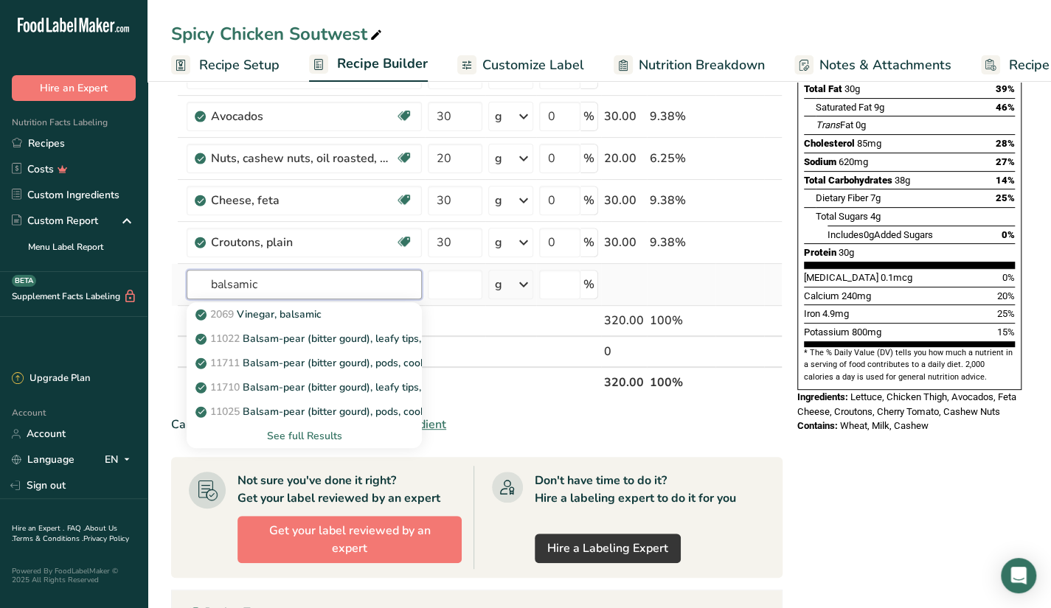
type input "balsamic"
click at [274, 429] on div "See full Results" at bounding box center [304, 436] width 212 height 15
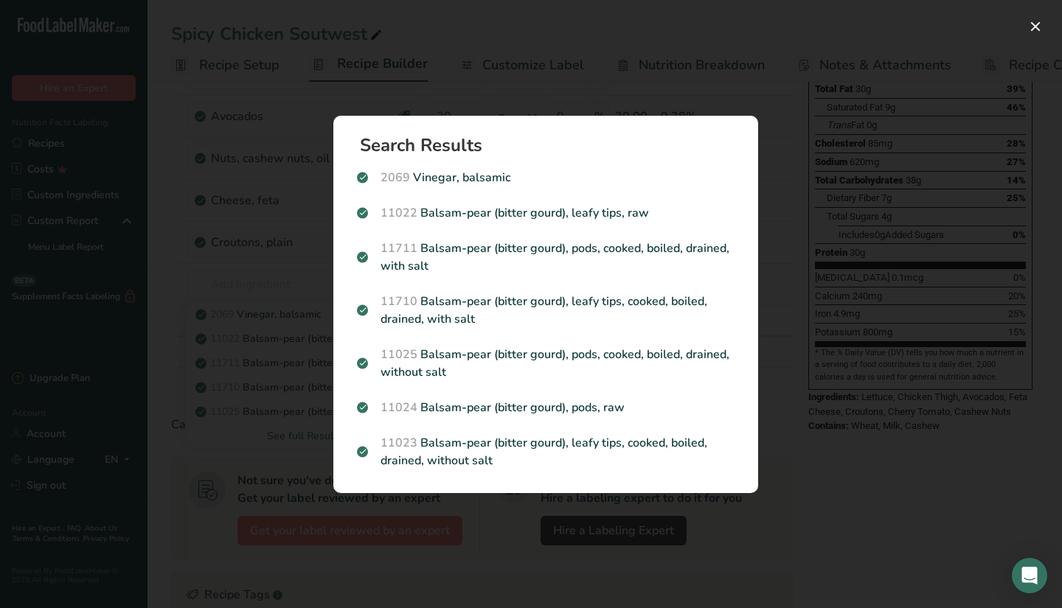
click at [535, 184] on p "2069 Vinegar, balsamic" at bounding box center [546, 178] width 378 height 18
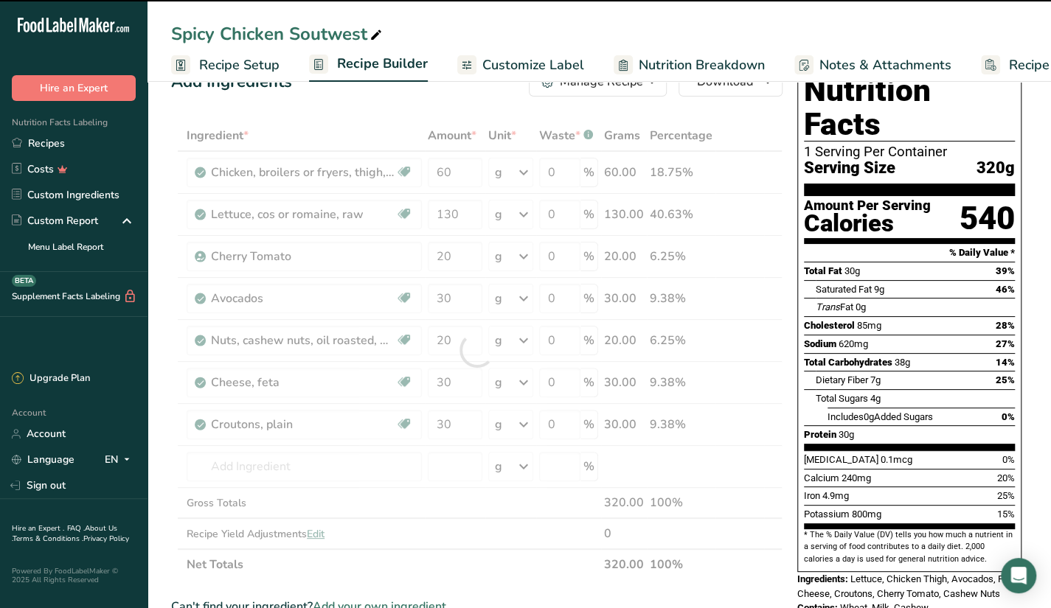
scroll to position [0, 0]
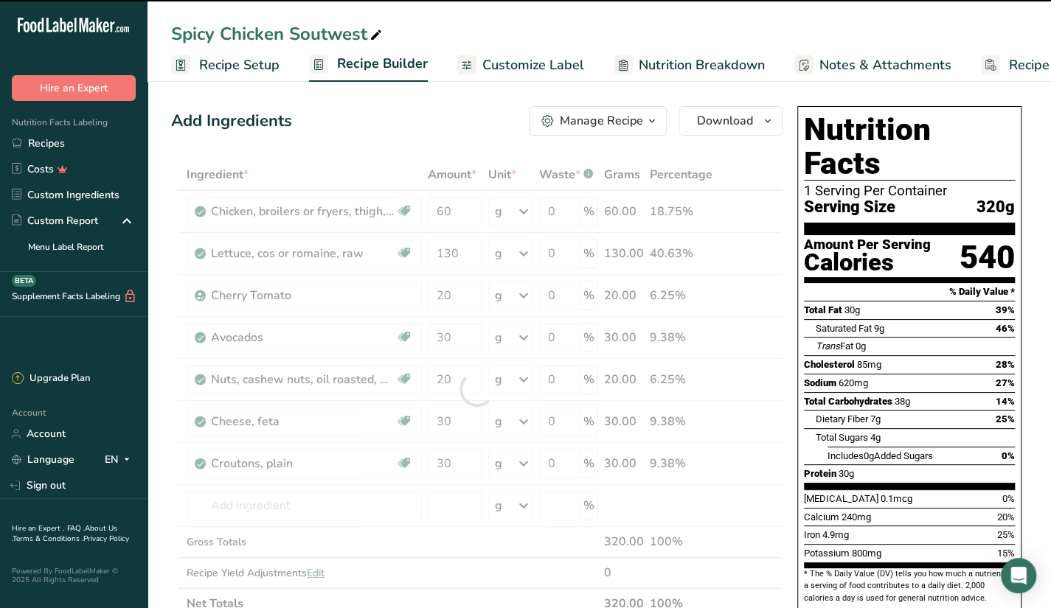
type input "0"
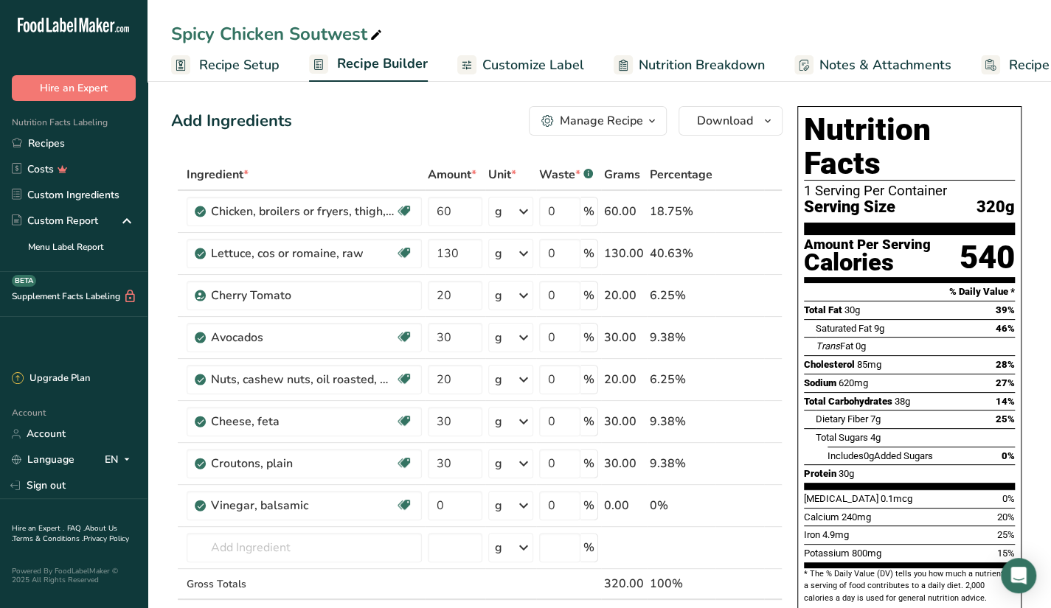
click at [742, 29] on div "Spicy Chicken Soutwest" at bounding box center [600, 34] width 904 height 27
click at [357, 111] on div "Add Ingredients Manage Recipe Delete Recipe Duplicate Recipe Scale Recipe Save …" at bounding box center [476, 121] width 611 height 30
click at [361, 554] on input "text" at bounding box center [304, 548] width 235 height 30
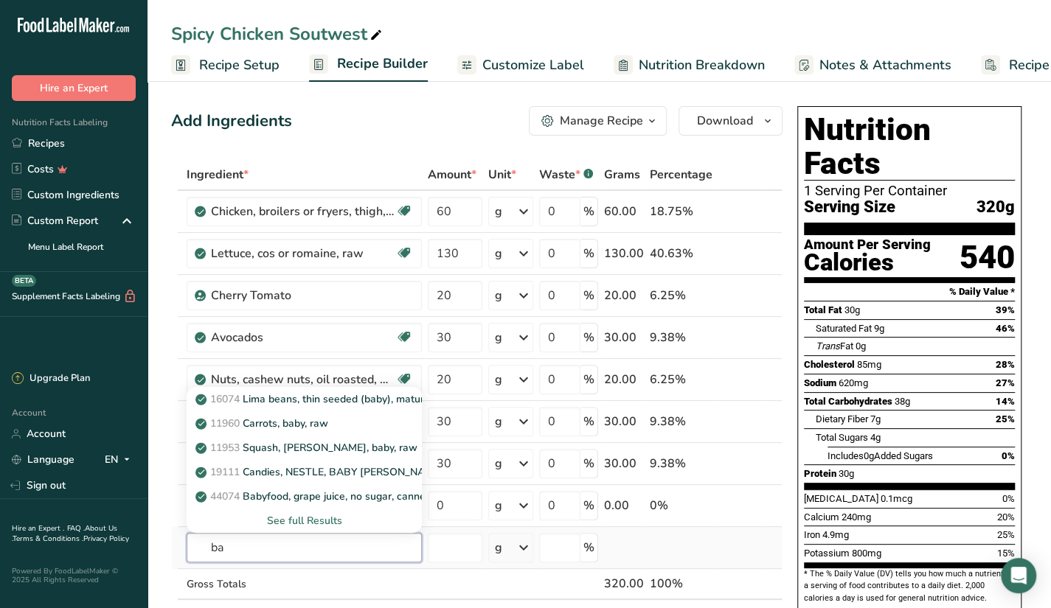
type input "b"
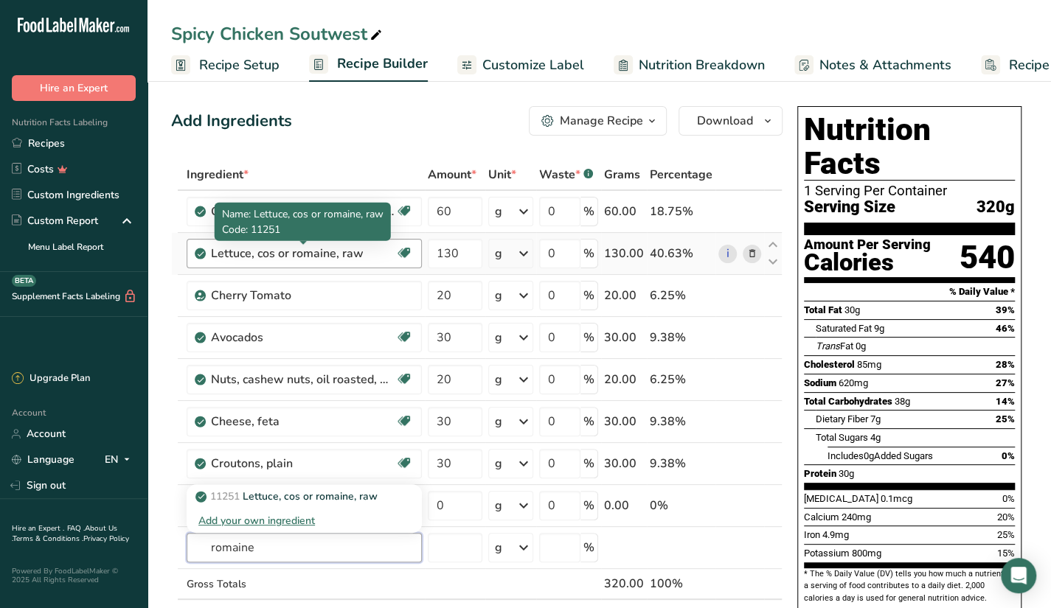
type input "romaine"
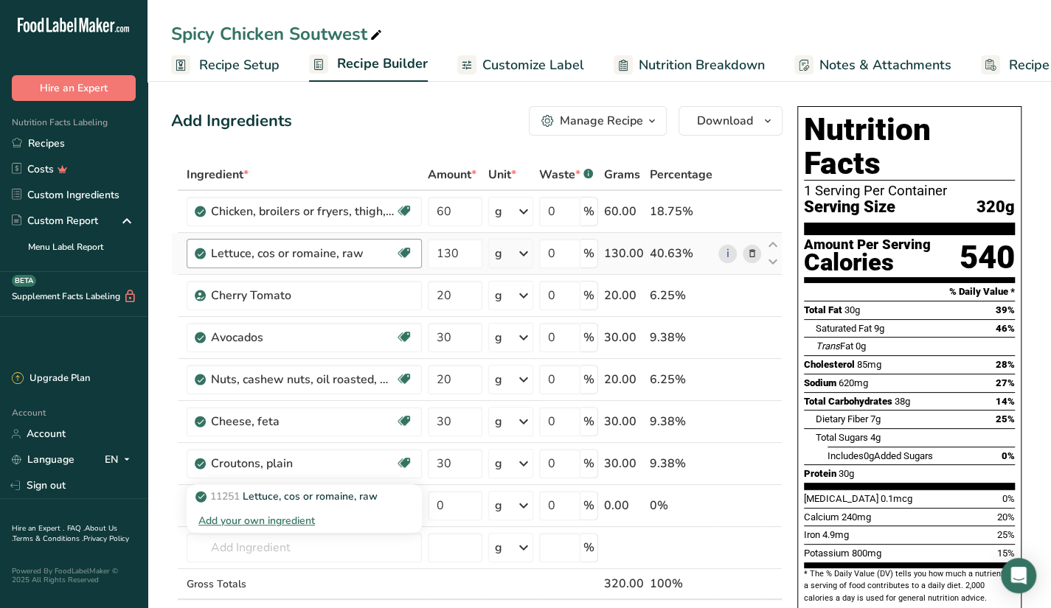
click at [203, 243] on div "Lettuce, cos or romaine, raw Dairy free Gluten free Vegan Vegetarian Soy free" at bounding box center [304, 254] width 235 height 30
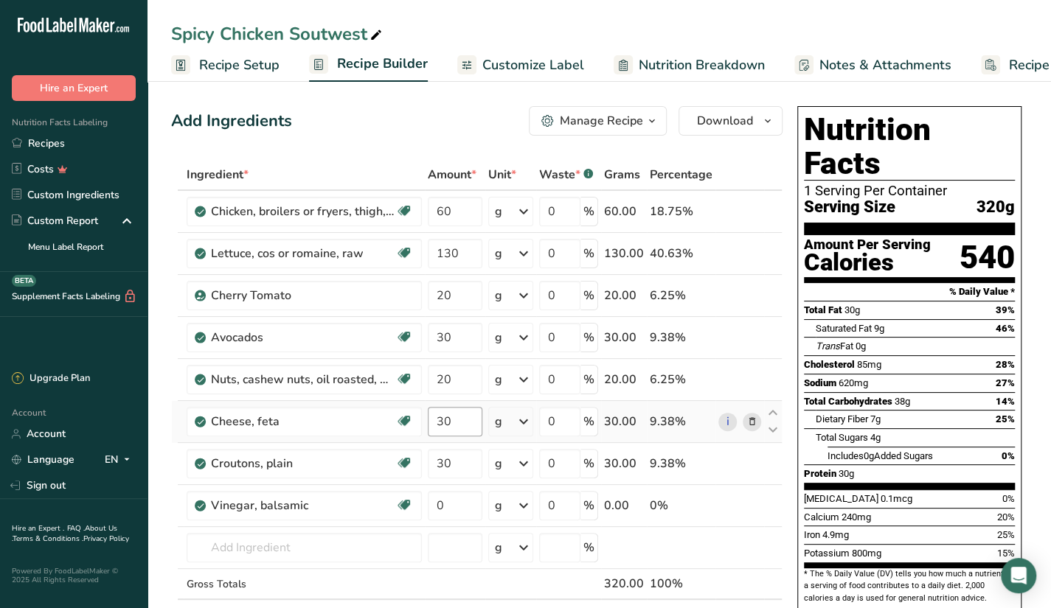
scroll to position [74, 0]
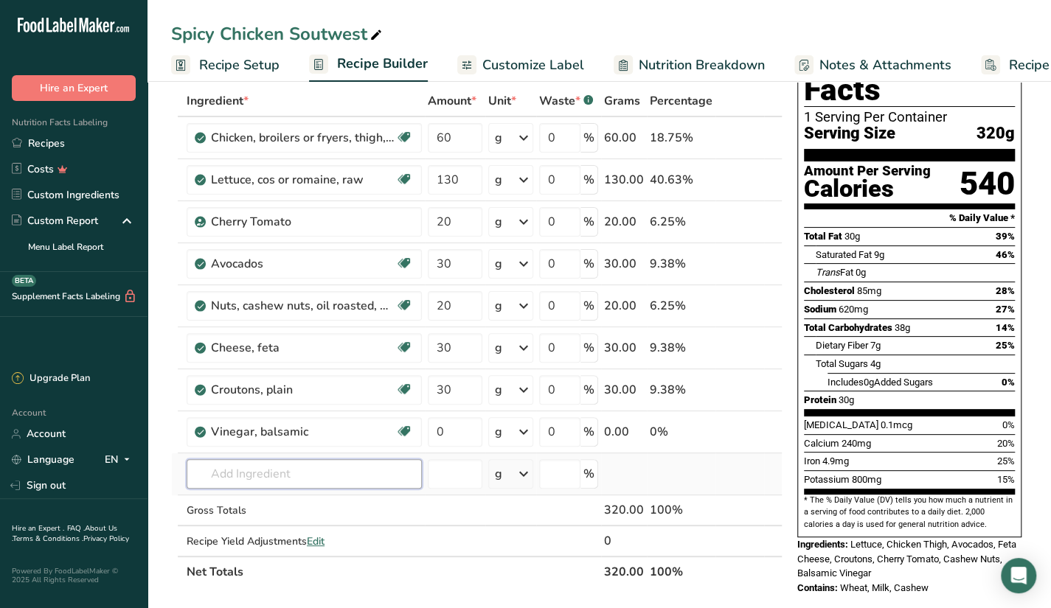
click at [330, 467] on input "text" at bounding box center [304, 475] width 235 height 30
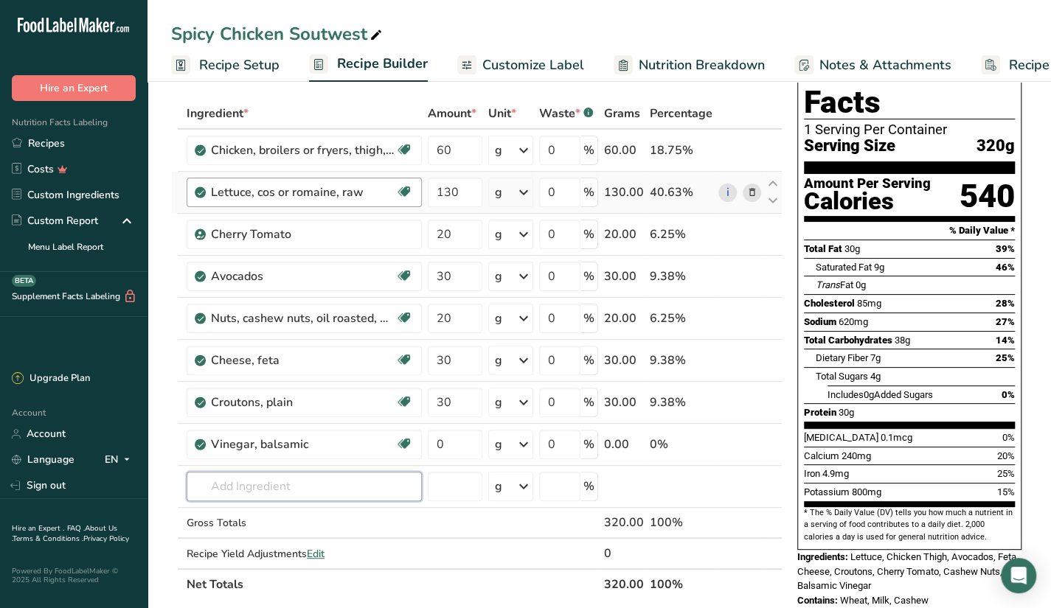
scroll to position [28, 0]
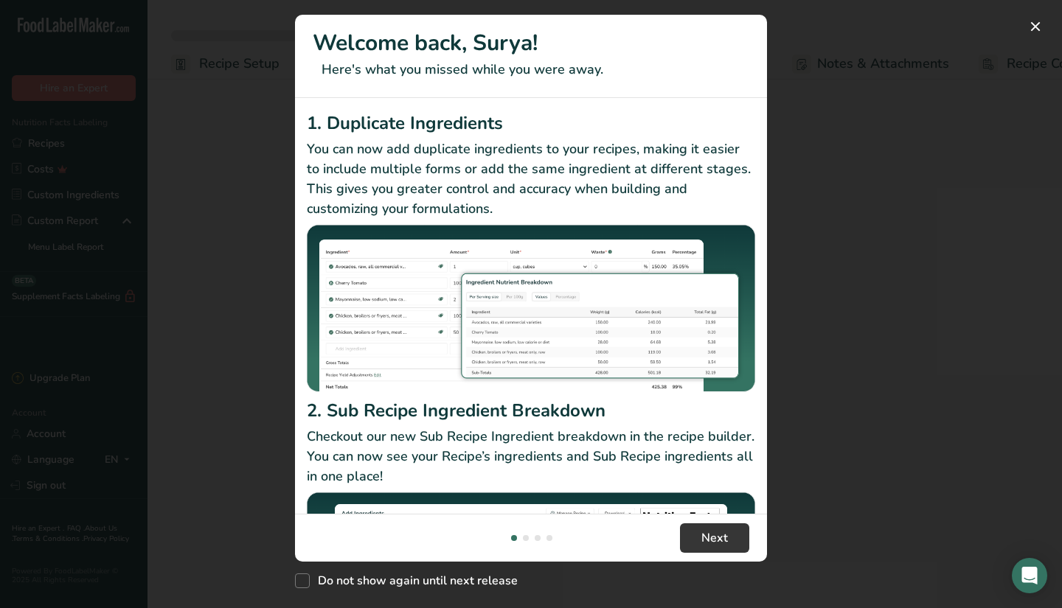
click at [1050, 21] on div "New Features" at bounding box center [531, 304] width 1062 height 608
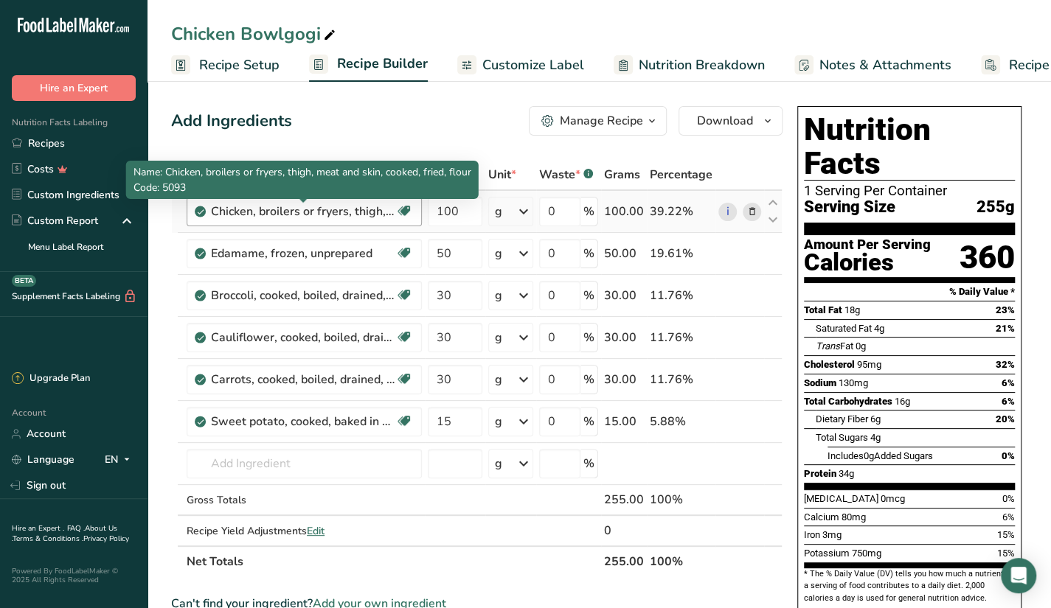
click at [304, 207] on div "Chicken, broilers or fryers, thigh, meat and skin, cooked, fried, flour" at bounding box center [303, 212] width 184 height 18
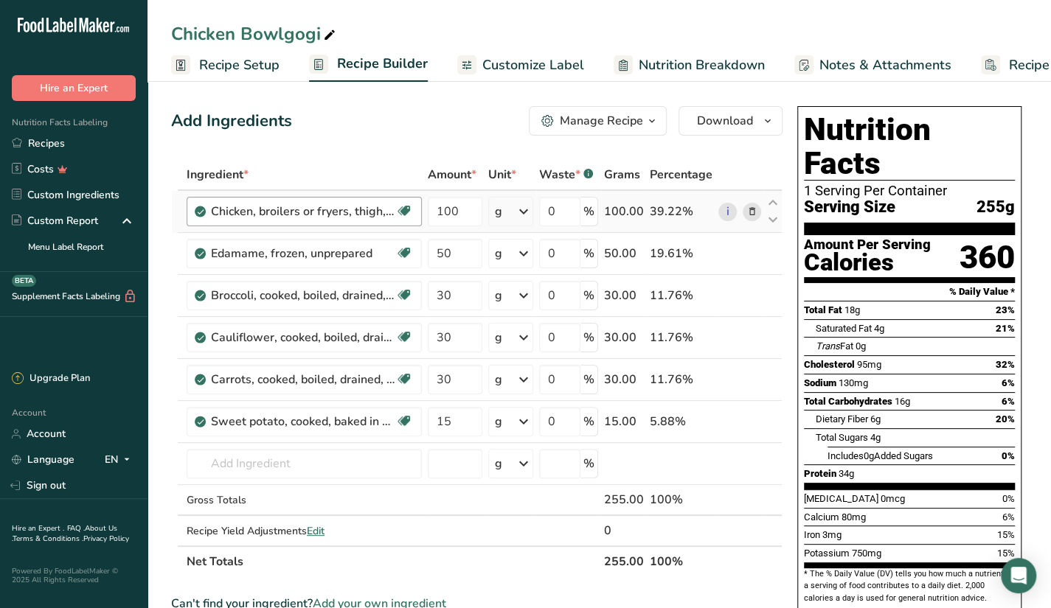
click at [304, 207] on div "Chicken, broilers or fryers, thigh, meat and skin, cooked, fried, flour" at bounding box center [303, 212] width 184 height 18
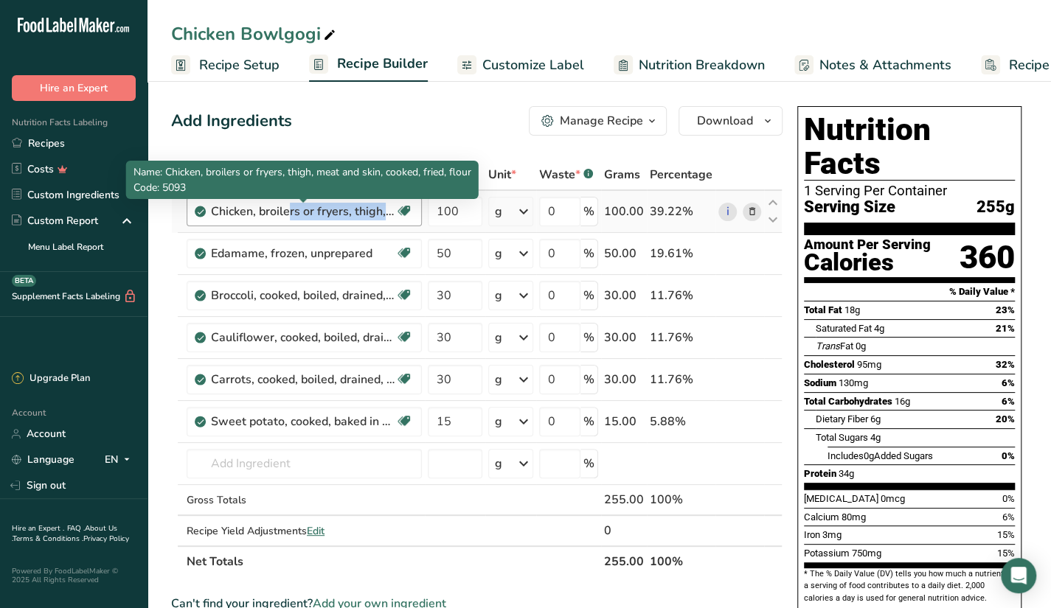
drag, startPoint x: 211, startPoint y: 211, endPoint x: 379, endPoint y: 203, distance: 168.4
click at [379, 203] on div "Chicken, broilers or fryers, thigh, meat and skin, cooked, fried, flour" at bounding box center [303, 212] width 184 height 18
copy div "Chicken, broilers or fryers, thigh"
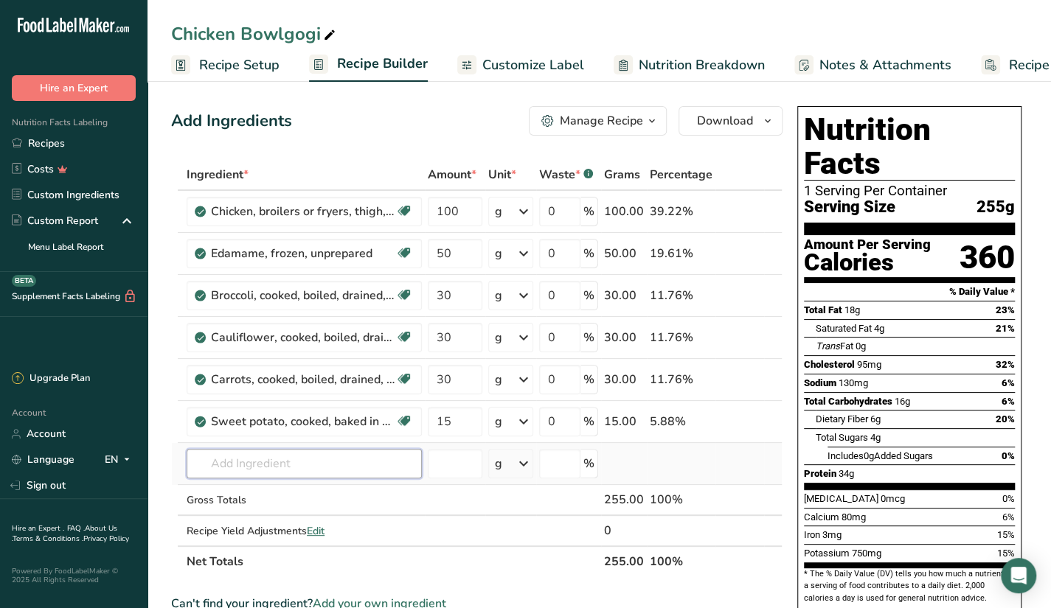
click at [345, 468] on input "text" at bounding box center [304, 464] width 235 height 30
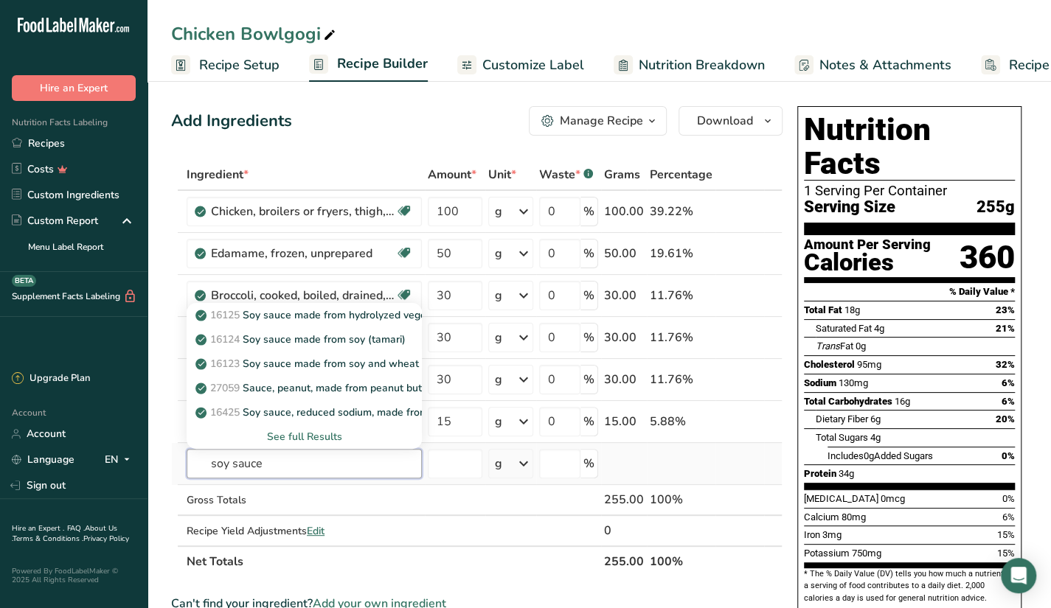
type input "soy sauce"
click at [332, 429] on div "See full Results" at bounding box center [304, 436] width 212 height 15
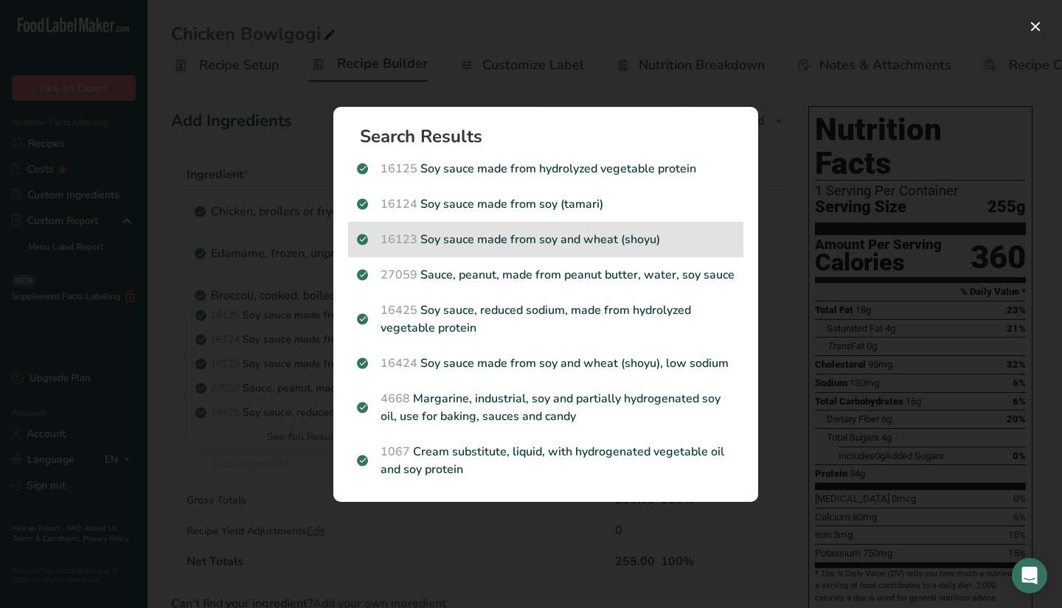
click at [588, 235] on p "16123 Soy sauce made from soy and wheat (shoyu)" at bounding box center [546, 240] width 378 height 18
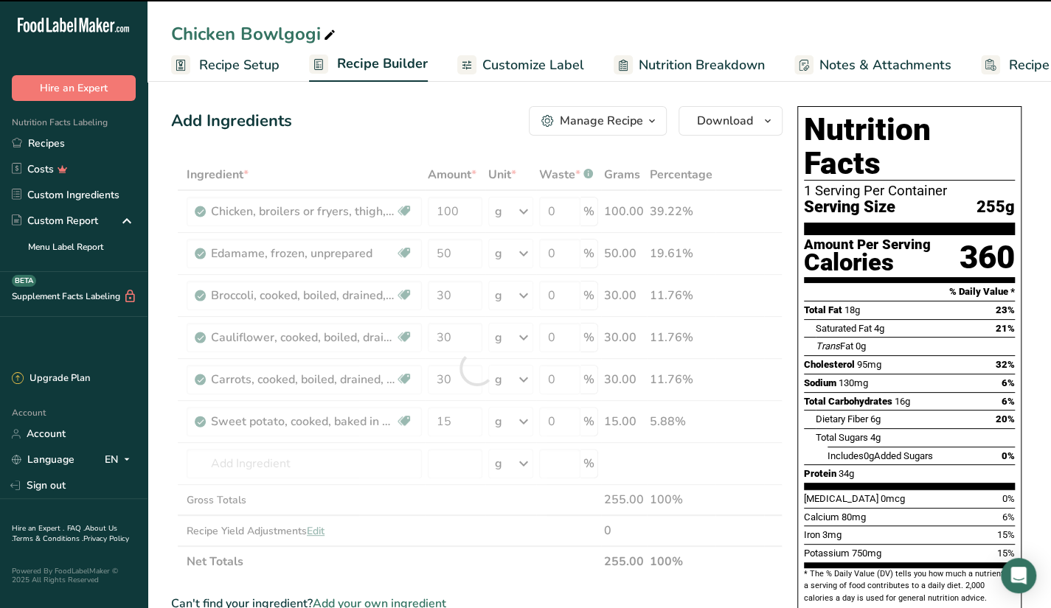
type input "0"
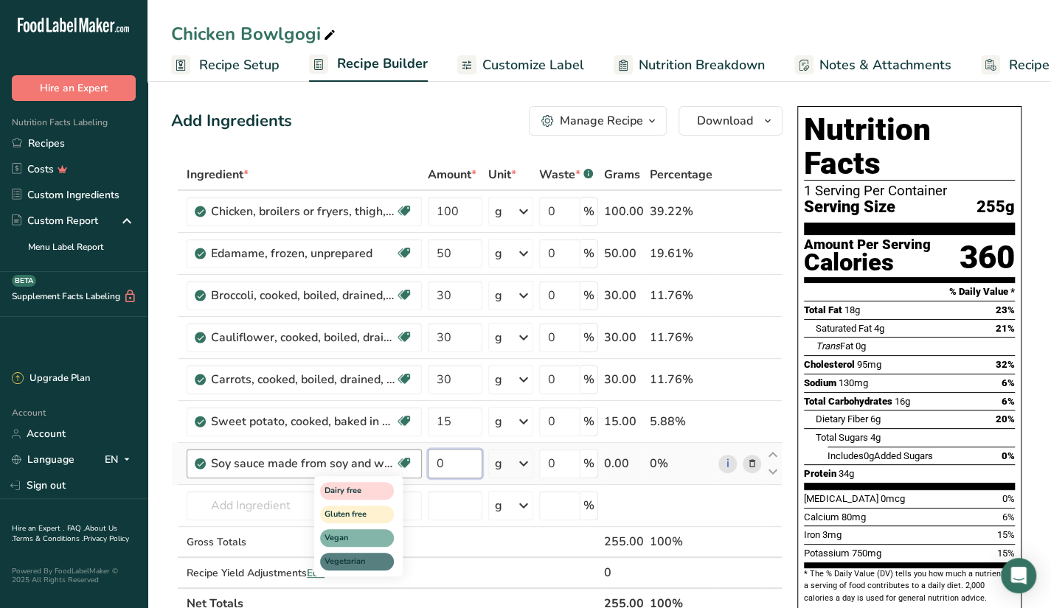
drag, startPoint x: 454, startPoint y: 462, endPoint x: 410, endPoint y: 464, distance: 44.3
click at [410, 464] on tr "Soy sauce made from soy and wheat (shoyu) Dairy free Gluten free Vegan Vegetari…" at bounding box center [477, 464] width 610 height 42
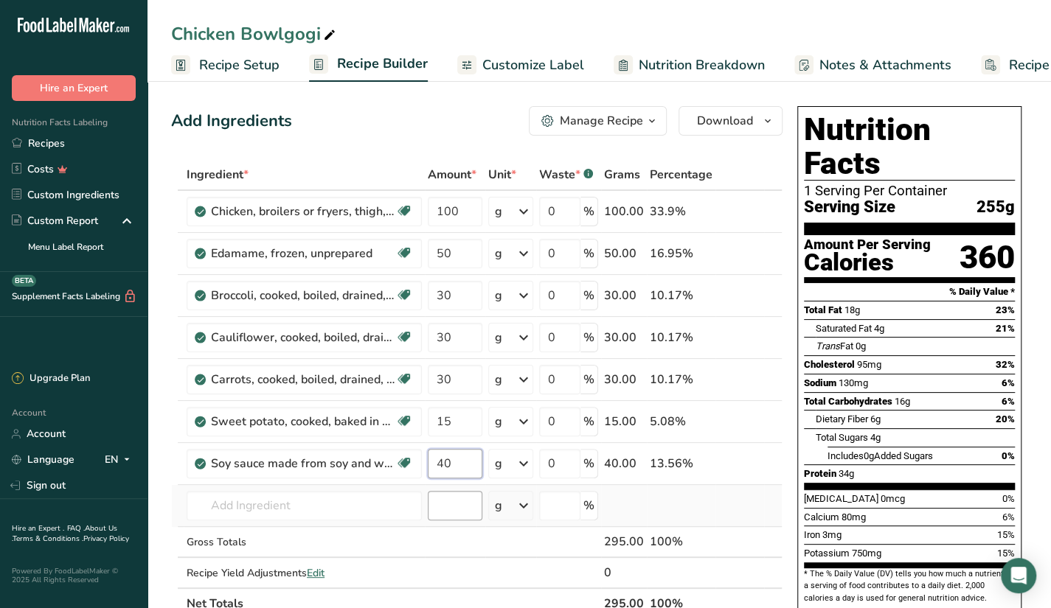
type input "40"
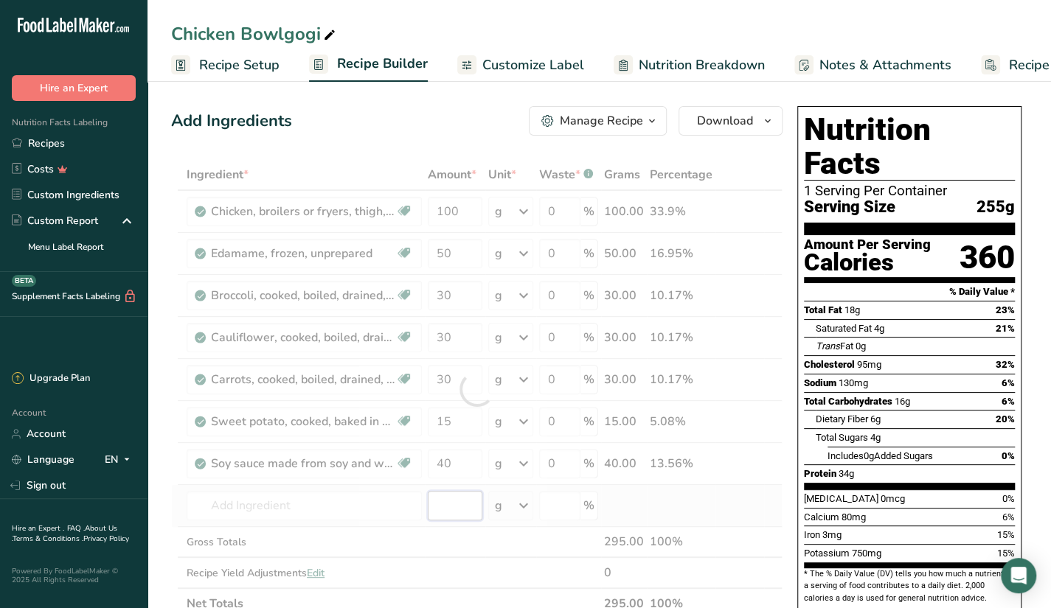
click at [457, 511] on div "Ingredient * Amount * Unit * Waste * .a-a{fill:#347362;}.b-a{fill:#fff;} Grams …" at bounding box center [476, 389] width 611 height 460
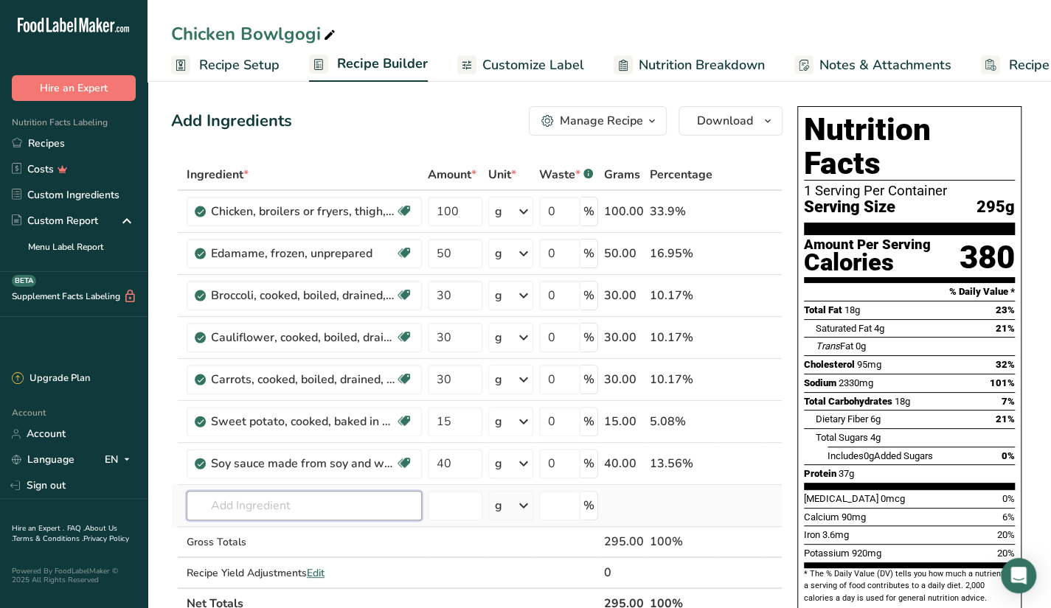
click at [272, 503] on input "text" at bounding box center [304, 506] width 235 height 30
type input "c"
type input "wakame"
click at [280, 535] on p "11669 Seaweed, wakame, raw" at bounding box center [277, 535] width 159 height 15
type input "Seaweed, wakame, raw"
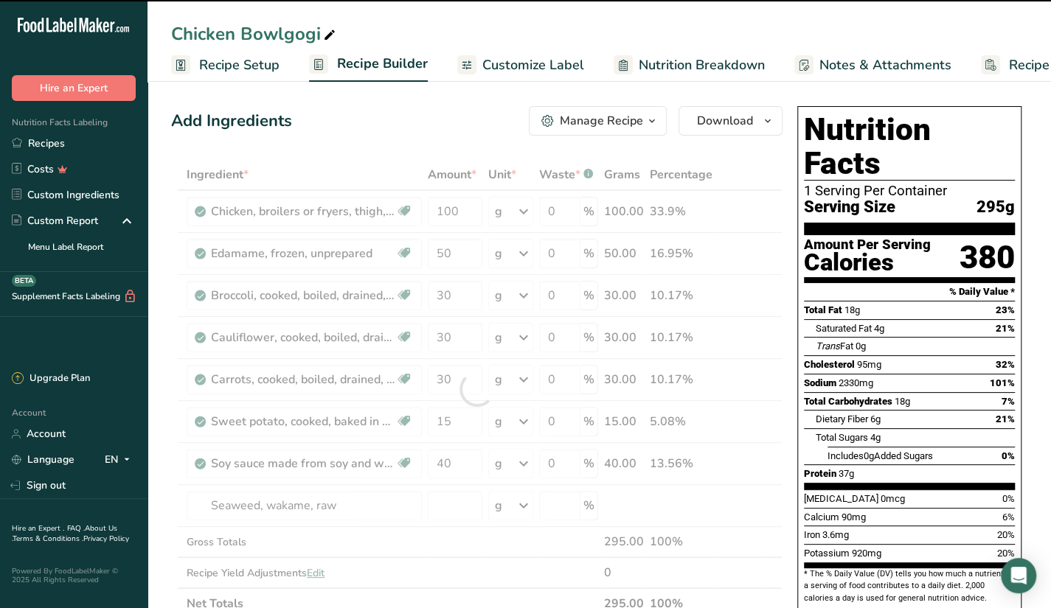
type input "0"
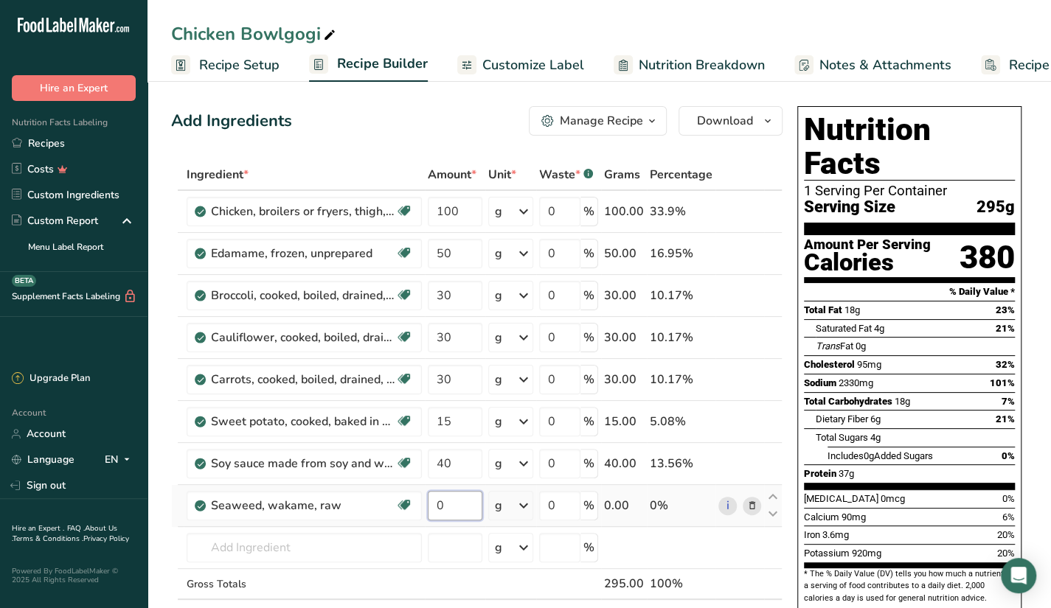
drag, startPoint x: 448, startPoint y: 501, endPoint x: 433, endPoint y: 521, distance: 25.8
click at [426, 515] on td "0" at bounding box center [455, 506] width 60 height 42
type input "50"
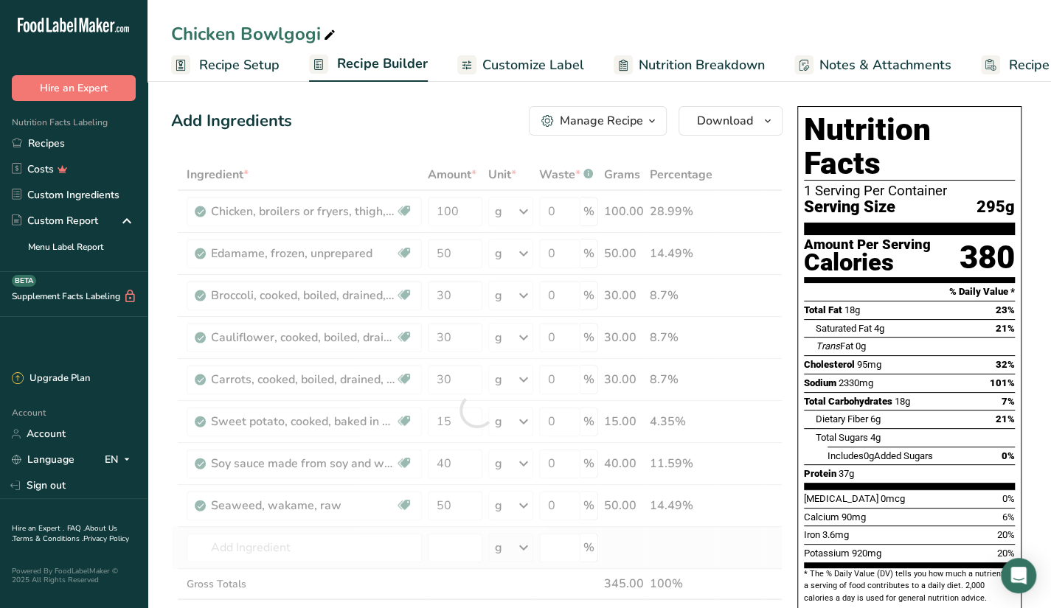
click at [682, 547] on div "Ingredient * Amount * Unit * Waste * .a-a{fill:#347362;}.b-a{fill:#fff;} Grams …" at bounding box center [476, 410] width 611 height 502
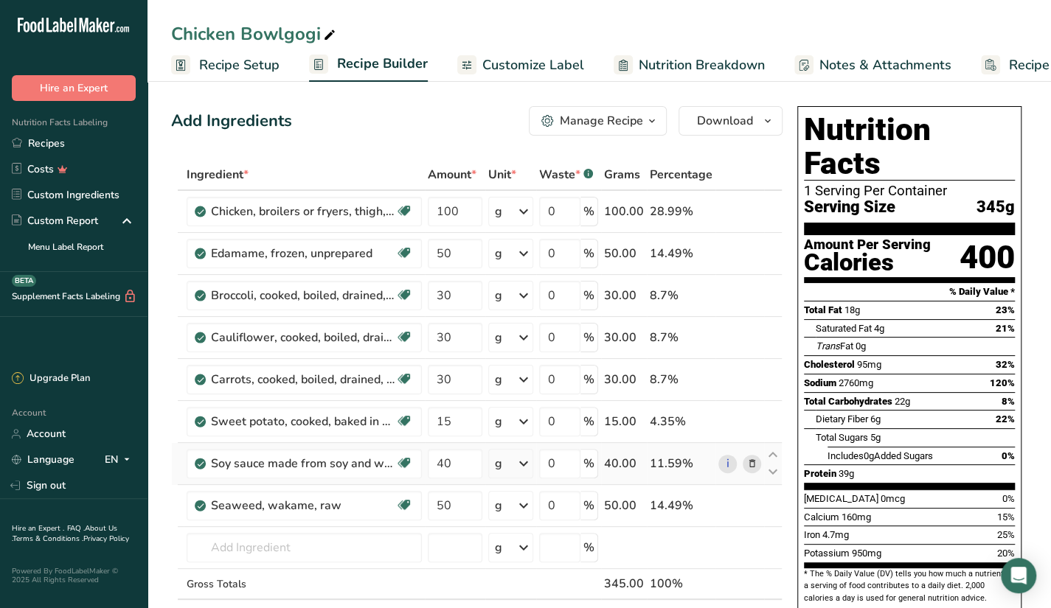
click at [754, 460] on icon at bounding box center [751, 464] width 10 height 15
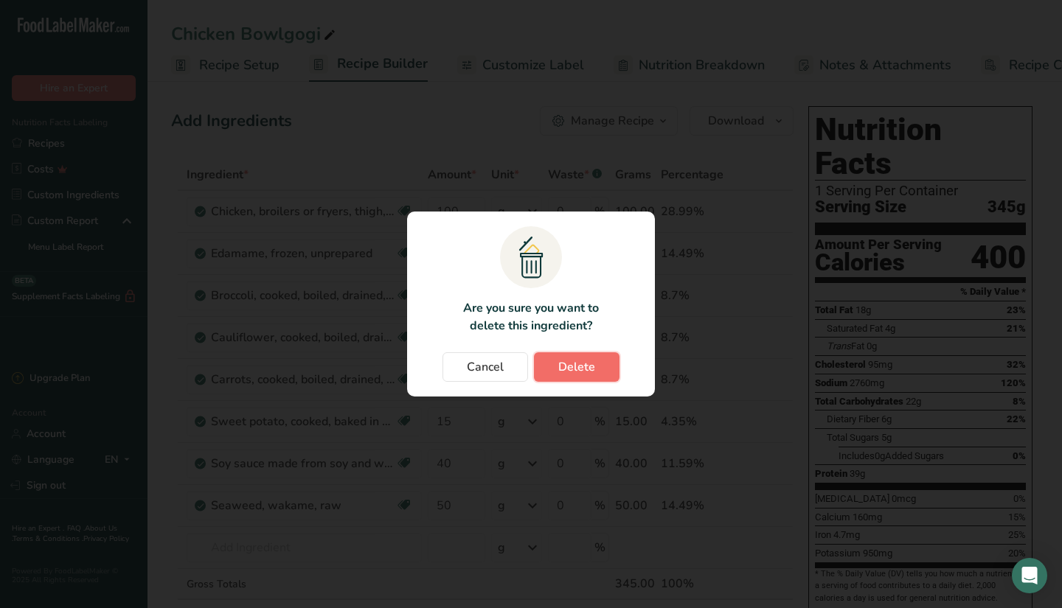
click at [580, 358] on span "Delete" at bounding box center [576, 367] width 37 height 18
click at [580, 365] on div "Cancel Delete" at bounding box center [531, 368] width 218 height 30
type input "50"
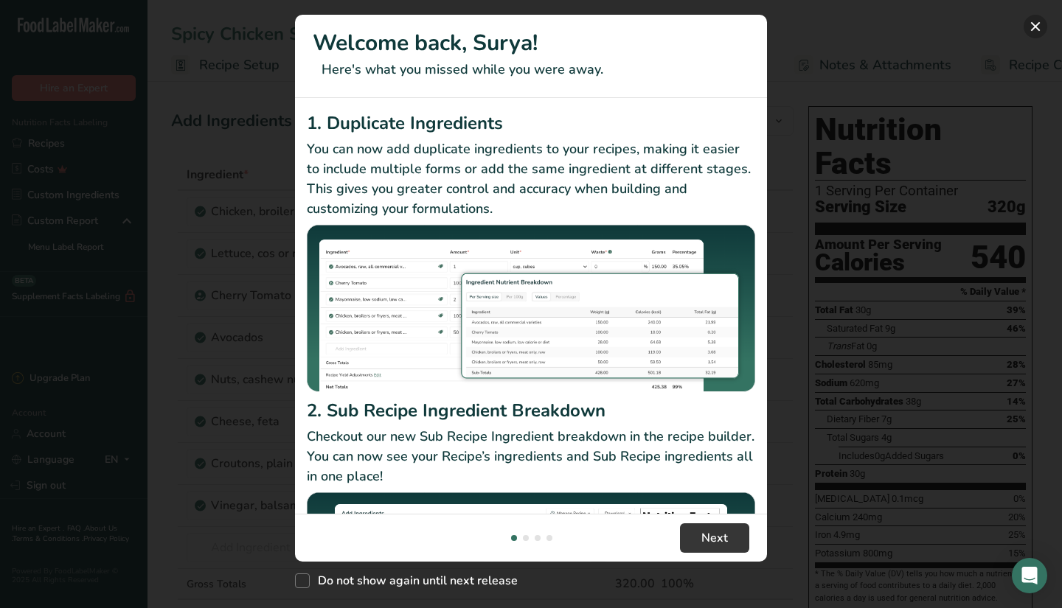
click at [1033, 36] on button "New Features" at bounding box center [1036, 27] width 24 height 24
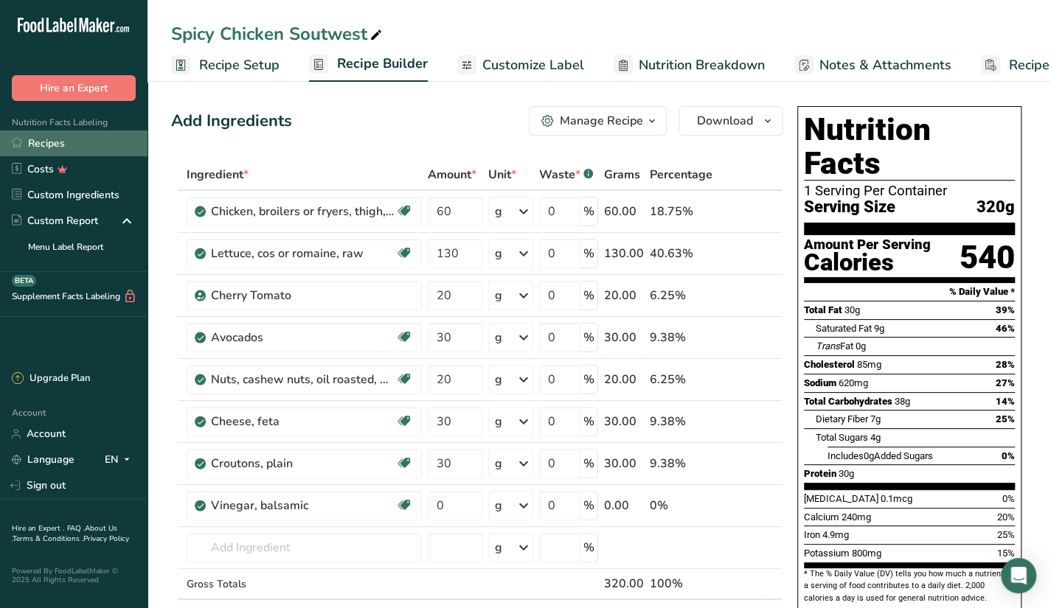
click at [87, 138] on link "Recipes" at bounding box center [74, 144] width 148 height 26
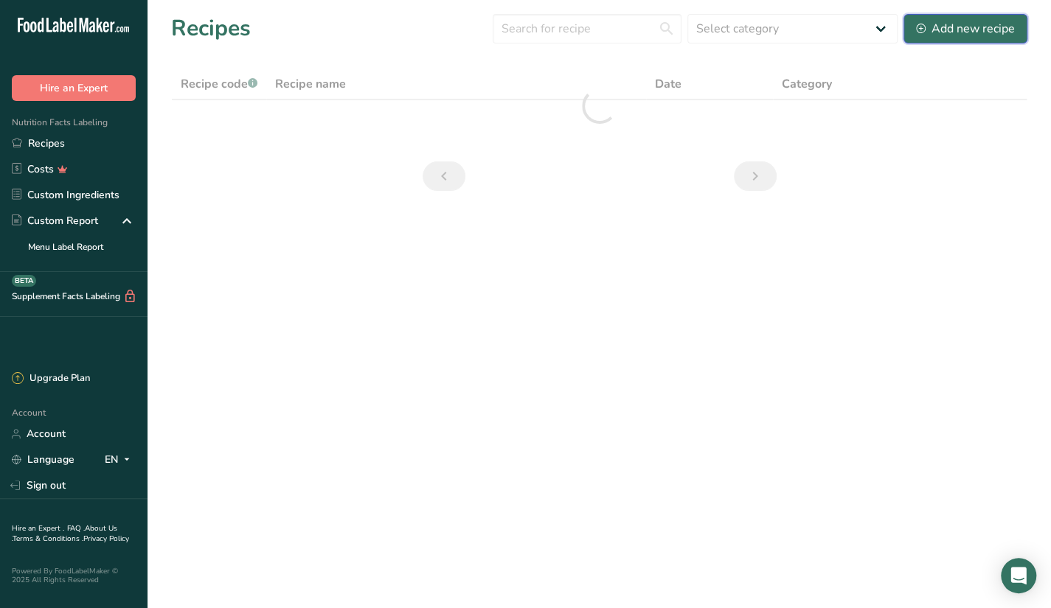
click at [957, 35] on div "Add new recipe" at bounding box center [965, 29] width 99 height 18
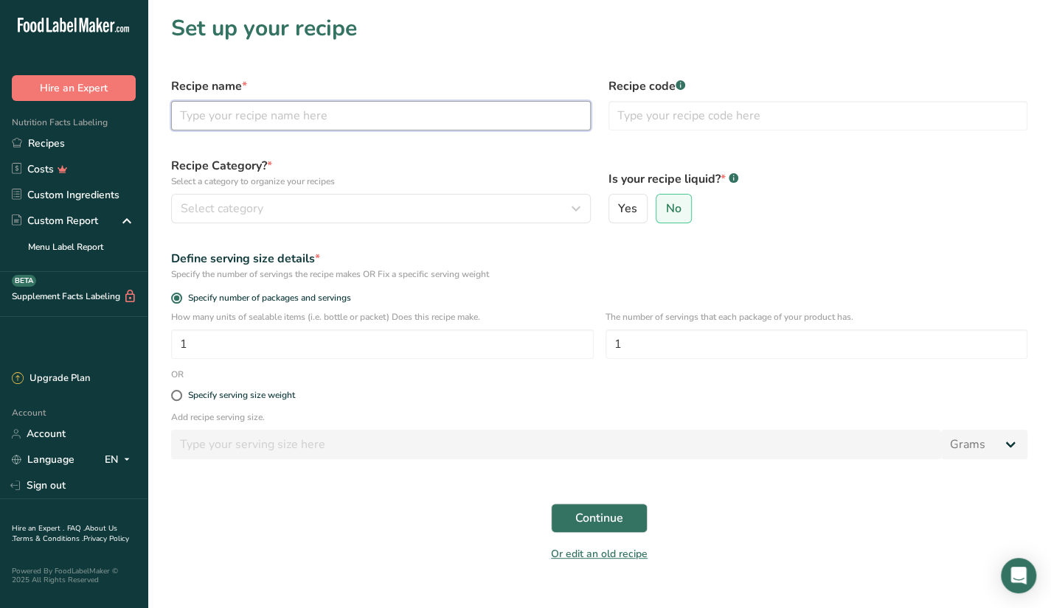
click at [275, 118] on input "text" at bounding box center [381, 116] width 420 height 30
type input "L"
type input "Kalefornia Chicken"
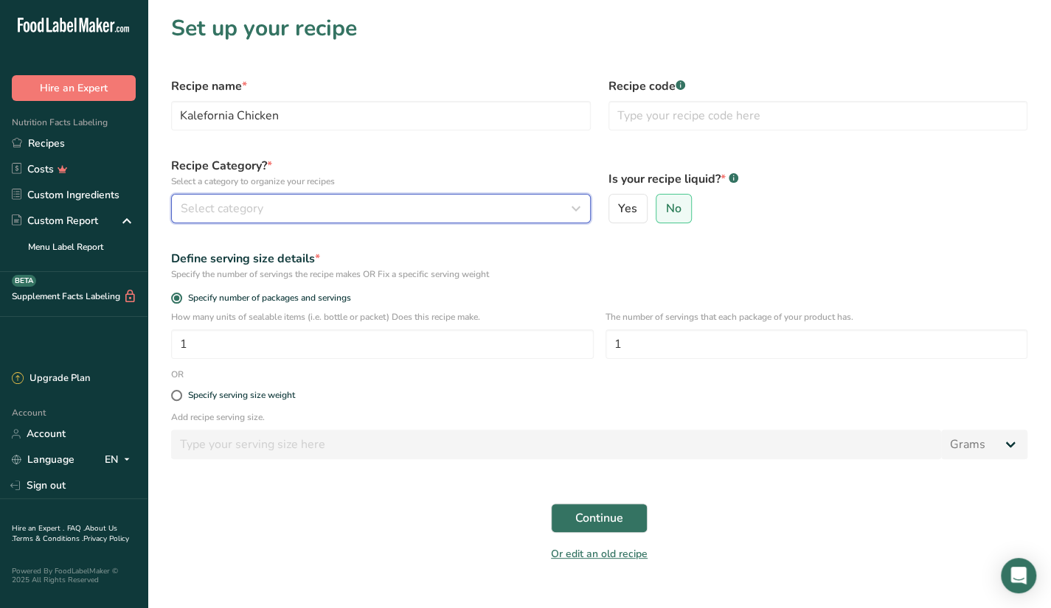
click at [245, 197] on button "Select category" at bounding box center [381, 209] width 420 height 30
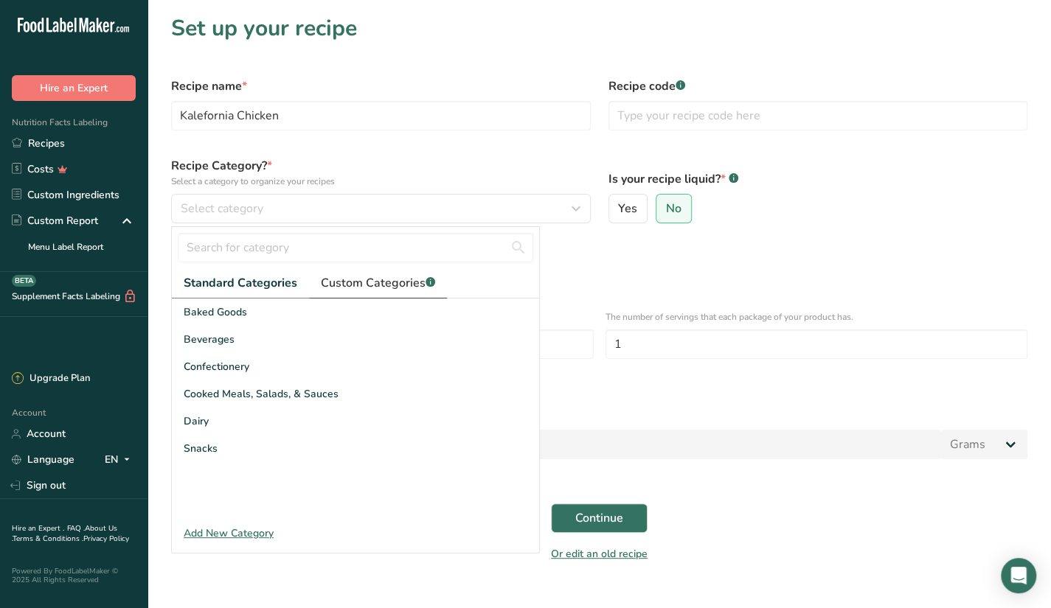
click at [364, 282] on span "Custom Categories .a-a{fill:#347362;}.b-a{fill:#fff;}" at bounding box center [378, 283] width 114 height 18
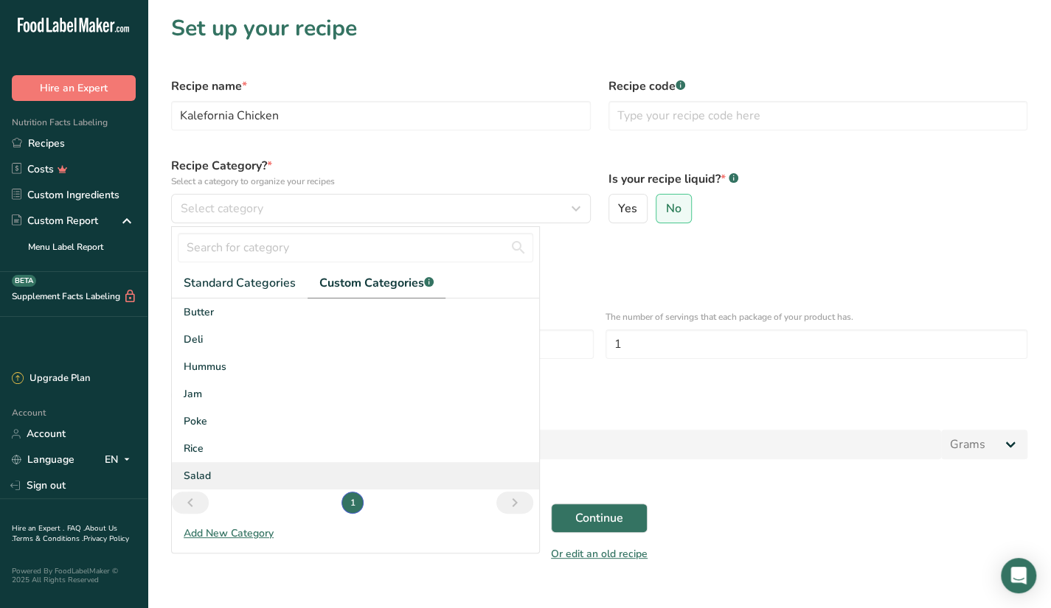
click at [200, 468] on span "Salad" at bounding box center [197, 475] width 27 height 15
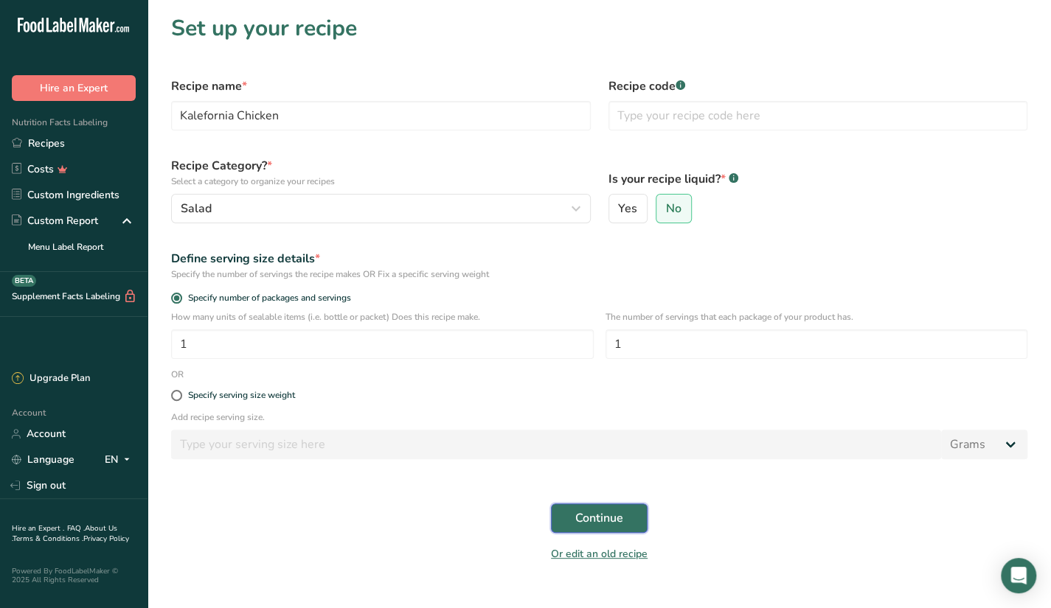
click at [594, 523] on span "Continue" at bounding box center [599, 519] width 48 height 18
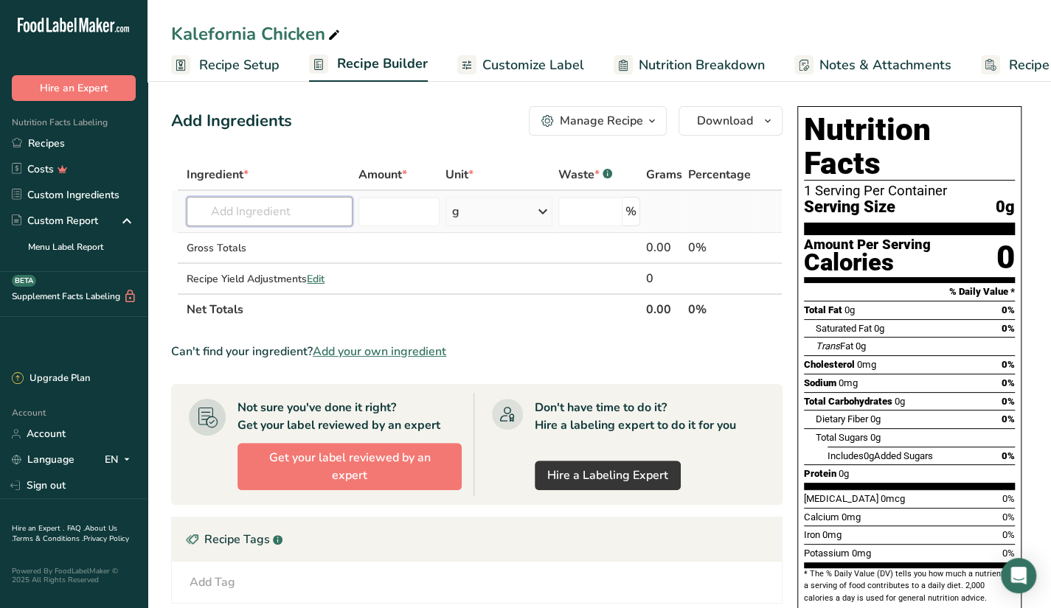
drag, startPoint x: 297, startPoint y: 224, endPoint x: 295, endPoint y: 232, distance: 7.7
click at [296, 223] on input "text" at bounding box center [270, 212] width 166 height 30
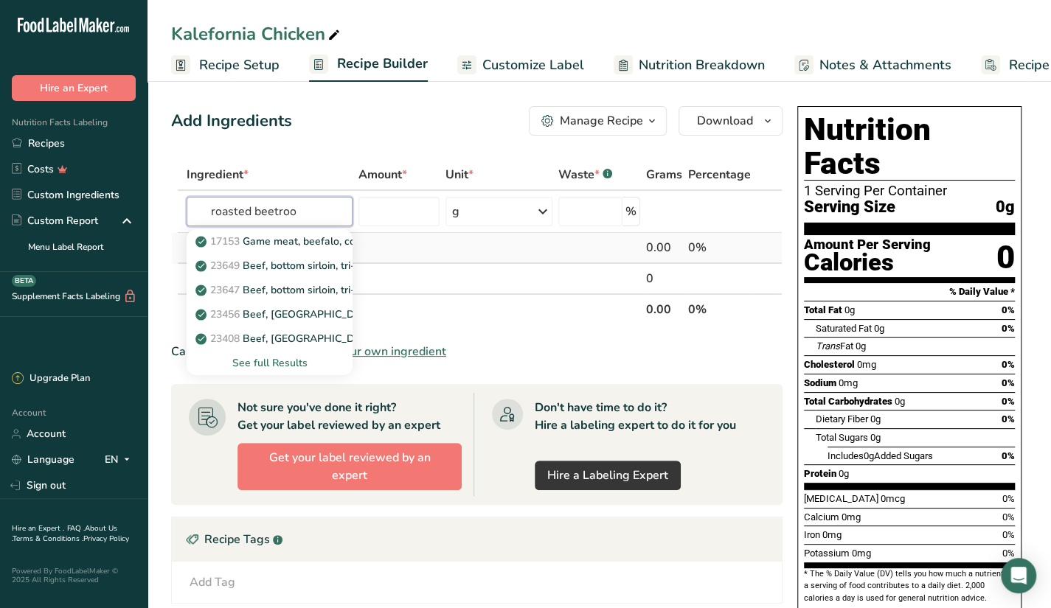
type input "roasted beetroot"
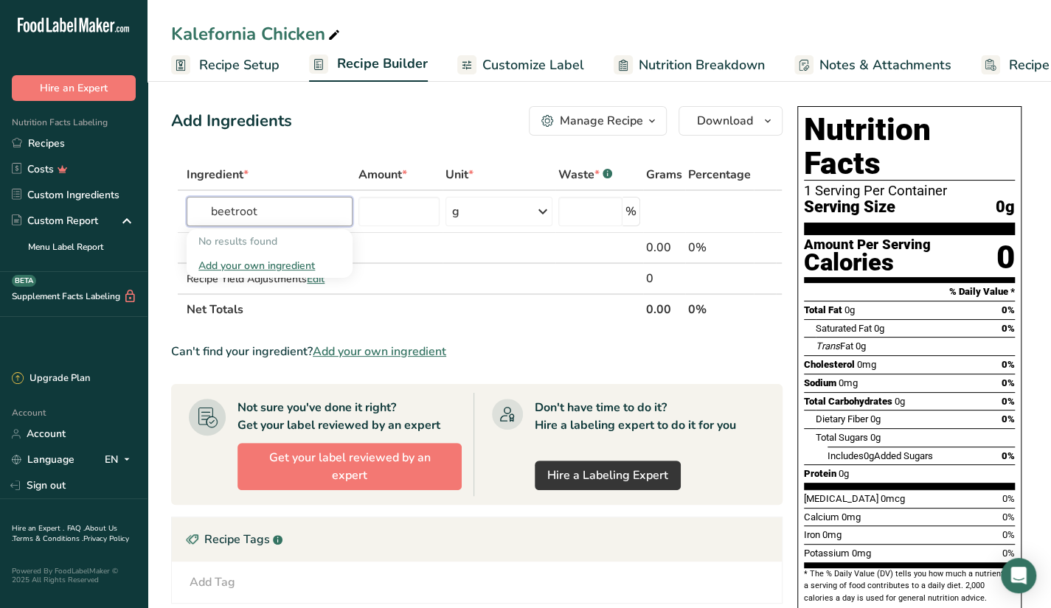
type input "beetroot"
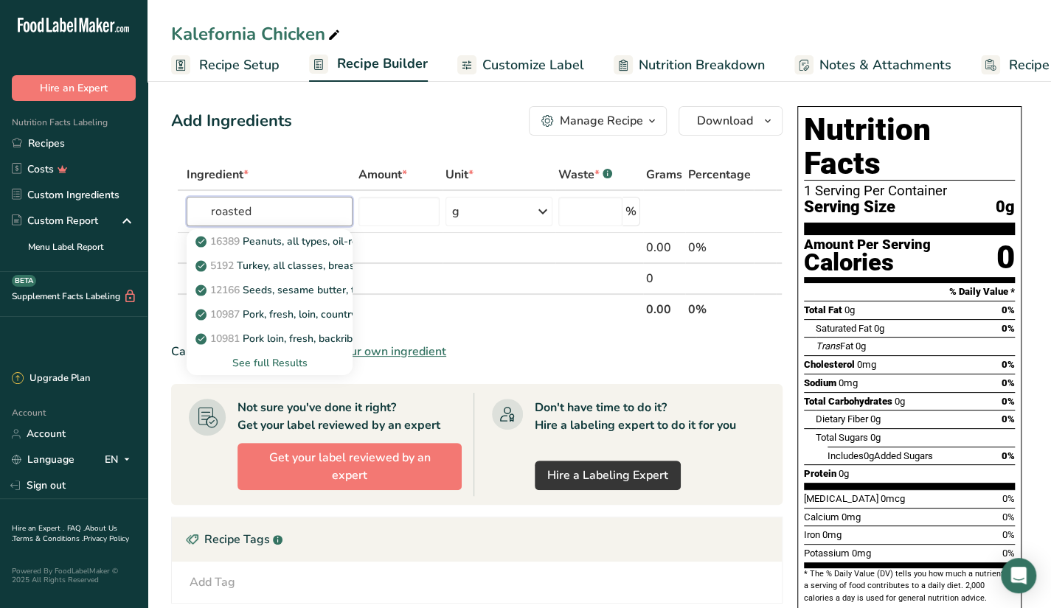
type input "roasted"
type input "sweet potato"
click at [257, 358] on div "See full Results" at bounding box center [269, 363] width 142 height 15
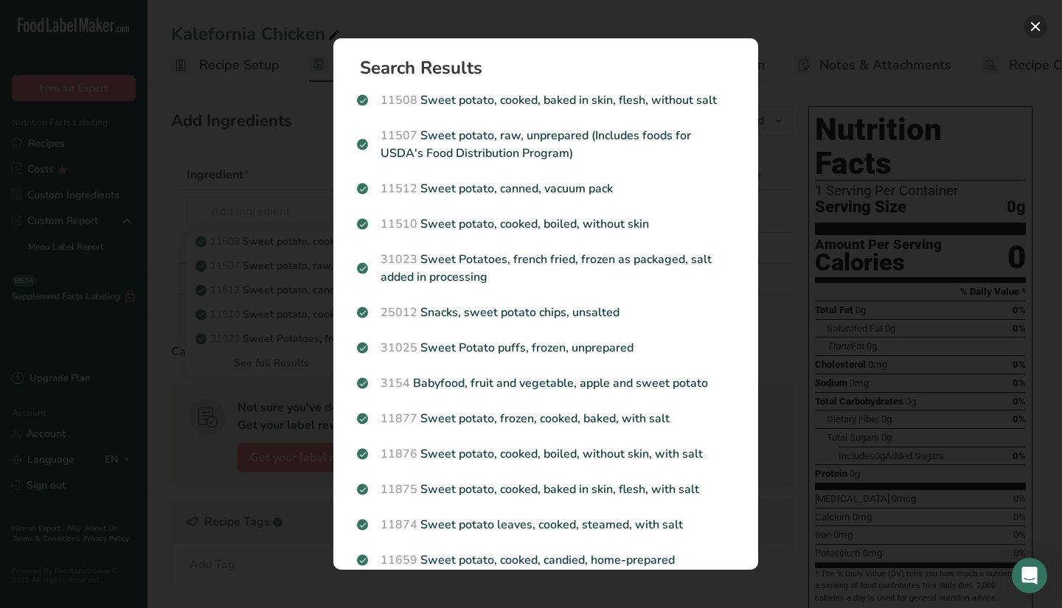
drag, startPoint x: 1037, startPoint y: 24, endPoint x: 1023, endPoint y: 19, distance: 14.7
click at [1037, 24] on button "Search results modal" at bounding box center [1036, 27] width 24 height 24
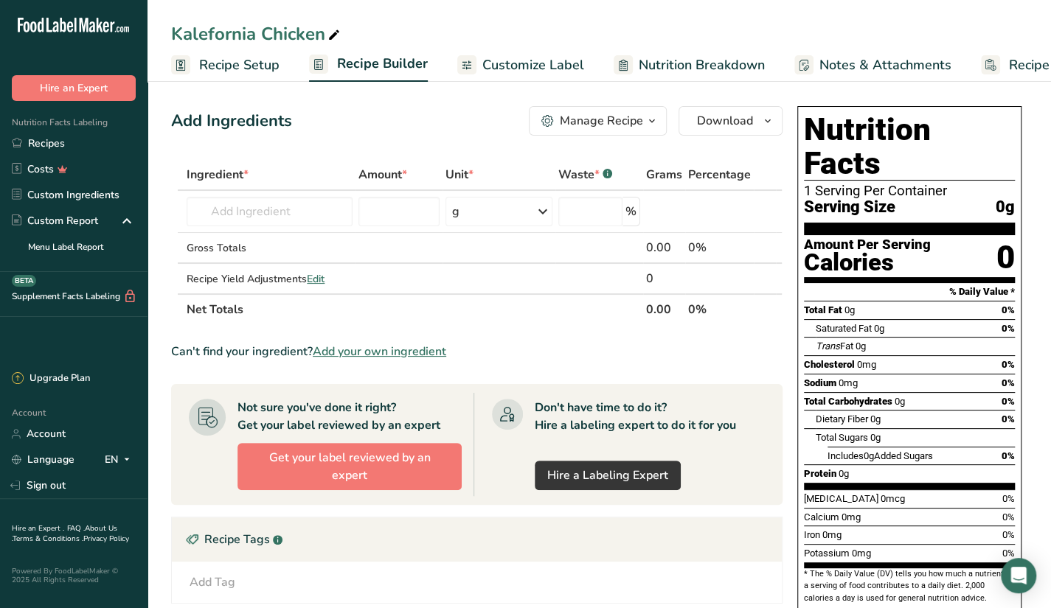
click at [292, 210] on input "text" at bounding box center [270, 212] width 166 height 30
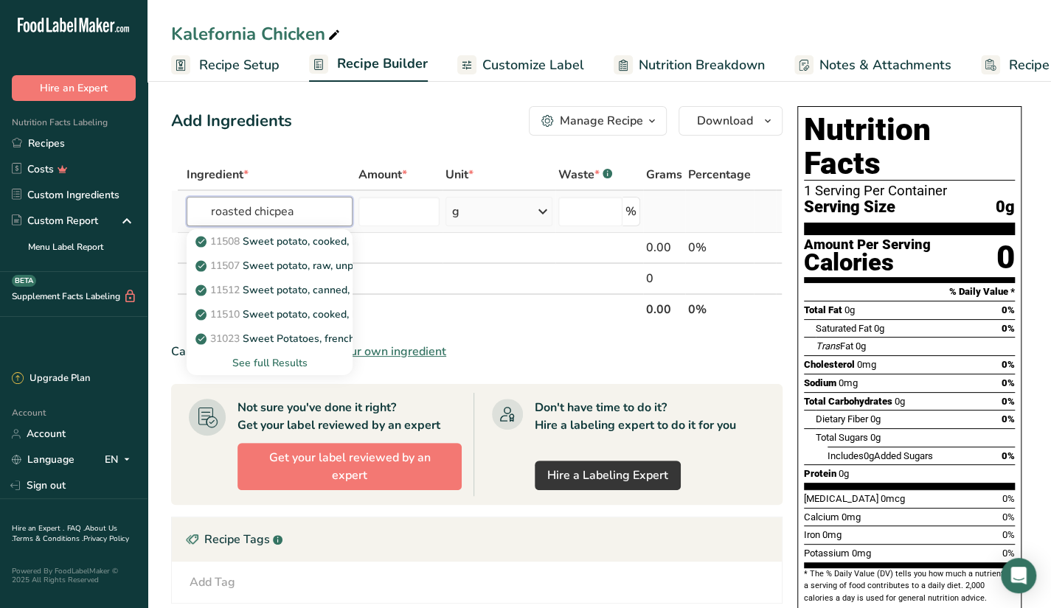
type input "roasted chicpeas"
type input "chickpeas"
click at [250, 361] on div "See full Results" at bounding box center [269, 363] width 142 height 15
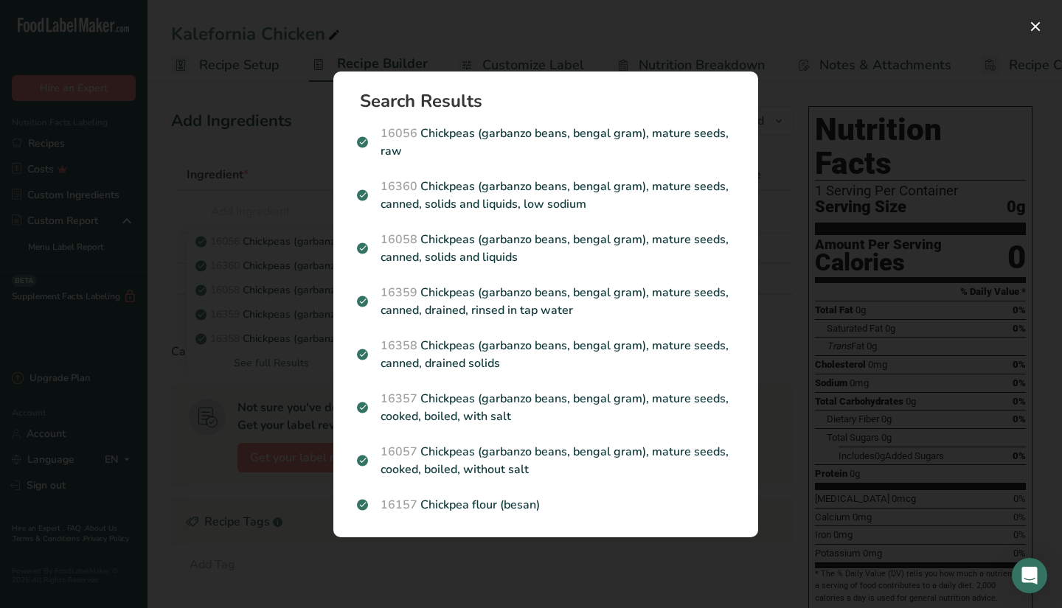
click at [772, 52] on div "Search Results 16056 Chickpeas (garbanzo beans, bengal gram), mature seeds, raw…" at bounding box center [546, 304] width 472 height 513
click at [730, 41] on div "Search results modal" at bounding box center [531, 304] width 1062 height 608
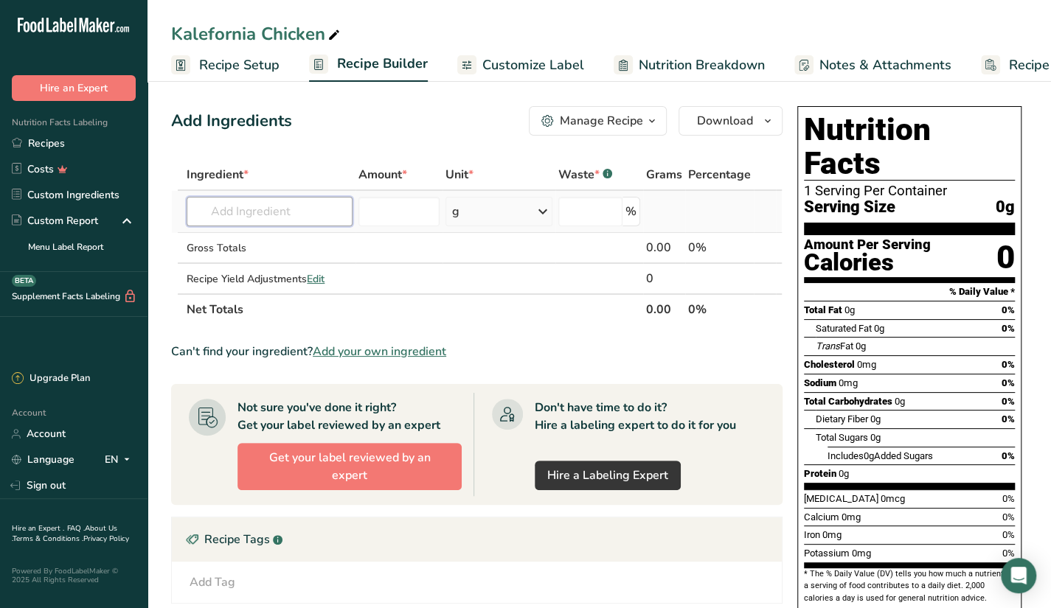
click at [299, 215] on input "text" at bounding box center [270, 212] width 166 height 30
paste input "Chickpeas (garbanzo beans, be"
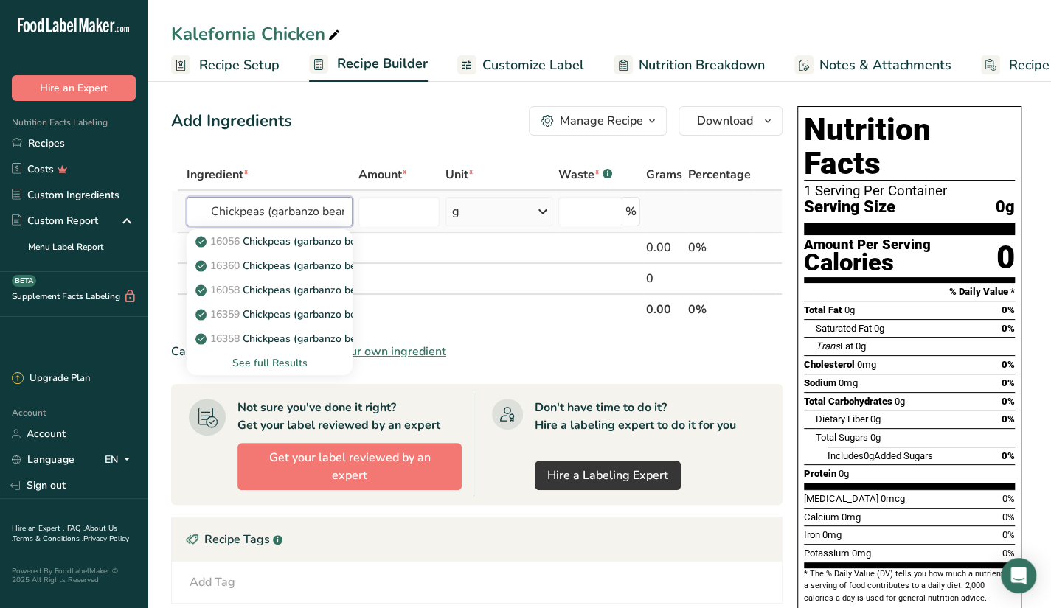
scroll to position [0, 30]
type input "Chickpeas (garbanzo beans, be"
click at [253, 364] on div "See full Results" at bounding box center [269, 363] width 142 height 15
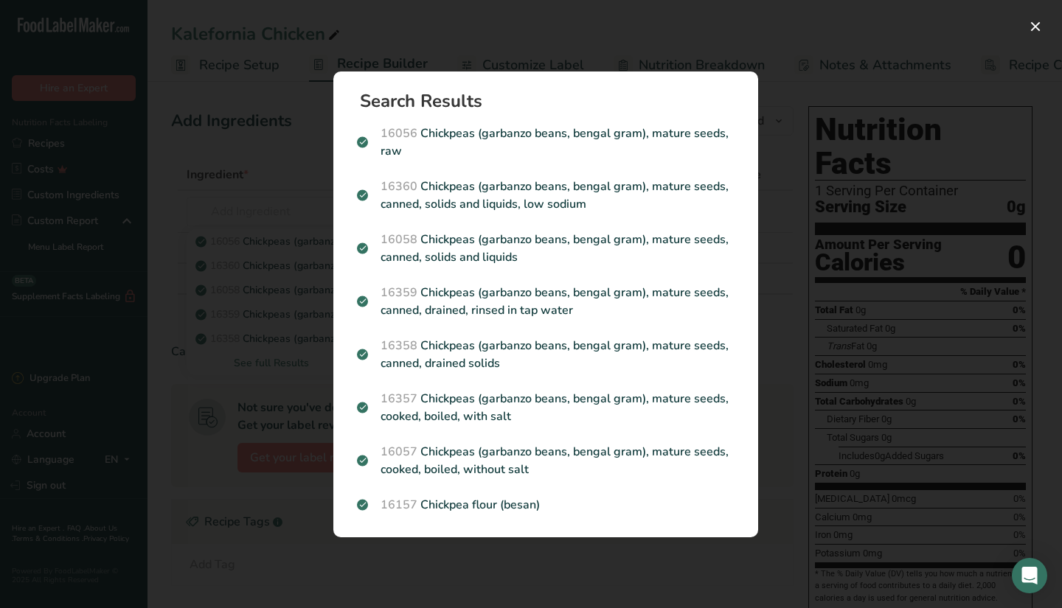
click at [269, 234] on div "Search results modal" at bounding box center [531, 304] width 1062 height 608
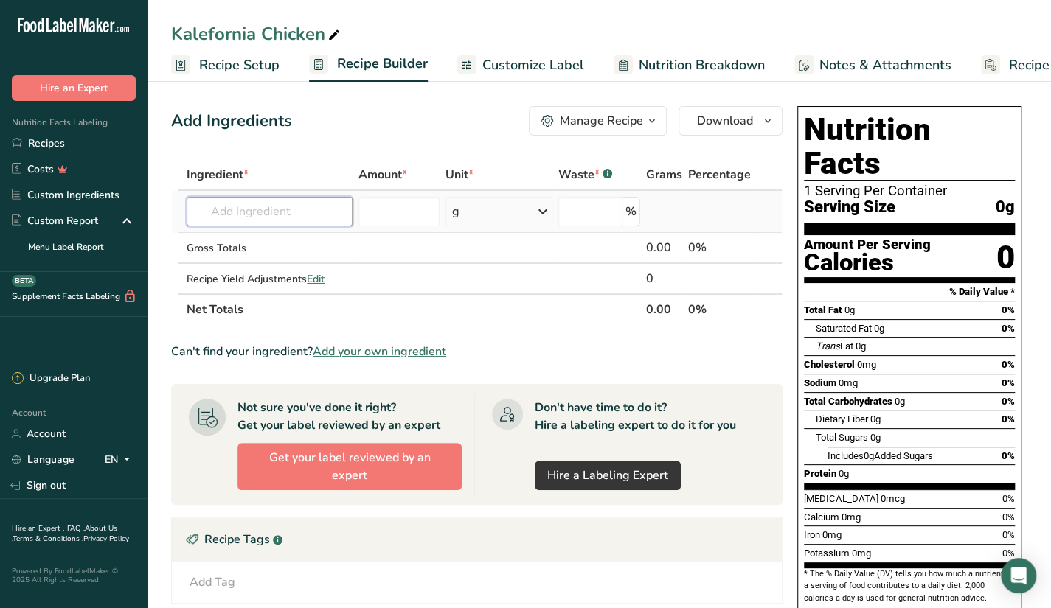
click at [268, 221] on input "text" at bounding box center [270, 212] width 166 height 30
paste input "Chickpeas (garbanzo beans, bengal gram), mature seeds, cooked, boiled, without …"
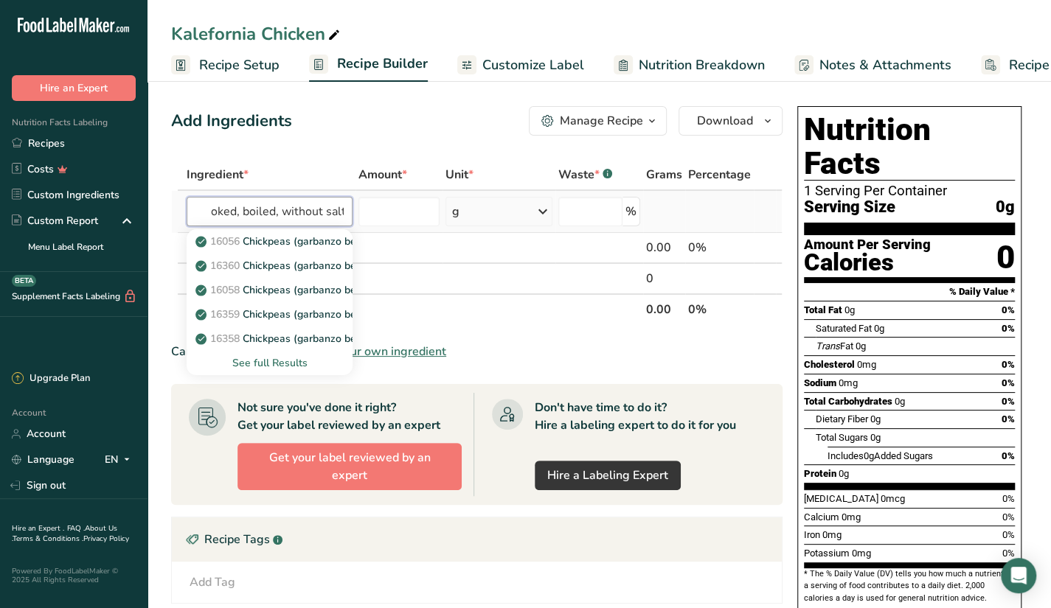
type input "Chickpeas (garbanzo beans, bengal gram), mature seeds, cooked, boiled, without …"
click at [281, 370] on div "See full Results" at bounding box center [269, 363] width 142 height 15
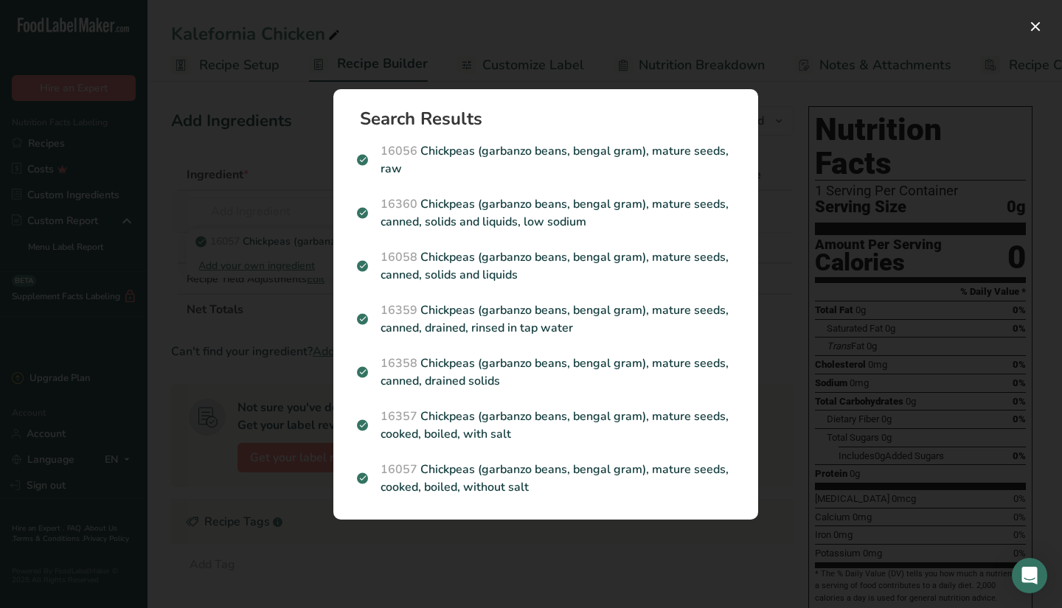
click at [255, 307] on div "Search results modal" at bounding box center [531, 304] width 1062 height 608
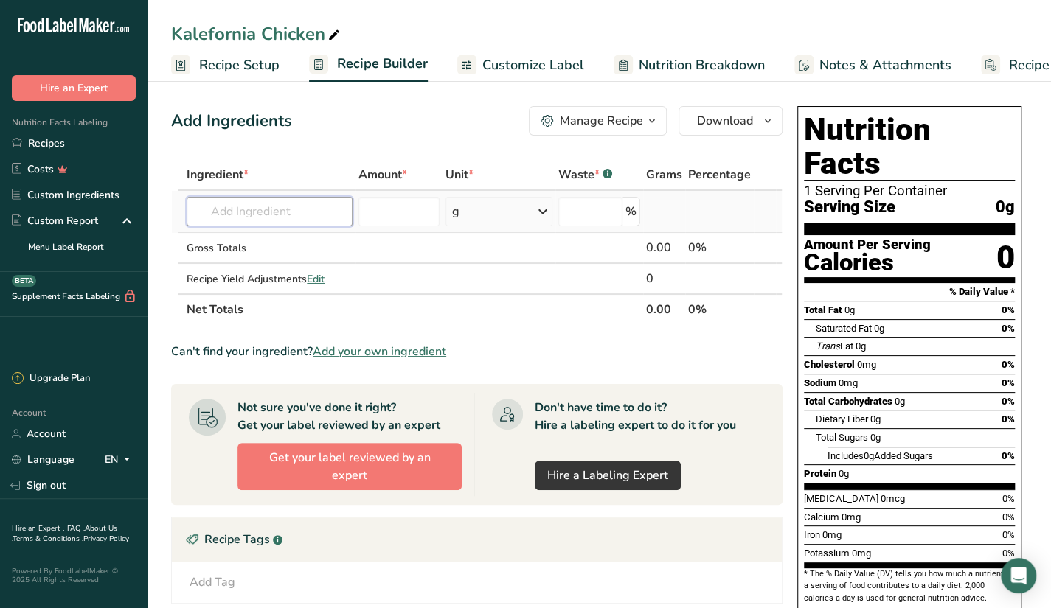
click at [254, 221] on input "text" at bounding box center [270, 212] width 166 height 30
paste input "Chickpeas (garbanzo beans, bengal gram), mature seeds, cooked, boiled, without …"
type input "Chickpeas (garbanzo beans, bengal gram), mature seeds, cooked, boiled, without …"
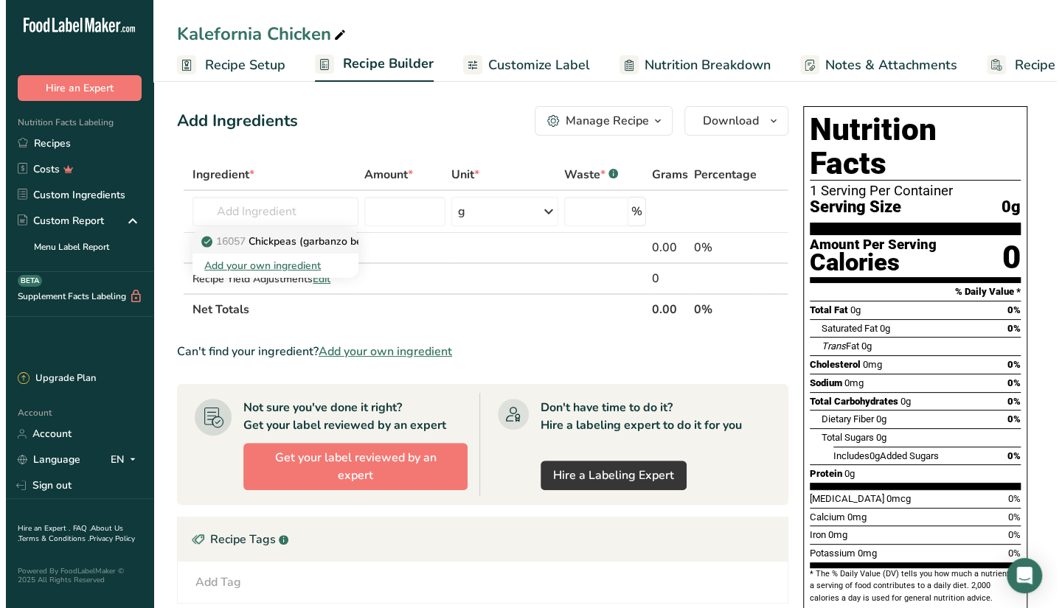
scroll to position [0, 0]
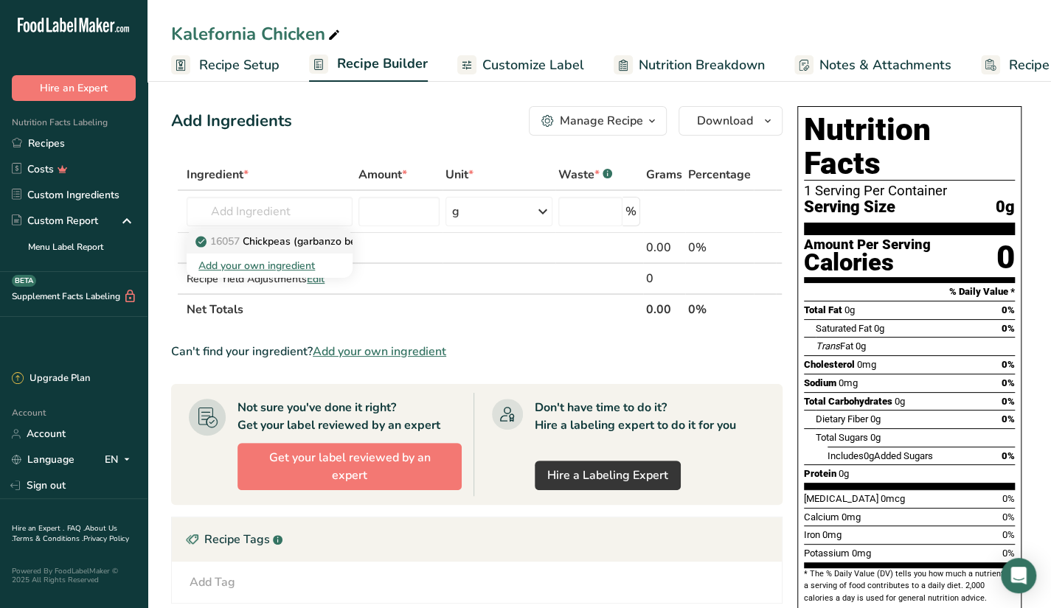
click at [258, 240] on p "16057 Chickpeas (garbanzo beans, bengal gram), mature seeds, cooked, boiled, wi…" at bounding box center [422, 241] width 448 height 15
type input "Chickpeas (garbanzo beans, bengal gram), mature seeds, cooked, boiled, without …"
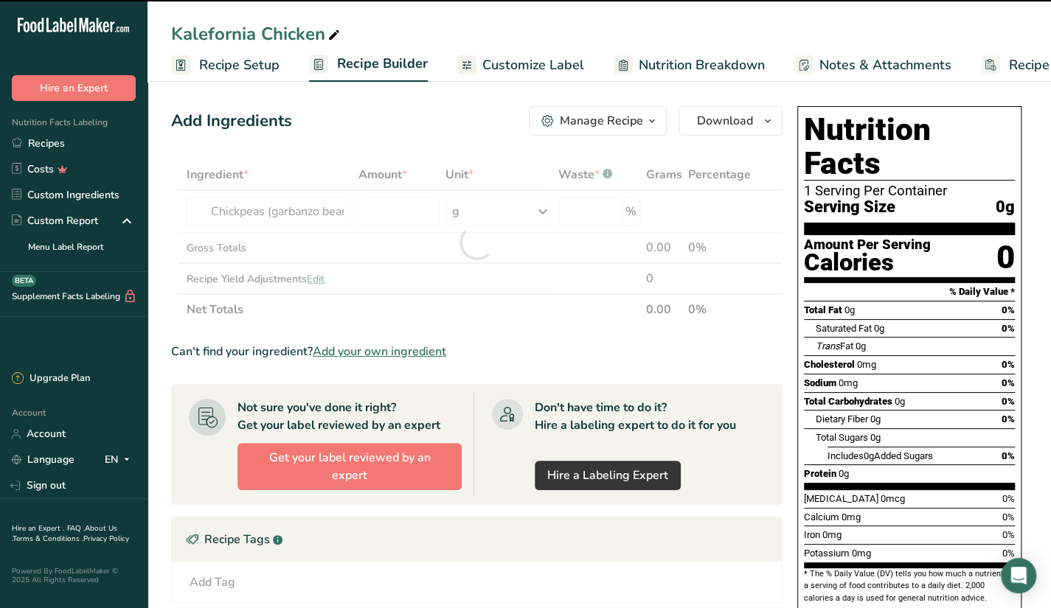
type input "0"
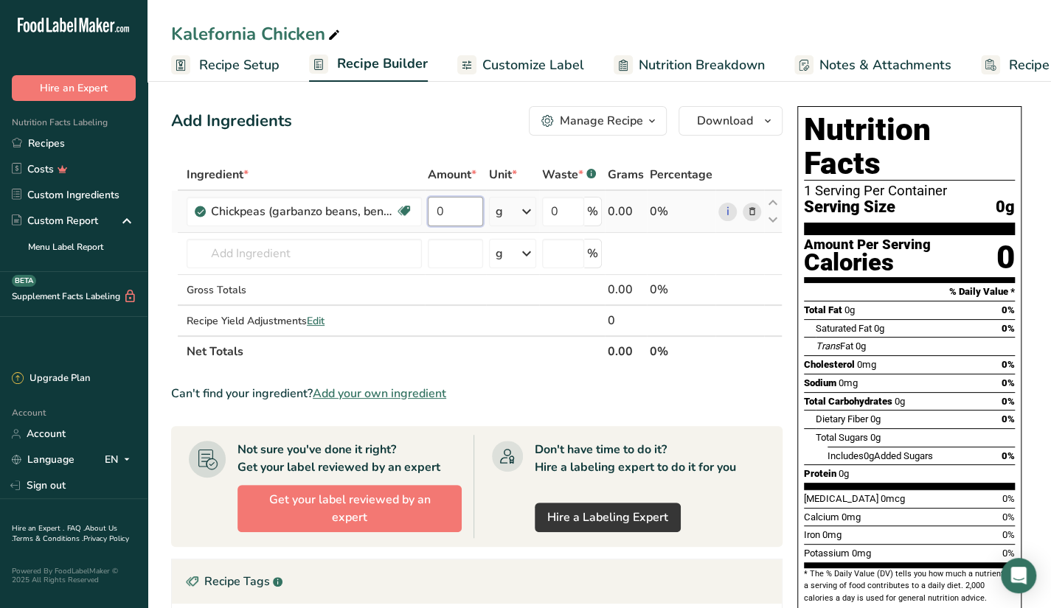
drag, startPoint x: 456, startPoint y: 210, endPoint x: 426, endPoint y: 218, distance: 30.4
click at [428, 218] on input "0" at bounding box center [455, 212] width 55 height 30
type input "50"
click at [344, 259] on div "Ingredient * Amount * Unit * Waste * .a-a{fill:#347362;}.b-a{fill:#fff;} Grams …" at bounding box center [476, 263] width 611 height 208
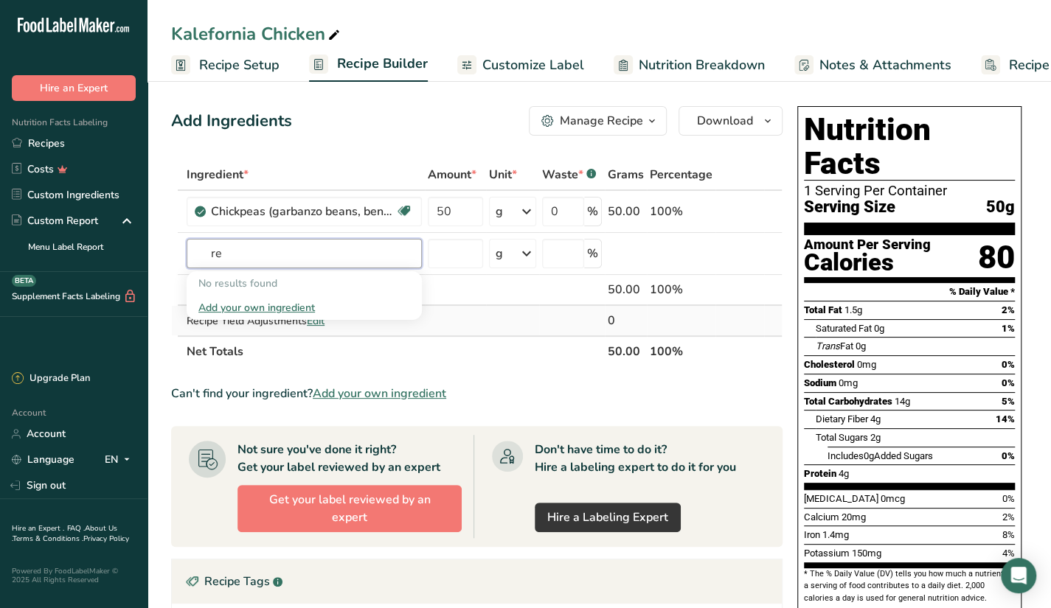
type input "r"
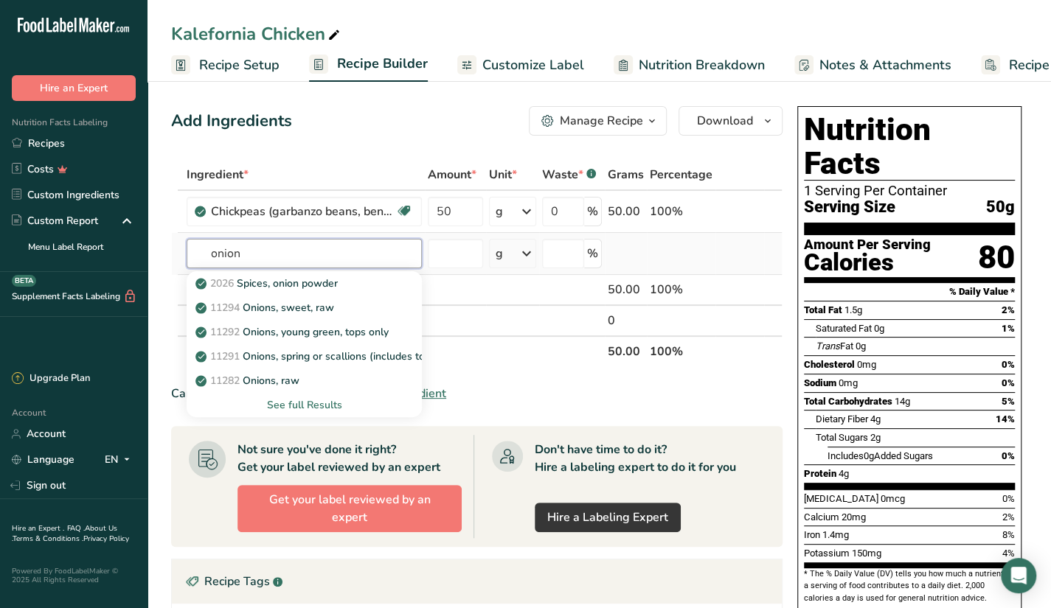
type input "onion"
click at [311, 401] on div "See full Results" at bounding box center [304, 405] width 212 height 15
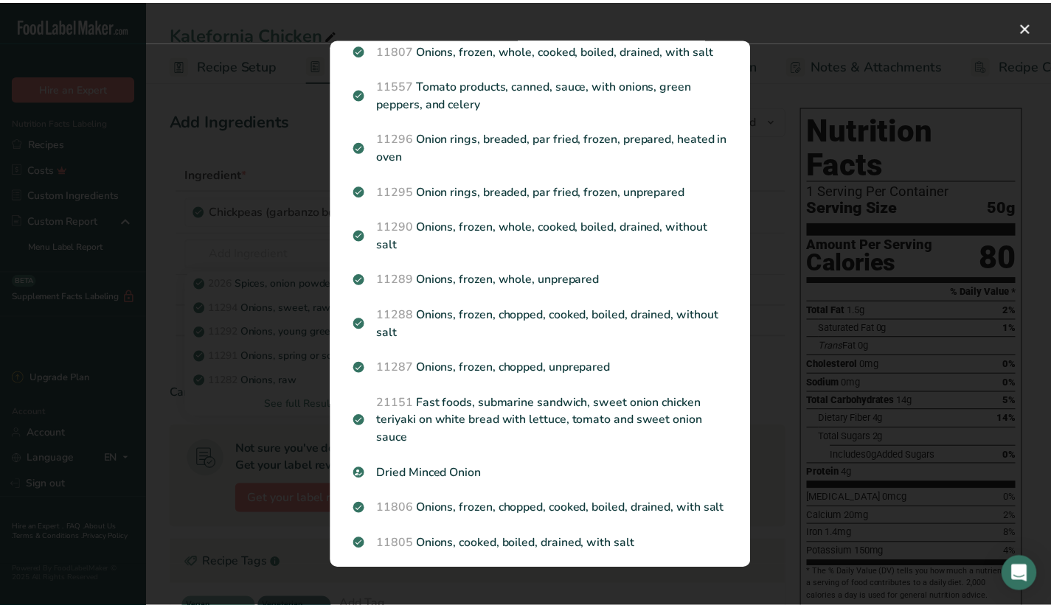
scroll to position [1180, 0]
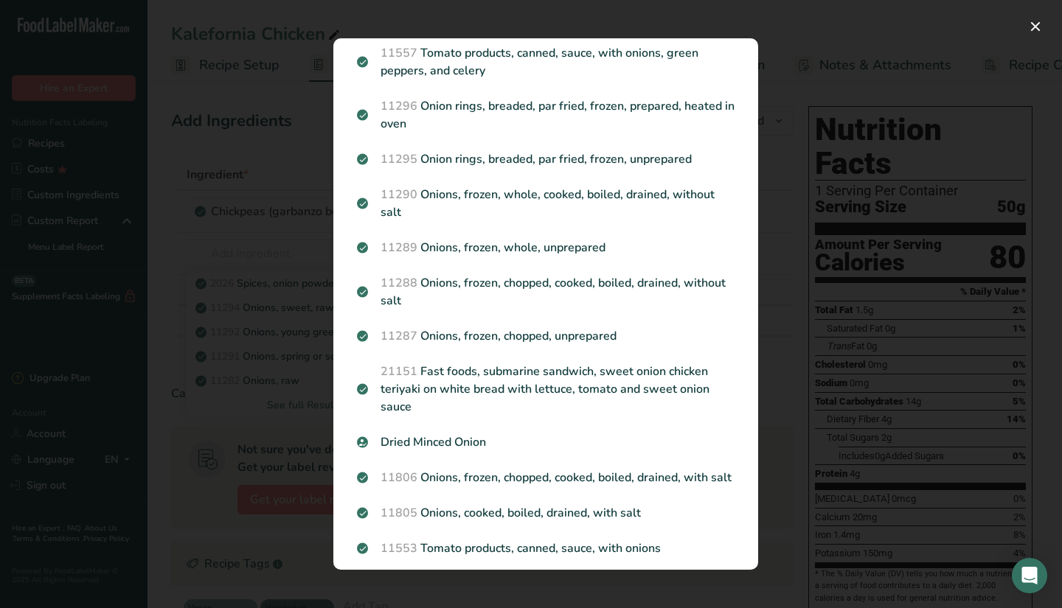
click at [848, 239] on div "Search results modal" at bounding box center [531, 304] width 1062 height 608
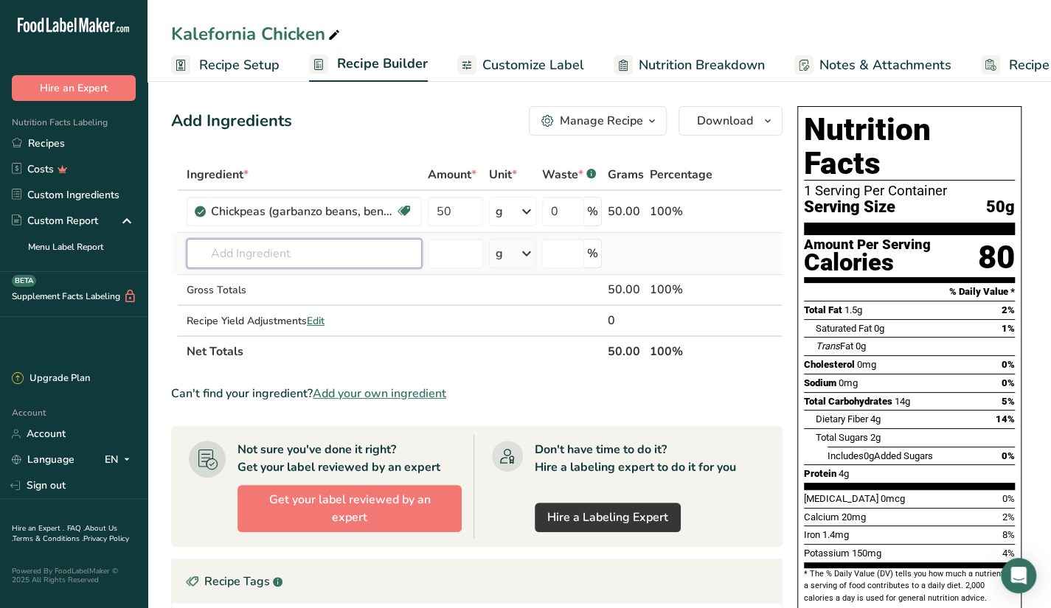
click at [269, 255] on input "text" at bounding box center [304, 254] width 235 height 30
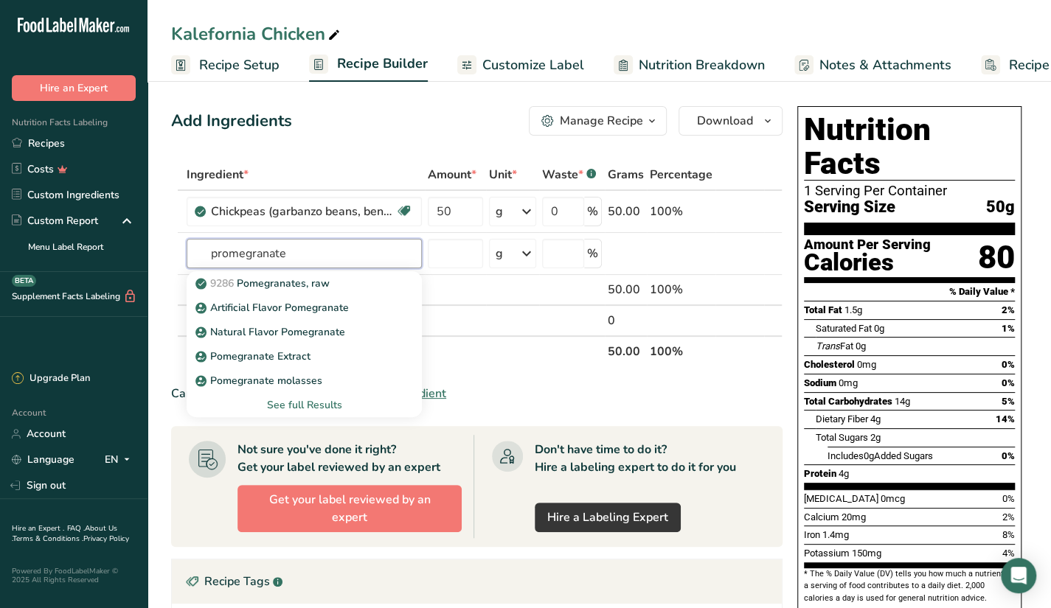
type input "promegranate"
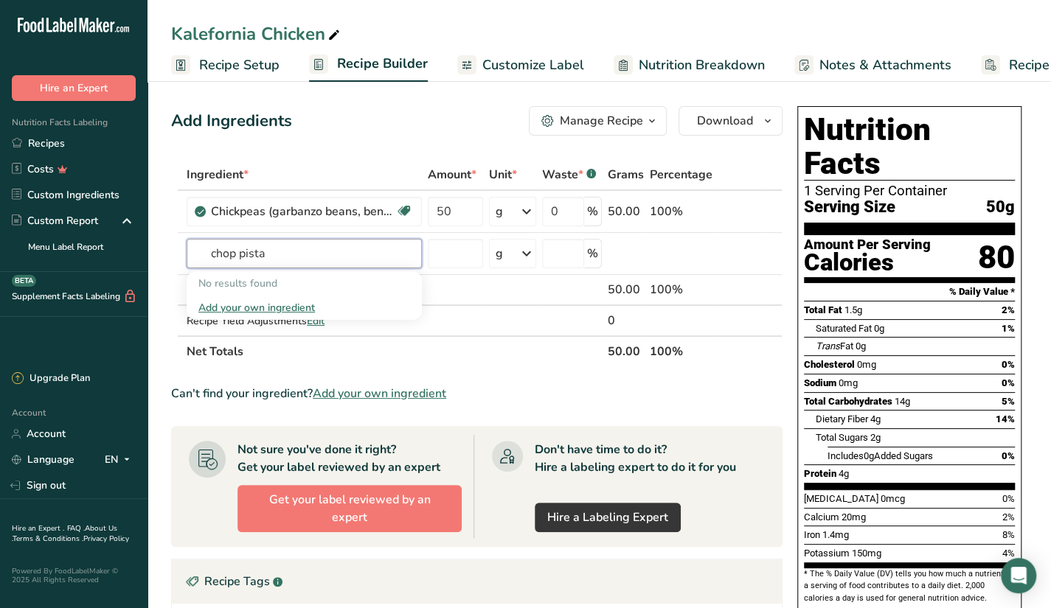
type input "="
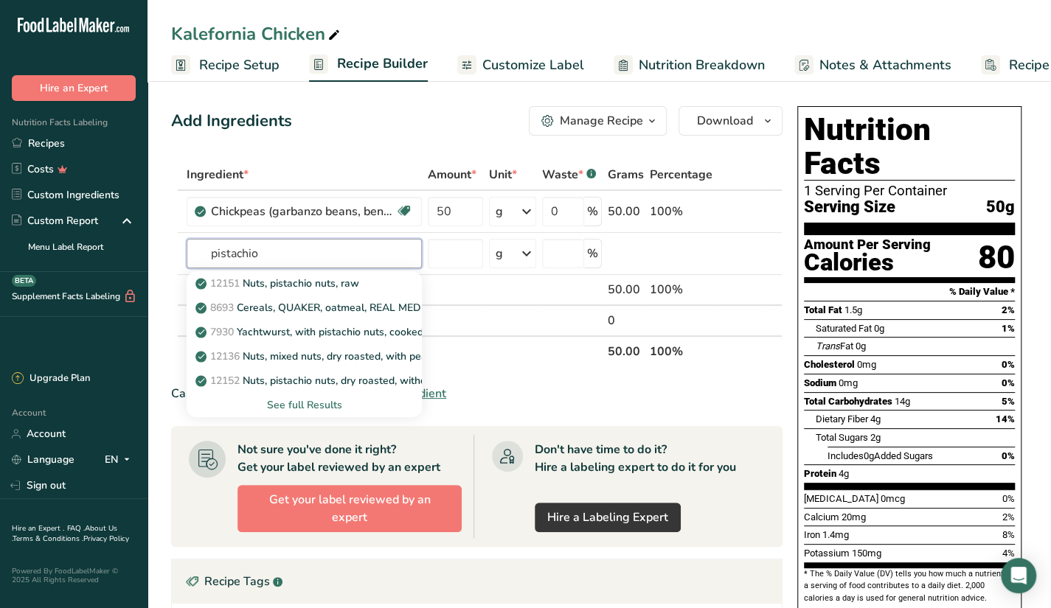
type input "pistachio"
type input "kale"
click at [305, 280] on div "11233 Kale, raw" at bounding box center [292, 283] width 188 height 15
type input "Kale, raw"
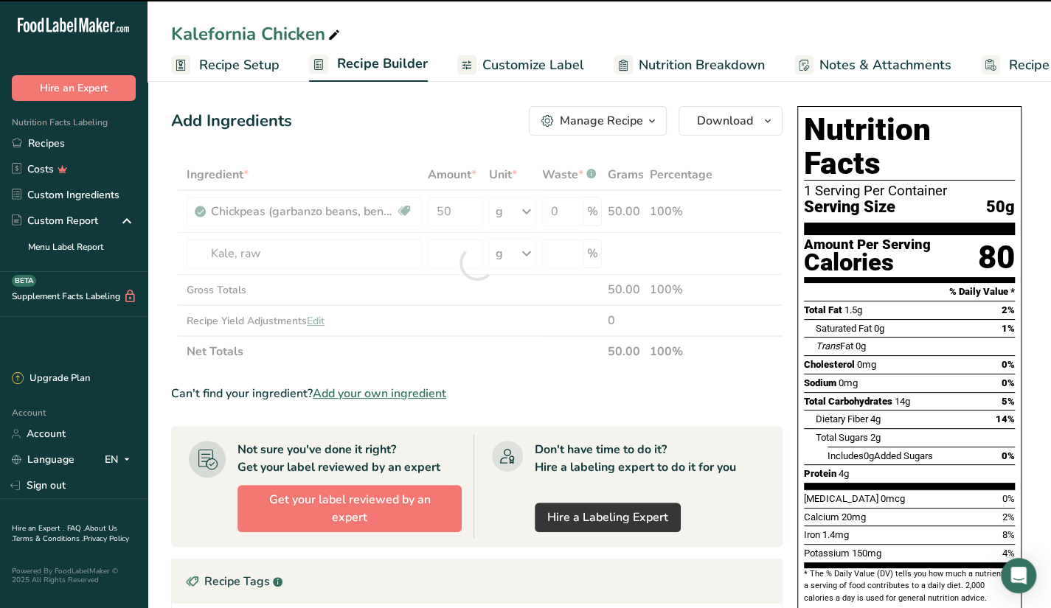
type input "0"
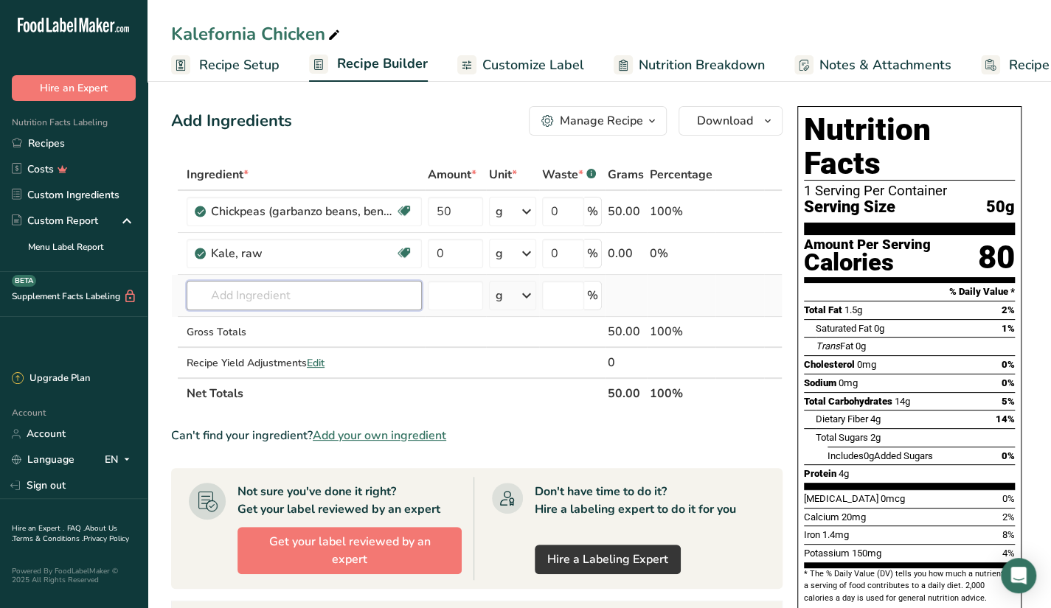
click at [349, 281] on input "text" at bounding box center [304, 296] width 235 height 30
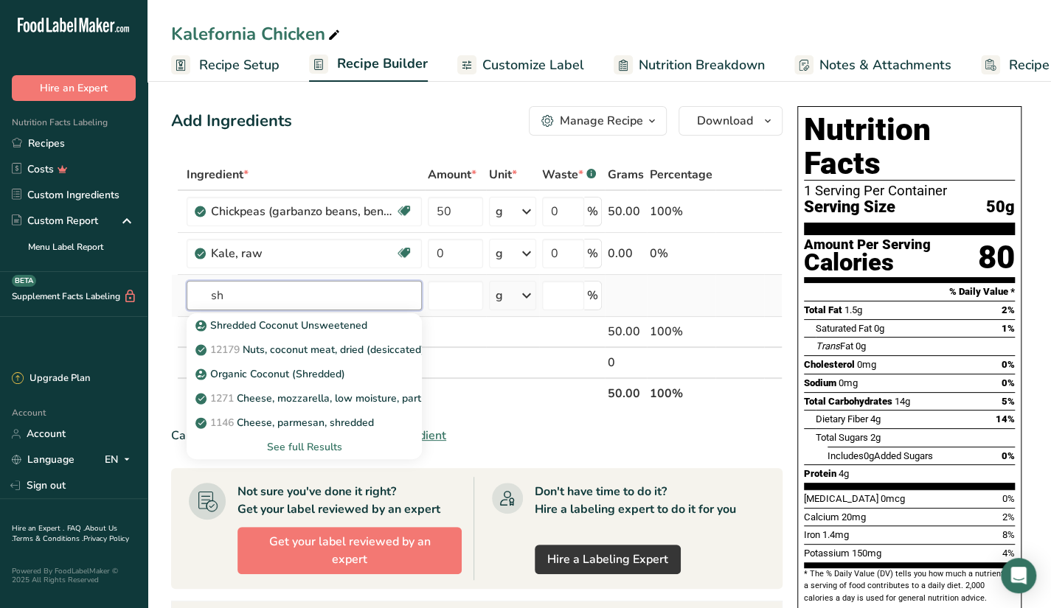
type input "s"
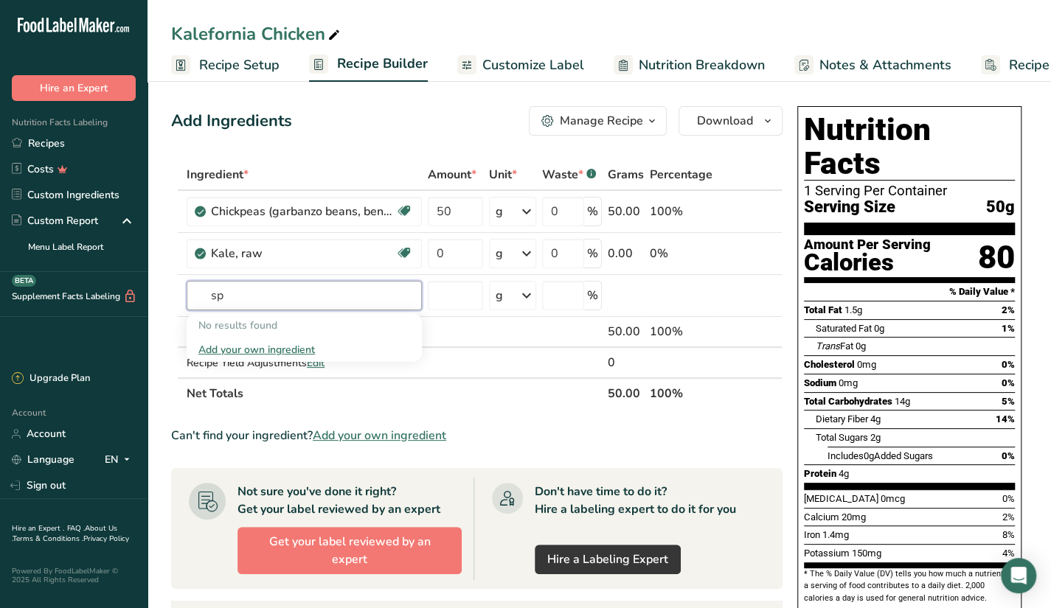
type input "s"
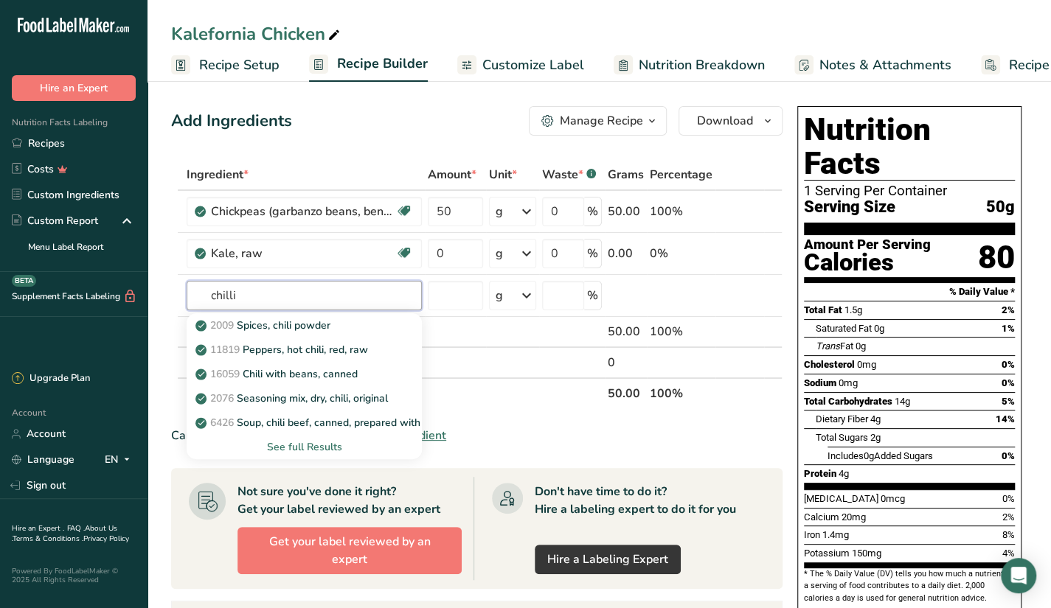
type input "chilli"
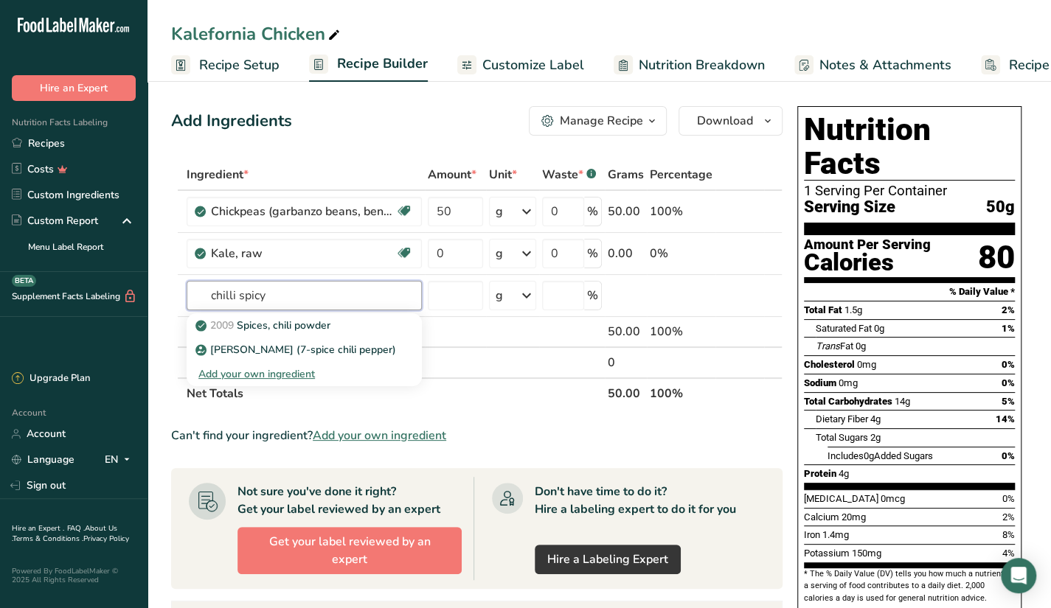
type input "chilli spicy"
click at [739, 13] on div "Kalefornia Chicken Recipe Setup Recipe Builder Customize Label Nutrition Breakd…" at bounding box center [600, 41] width 904 height 82
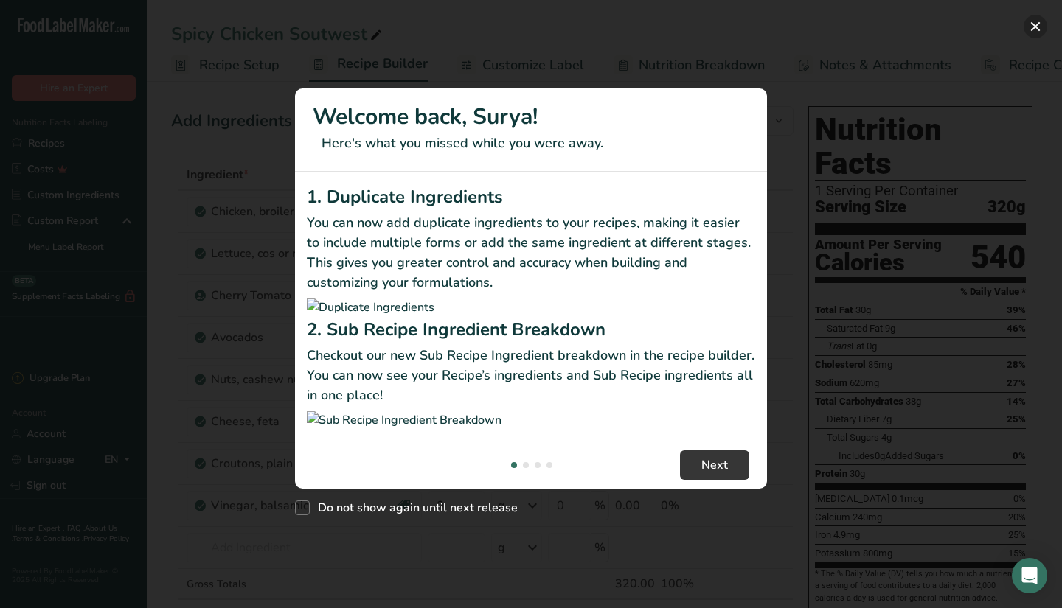
click at [1046, 30] on button "New Features" at bounding box center [1036, 27] width 24 height 24
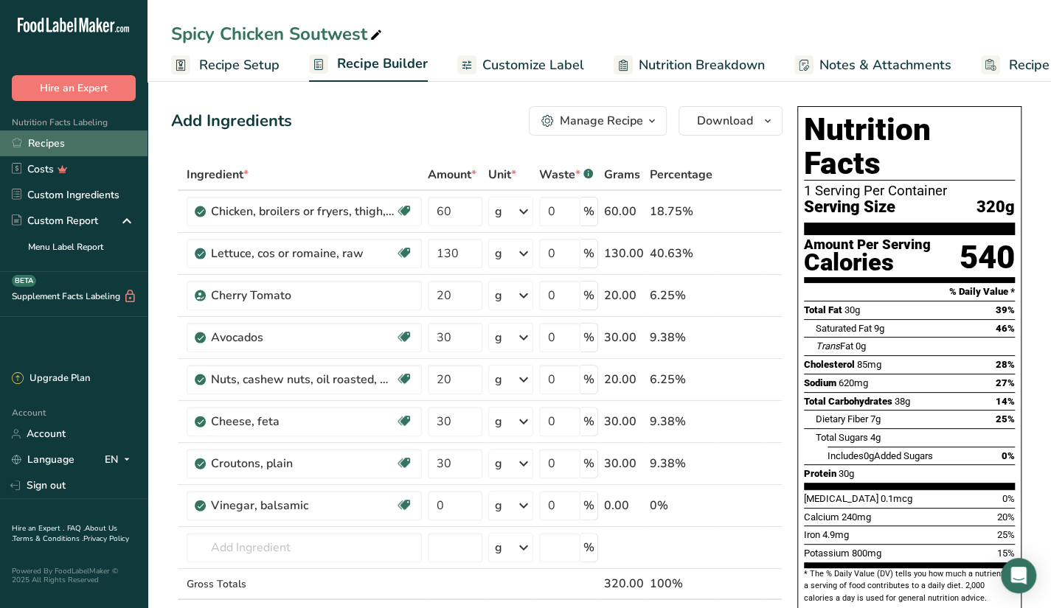
click at [51, 143] on link "Recipes" at bounding box center [74, 144] width 148 height 26
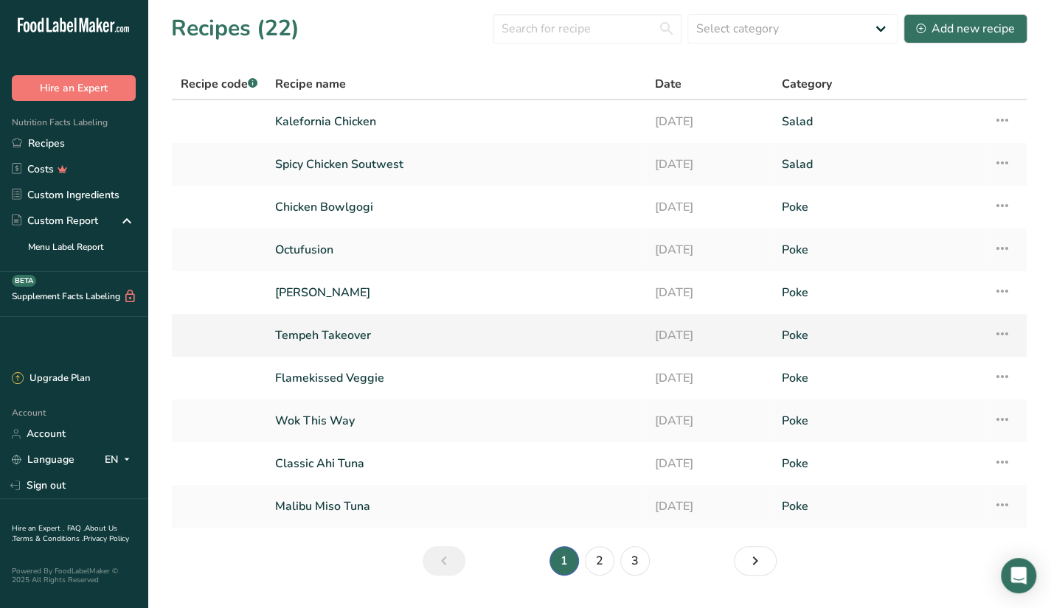
click at [378, 342] on link "Tempeh Takeover" at bounding box center [456, 335] width 362 height 31
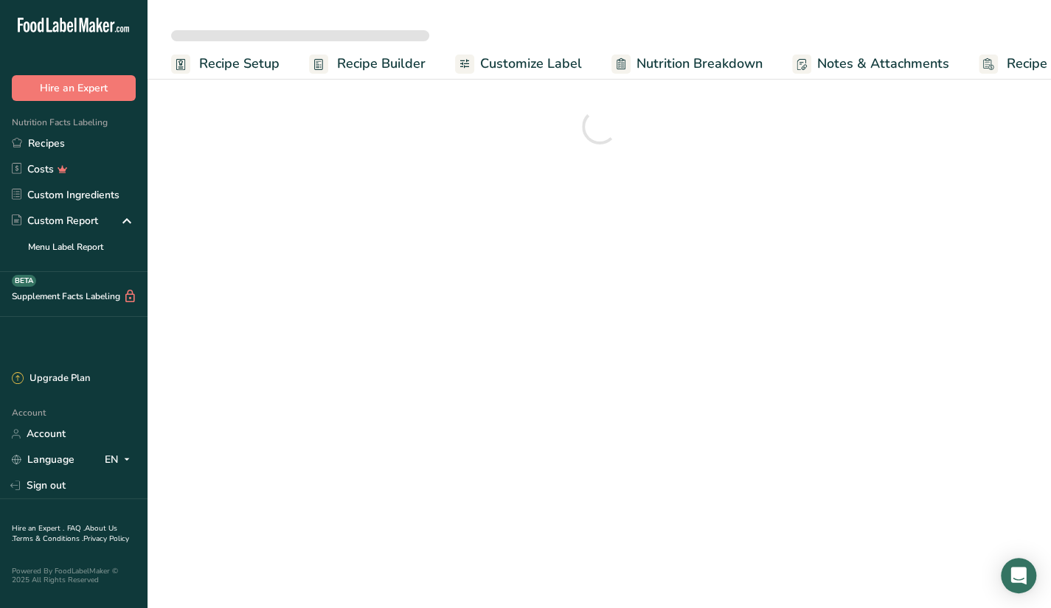
click at [870, 229] on main "Recipe Setup Recipe Builder Customize Label Nutrition Breakdown Notes & Attachm…" at bounding box center [525, 304] width 1051 height 608
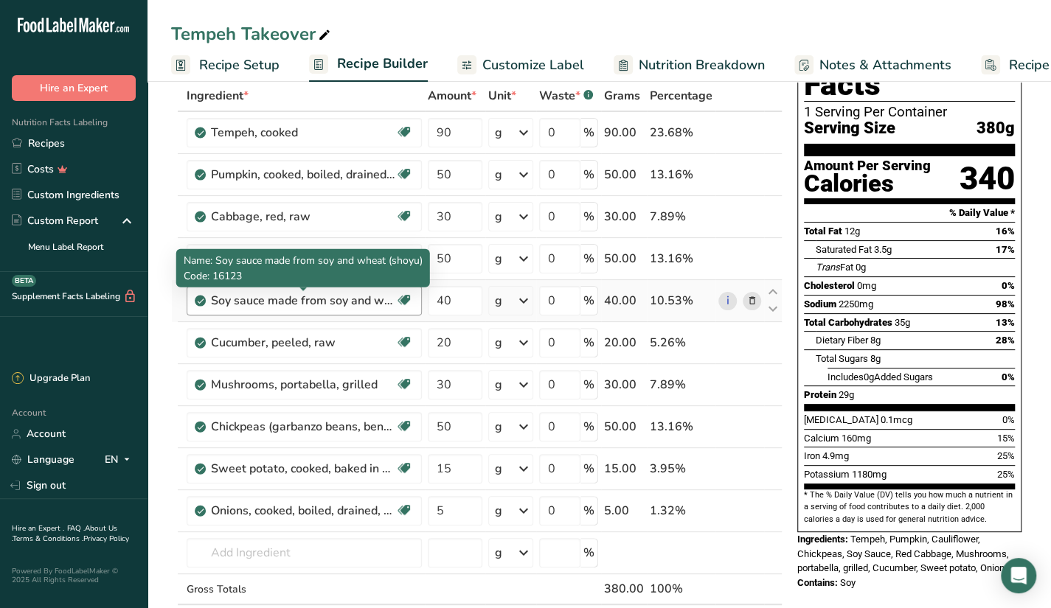
scroll to position [92, 0]
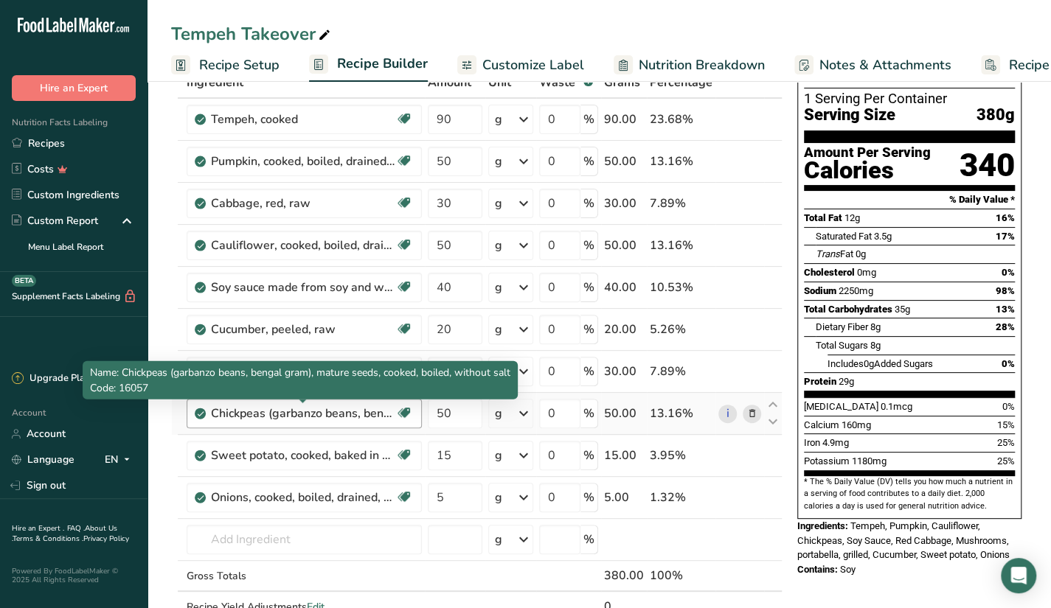
click at [242, 417] on div "Chickpeas (garbanzo beans, bengal gram), mature seeds, cooked, boiled, without …" at bounding box center [303, 414] width 184 height 18
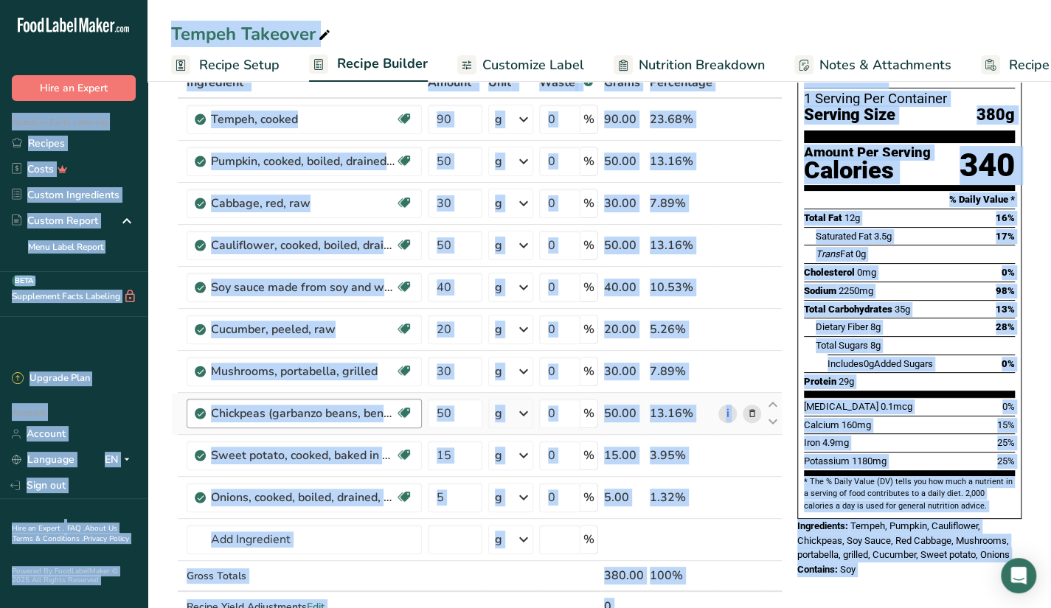
click at [242, 417] on div "Chickpeas (garbanzo beans, bengal gram), mature seeds, cooked, boiled, without …" at bounding box center [303, 414] width 184 height 18
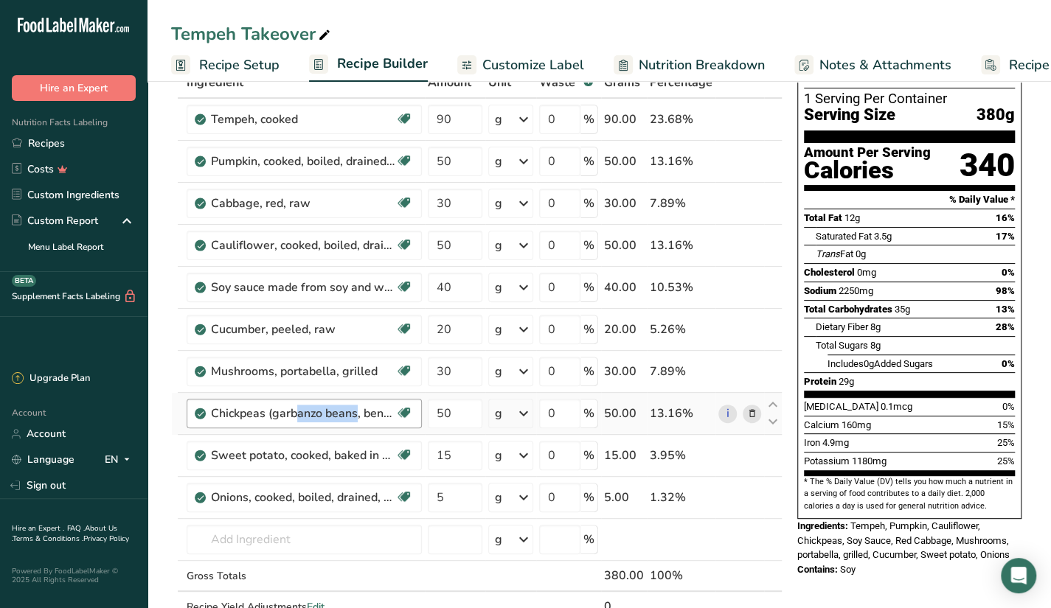
click at [242, 417] on div "Chickpeas (garbanzo beans, bengal gram), mature seeds, cooked, boiled, without …" at bounding box center [303, 414] width 184 height 18
click at [223, 412] on div "Chickpeas (garbanzo beans, bengal gram), mature seeds, cooked, boiled, without …" at bounding box center [303, 414] width 184 height 18
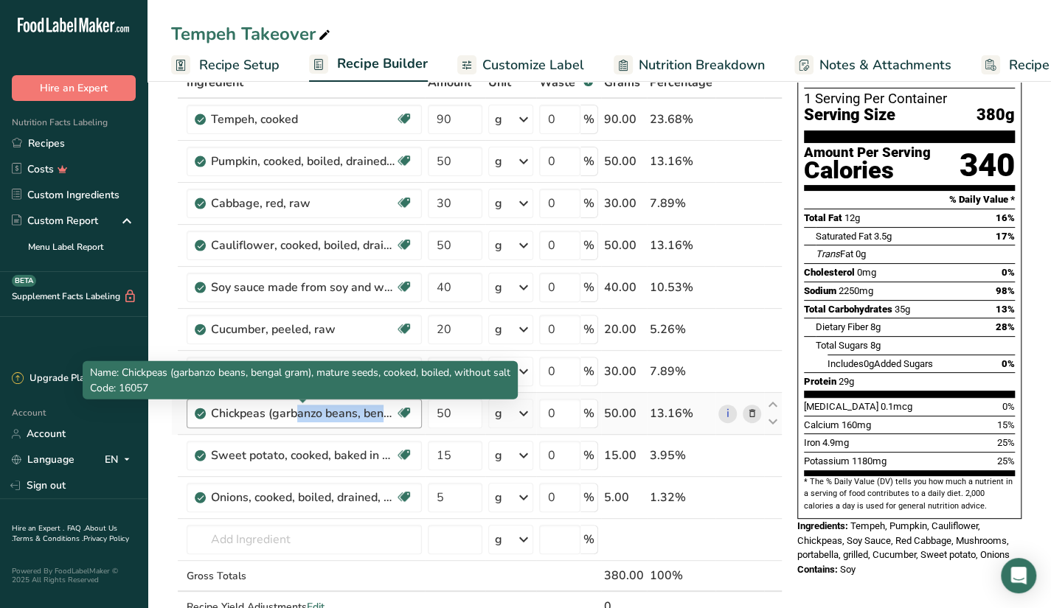
drag, startPoint x: 209, startPoint y: 412, endPoint x: 375, endPoint y: 409, distance: 166.0
click at [375, 409] on div "Chickpeas (garbanzo beans, bengal gram), mature seeds, cooked, boiled, without …" at bounding box center [304, 414] width 235 height 30
copy div "Chickpeas (garbanzo beans, be"
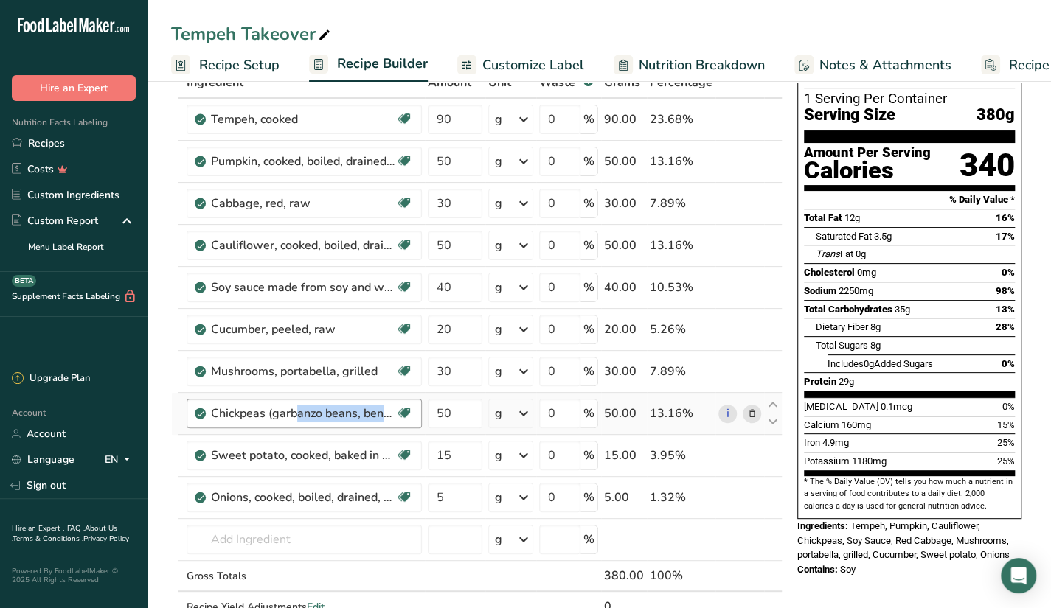
click at [288, 420] on div "Chickpeas (garbanzo beans, bengal gram), mature seeds, cooked, boiled, without …" at bounding box center [304, 414] width 235 height 30
click at [209, 413] on div "Chickpeas (garbanzo beans, bengal gram), mature seeds, cooked, boiled, without …" at bounding box center [304, 414] width 235 height 30
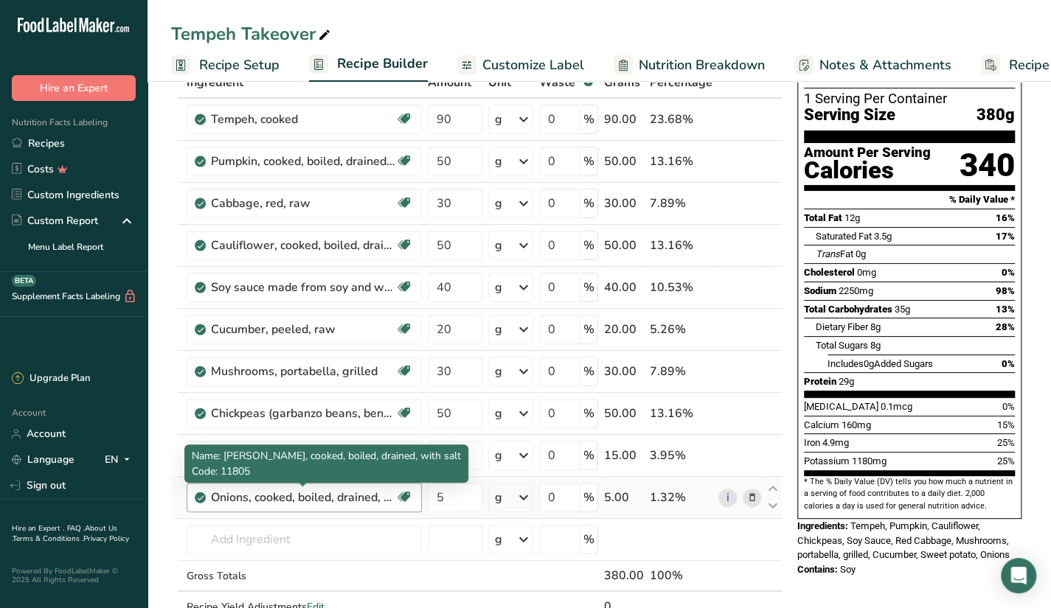
click at [251, 490] on div "Onions, cooked, boiled, drained, with salt" at bounding box center [303, 498] width 184 height 18
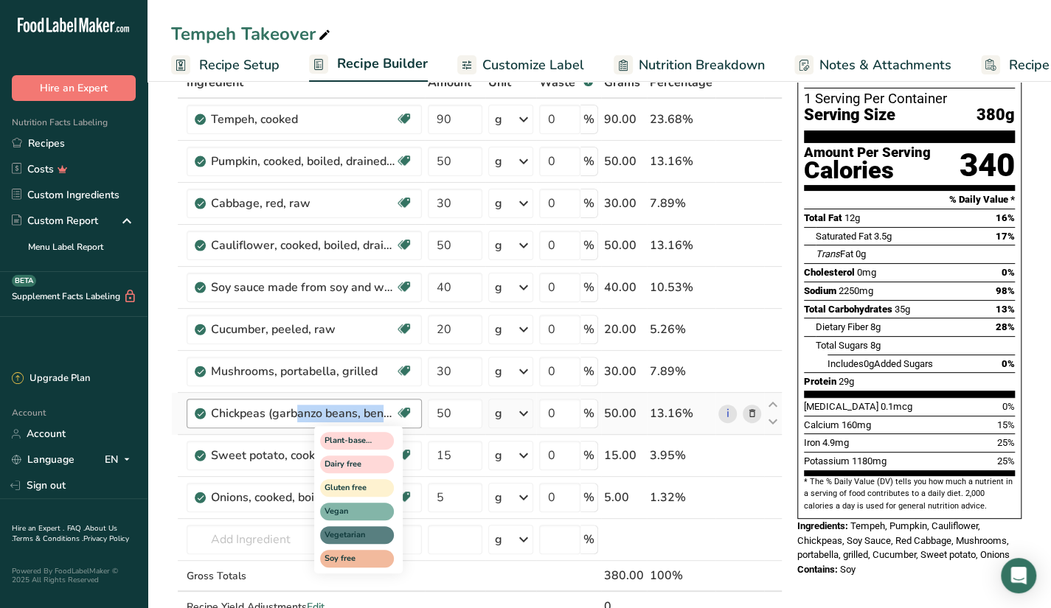
drag, startPoint x: 209, startPoint y: 413, endPoint x: 409, endPoint y: 418, distance: 199.9
click at [409, 414] on div "Chickpeas (garbanzo beans, bengal gram), mature seeds, cooked, boiled, without …" at bounding box center [304, 414] width 235 height 30
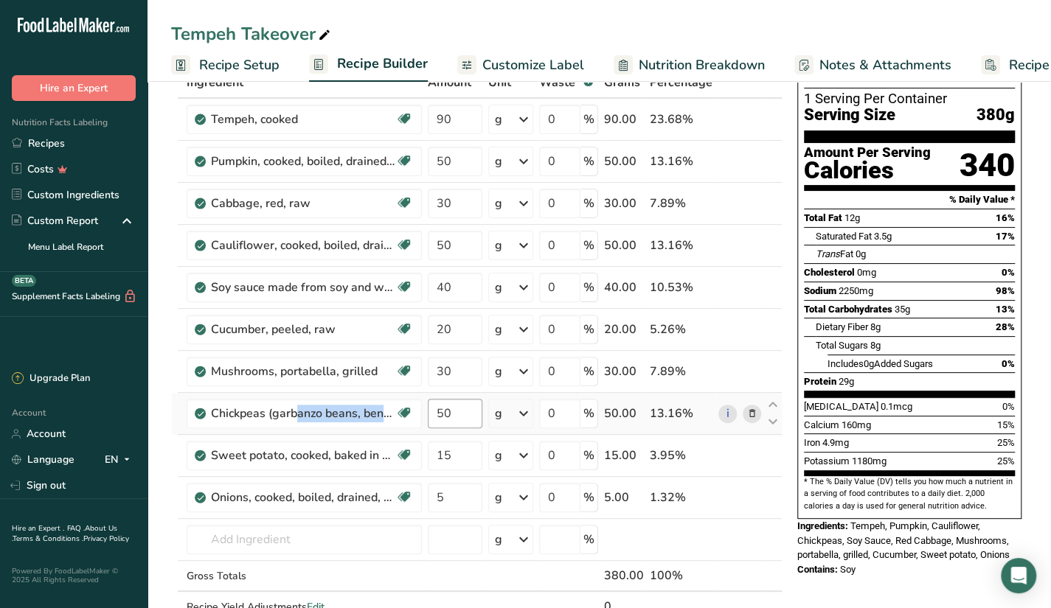
copy div "Chickpeas (garbanzo beans, bengal gram), mature seeds, cooked, boiled, without …"
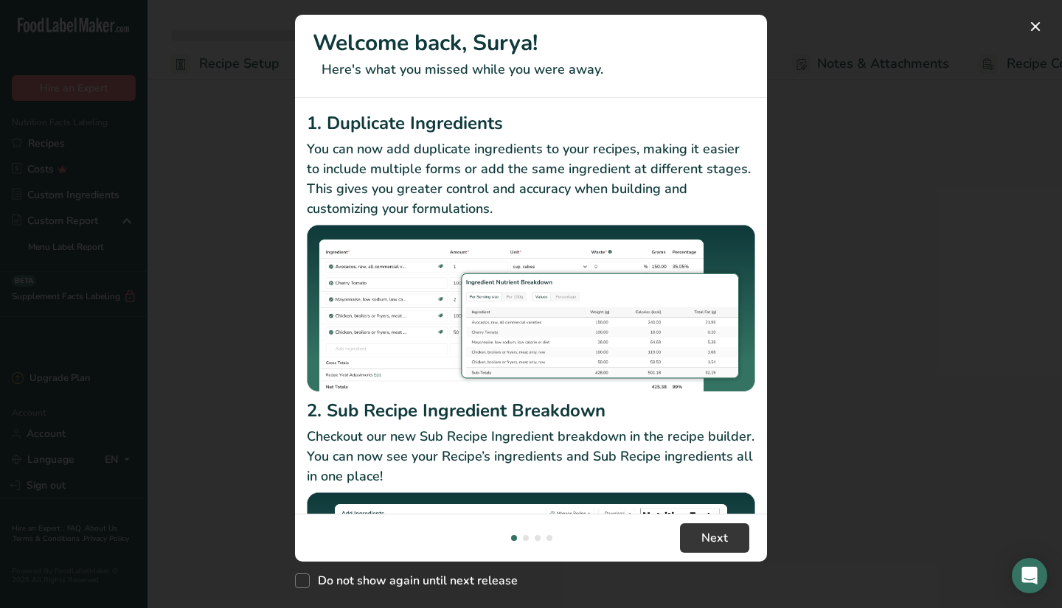
click at [1027, 14] on div "New Features" at bounding box center [531, 304] width 1062 height 608
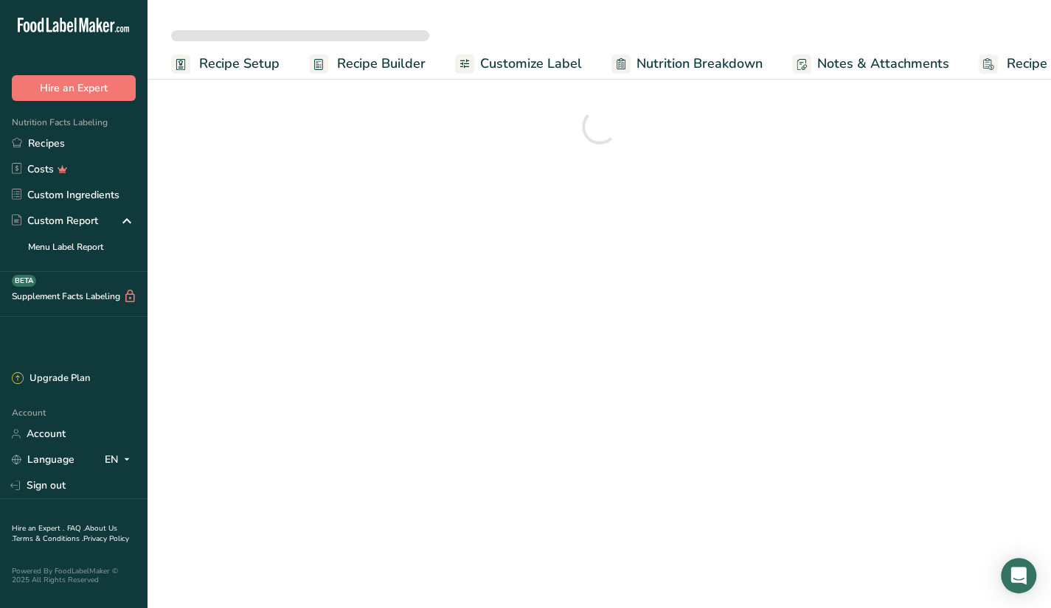
click at [1033, 23] on div at bounding box center [600, 34] width 904 height 27
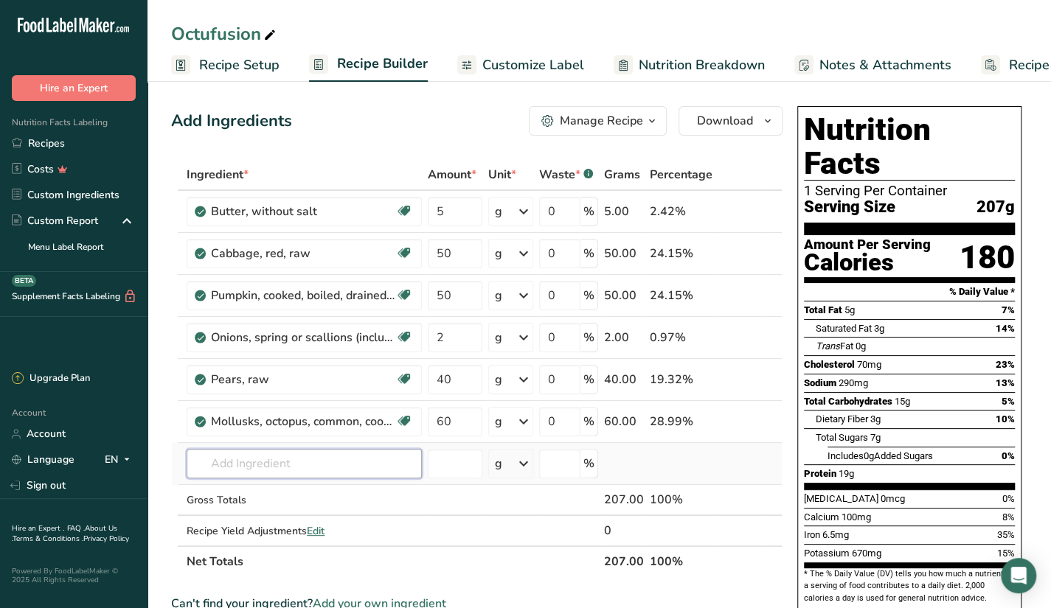
click at [292, 452] on input "text" at bounding box center [304, 464] width 235 height 30
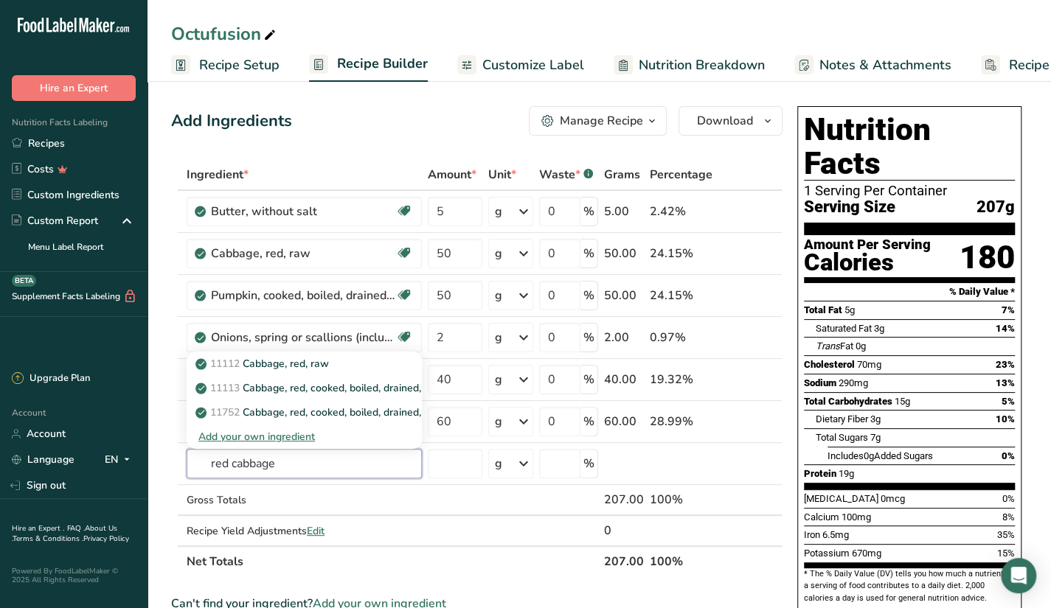
type input "red cabbage"
click at [500, 499] on td at bounding box center [511, 500] width 52 height 31
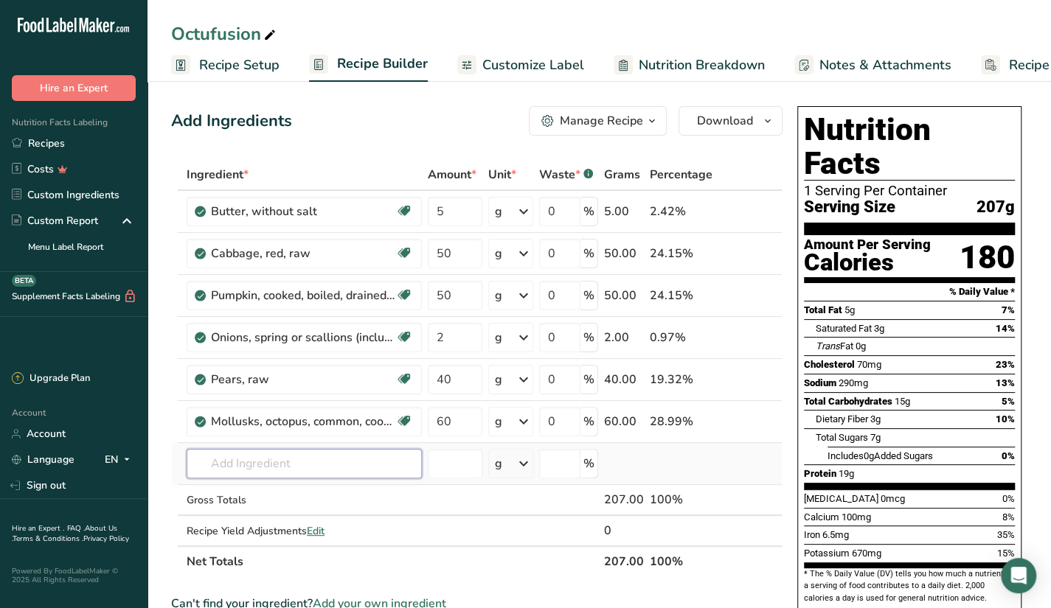
click at [348, 465] on input "text" at bounding box center [304, 464] width 235 height 30
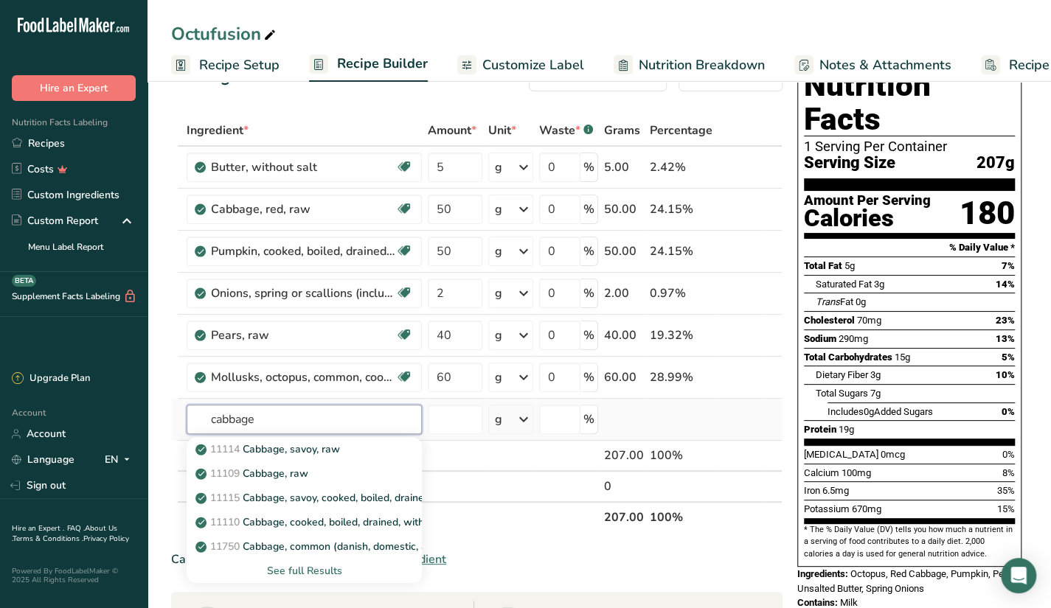
scroll to position [74, 0]
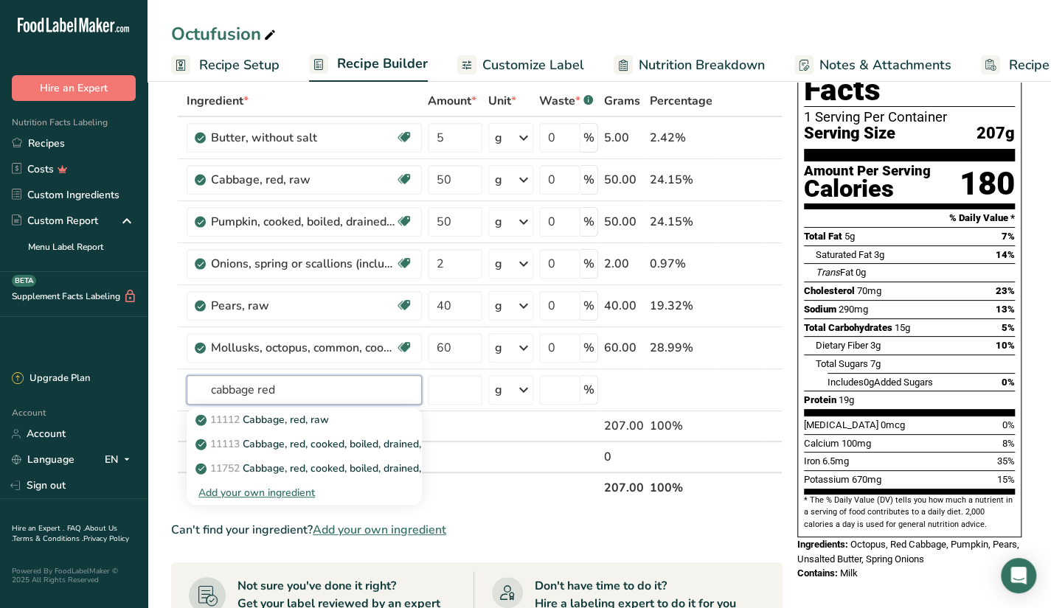
type input "cabbage red"
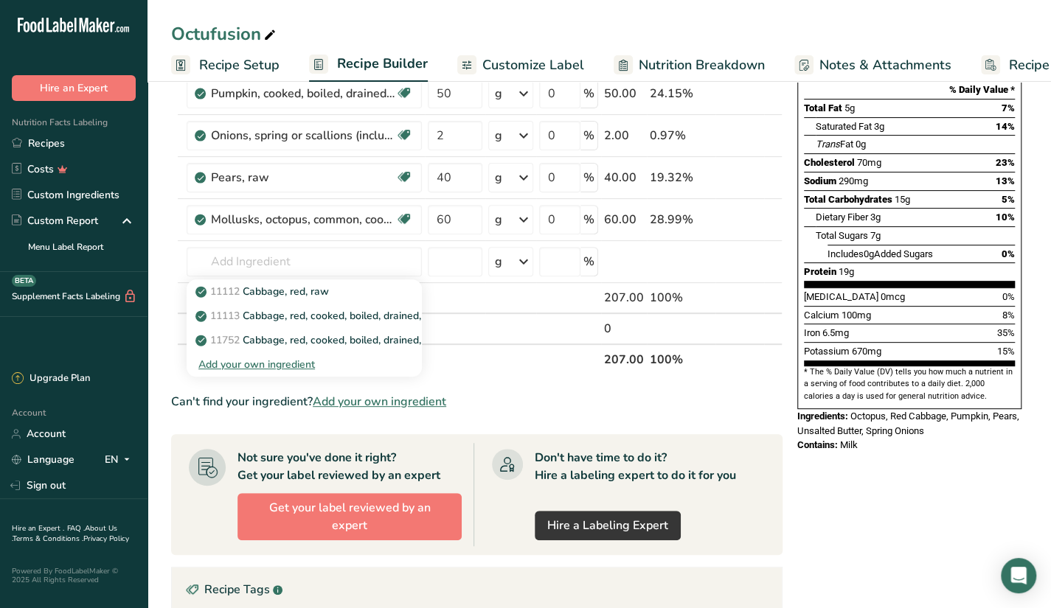
scroll to position [295, 0]
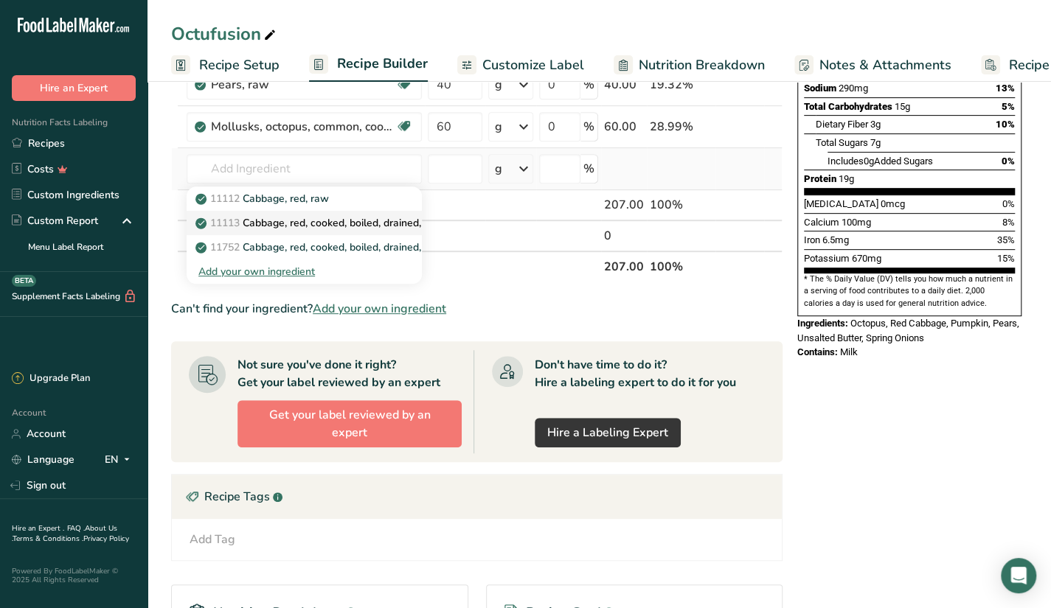
click at [319, 223] on p "11113 Cabbage, red, cooked, boiled, drained, without salt" at bounding box center [339, 222] width 282 height 15
type input "Cabbage, red, cooked, boiled, drained, without salt"
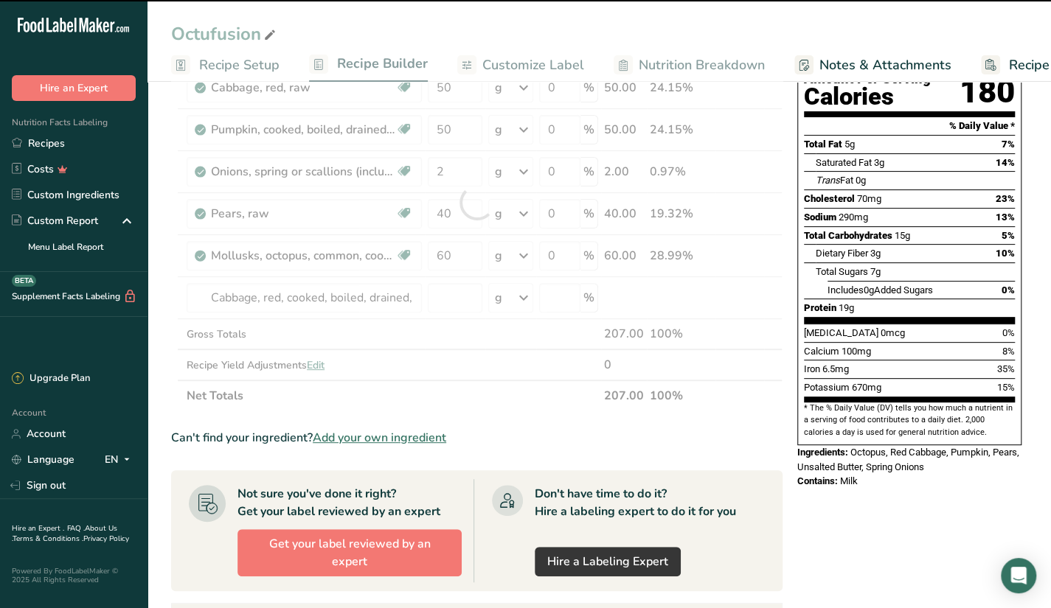
scroll to position [74, 0]
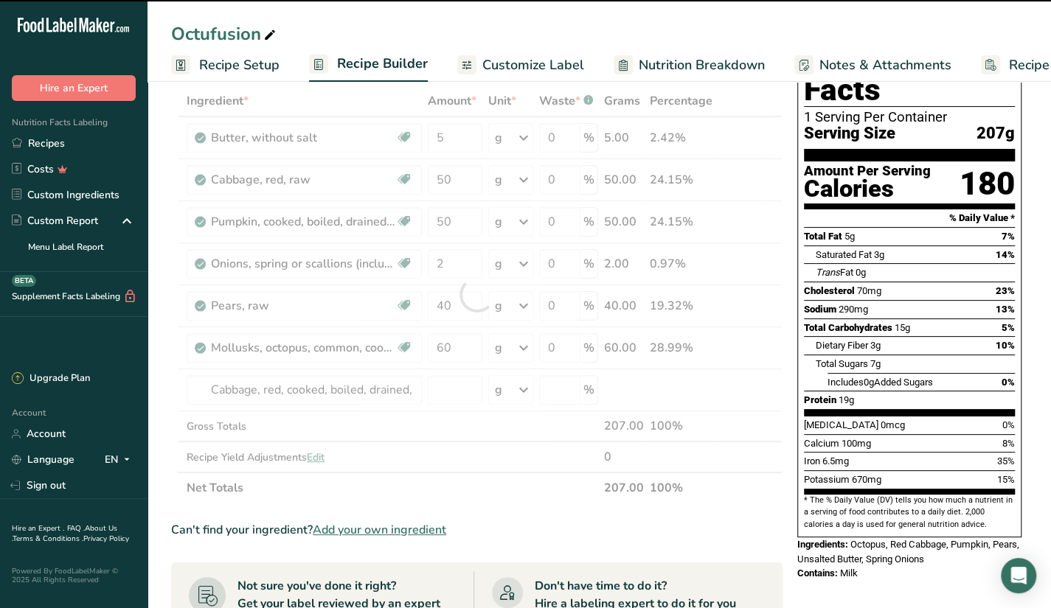
type input "0"
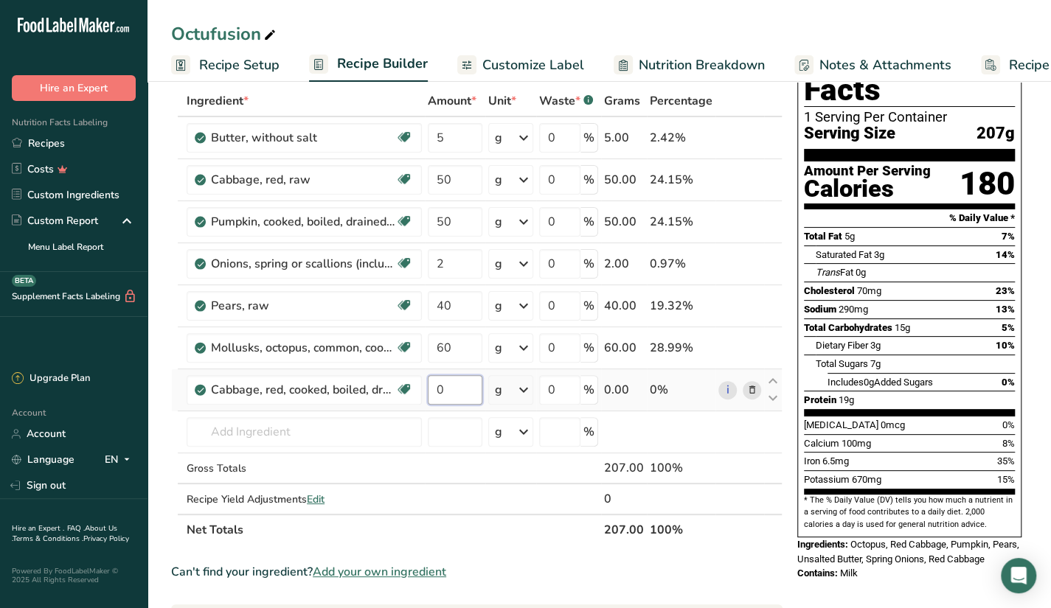
drag, startPoint x: 454, startPoint y: 390, endPoint x: 429, endPoint y: 393, distance: 25.3
click at [429, 393] on input "0" at bounding box center [455, 390] width 55 height 30
type input "50"
click at [370, 449] on div "Ingredient * Amount * Unit * Waste * .a-a{fill:#347362;}.b-a{fill:#fff;} Grams …" at bounding box center [476, 316] width 611 height 460
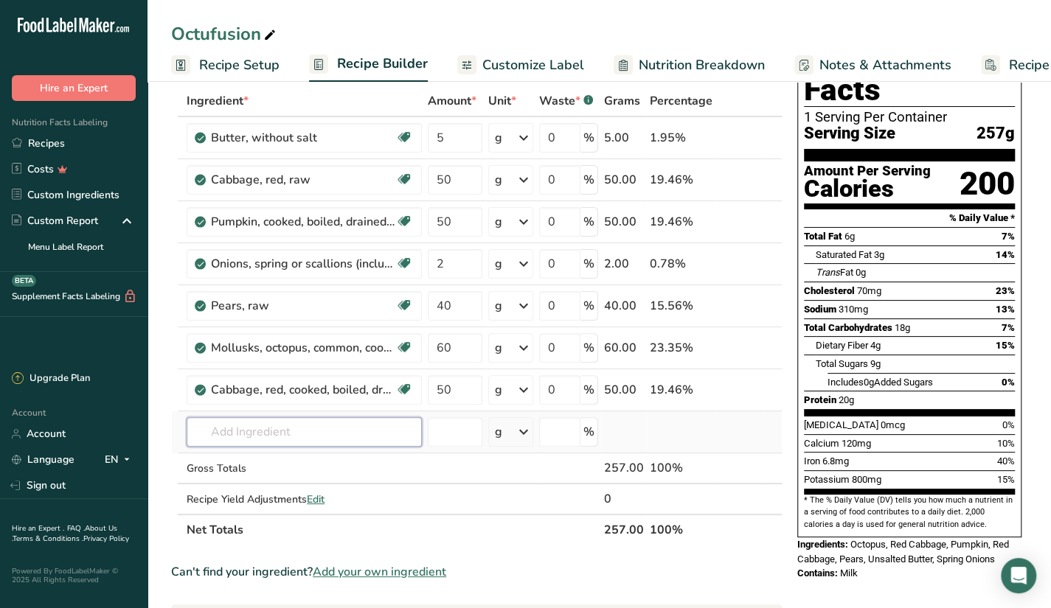
click at [301, 430] on input "text" at bounding box center [304, 432] width 235 height 30
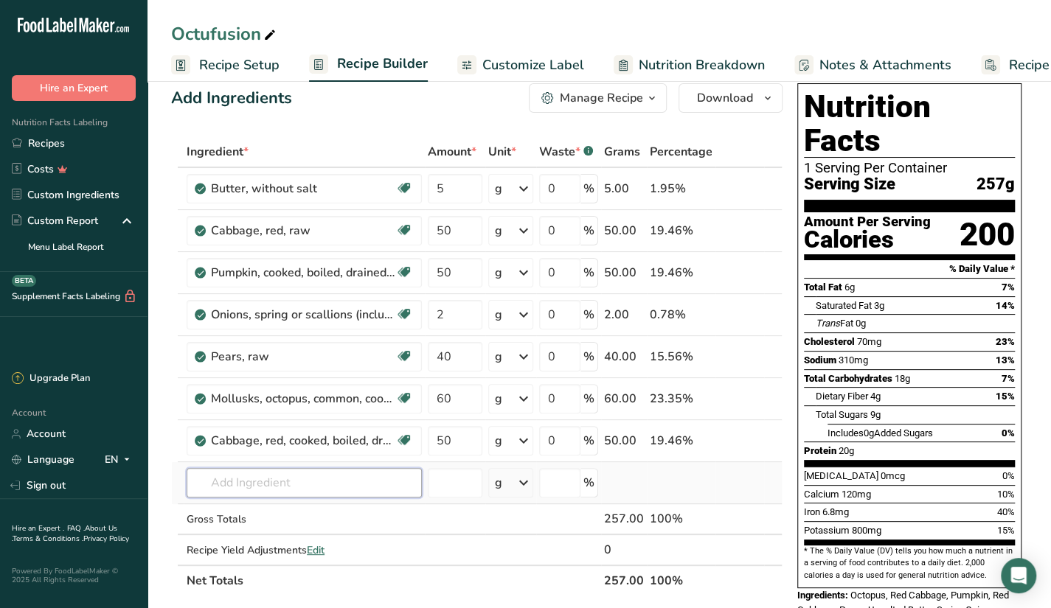
scroll to position [0, 0]
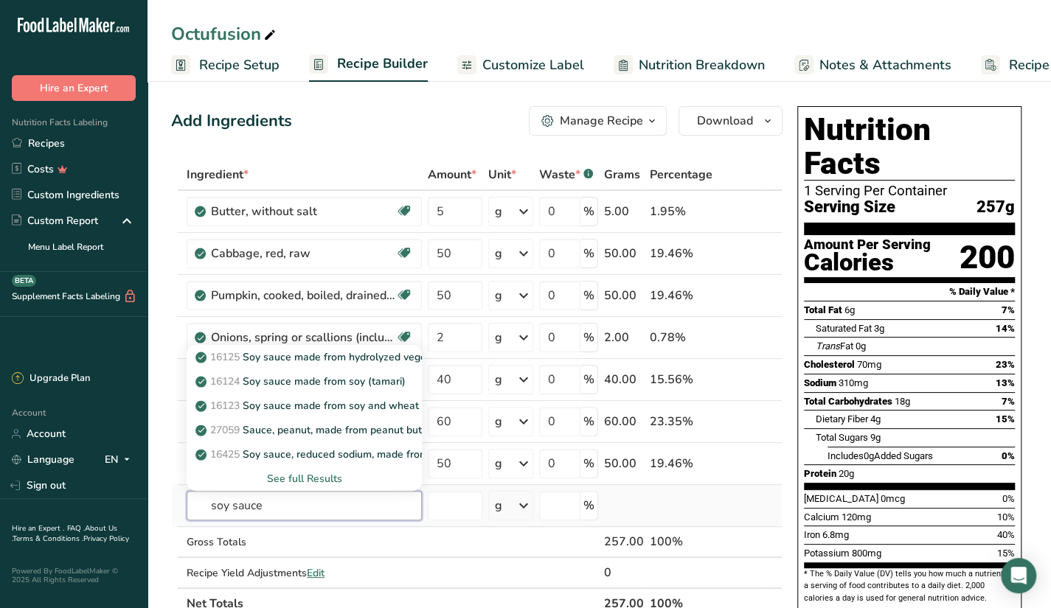
type input "soy sauce"
click at [297, 476] on div "See full Results" at bounding box center [304, 478] width 212 height 15
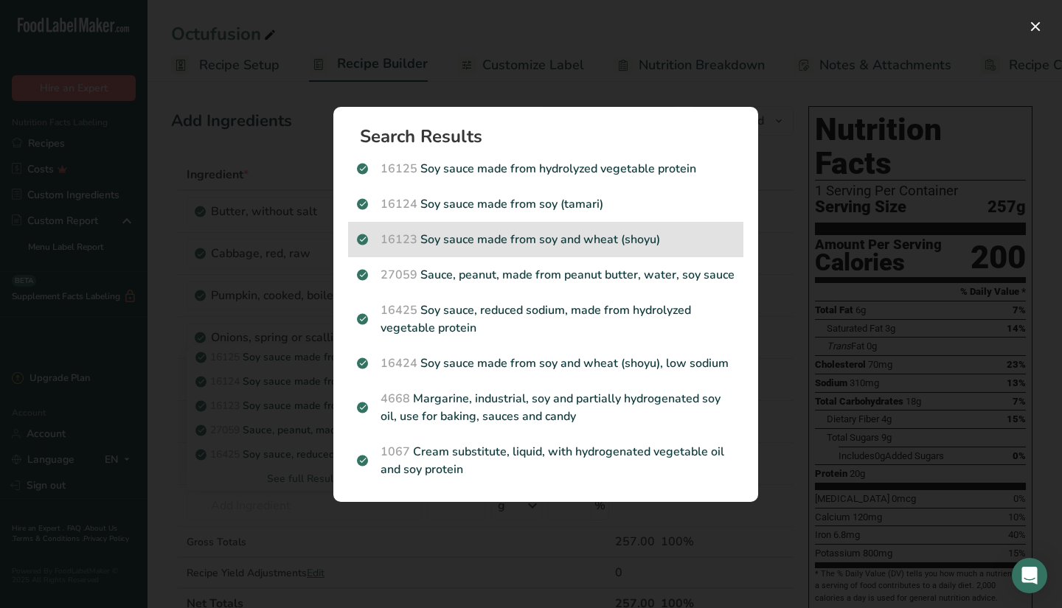
click at [538, 235] on p "16123 Soy sauce made from soy and wheat (shoyu)" at bounding box center [546, 240] width 378 height 18
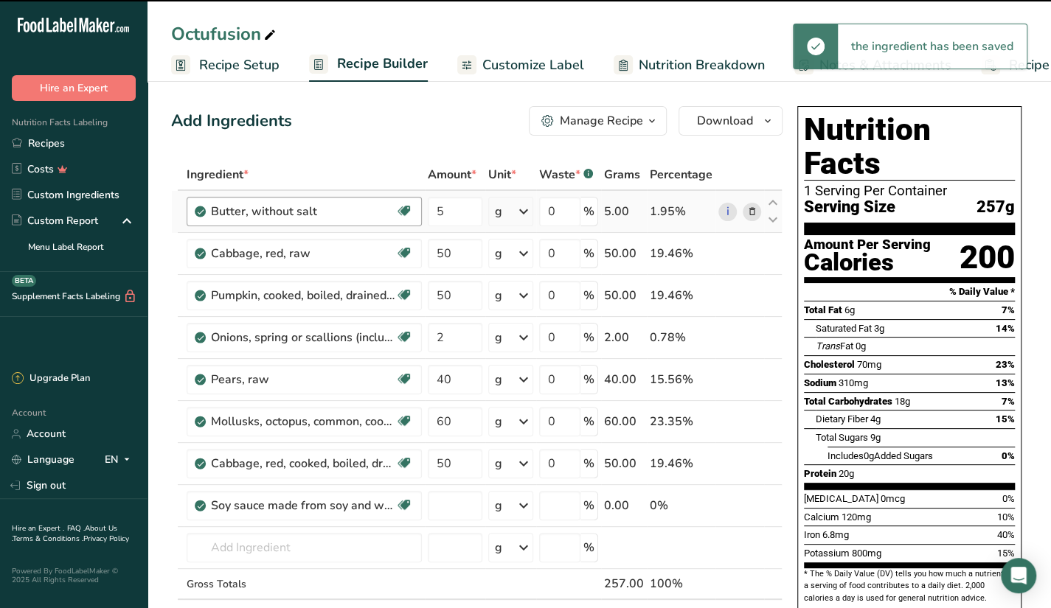
type input "0"
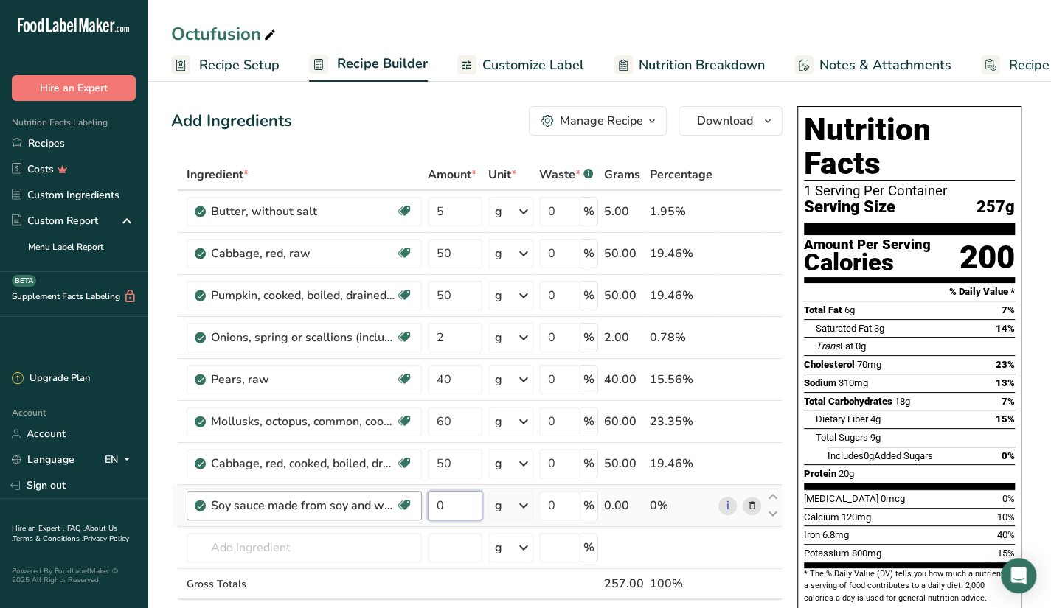
drag, startPoint x: 447, startPoint y: 501, endPoint x: 416, endPoint y: 514, distance: 33.7
click at [416, 514] on tr "Soy sauce made from soy and wheat (shoyu) Dairy free Gluten free Vegan Vegetari…" at bounding box center [477, 506] width 610 height 42
type input "40"
click at [369, 550] on div "Ingredient * Amount * Unit * Waste * .a-a{fill:#347362;}.b-a{fill:#fff;} Grams …" at bounding box center [476, 410] width 611 height 502
click at [883, 21] on div "Octufusion" at bounding box center [600, 34] width 904 height 27
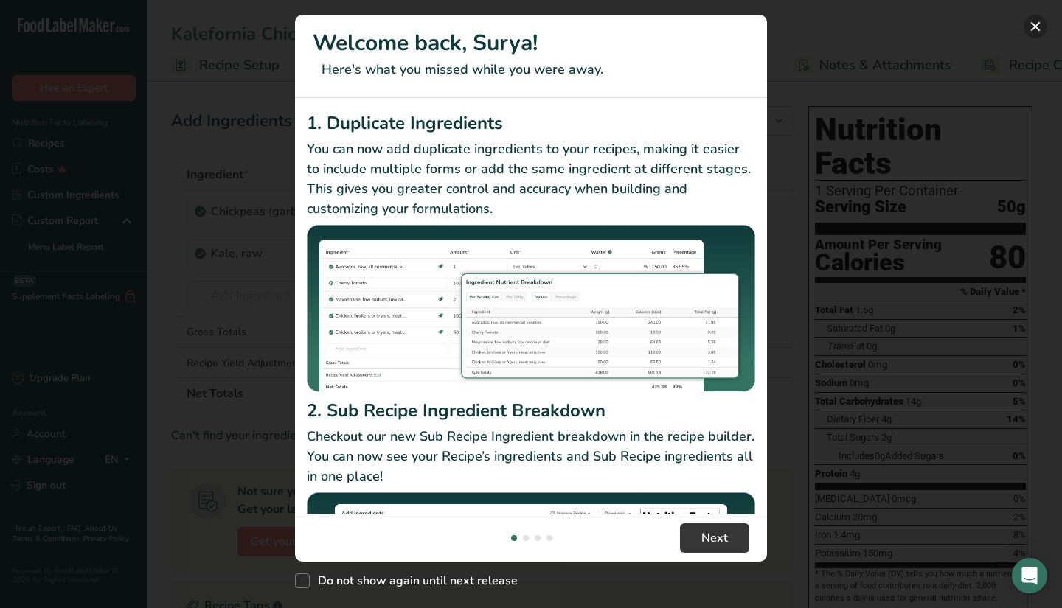
click at [1036, 30] on button "New Features" at bounding box center [1036, 27] width 24 height 24
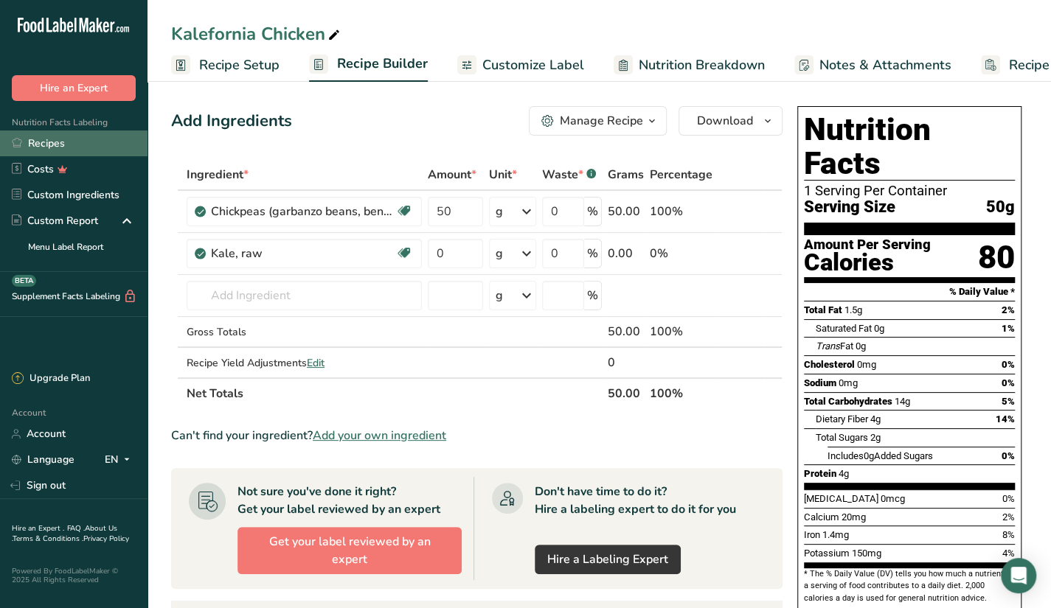
click at [78, 154] on link "Recipes" at bounding box center [74, 144] width 148 height 26
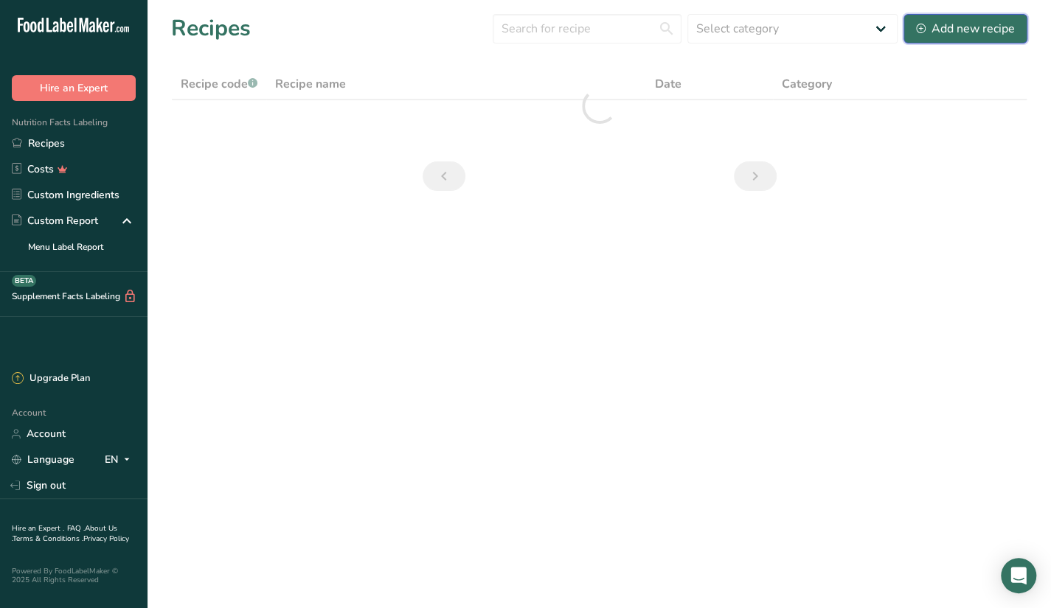
click at [949, 35] on div "Add new recipe" at bounding box center [965, 29] width 99 height 18
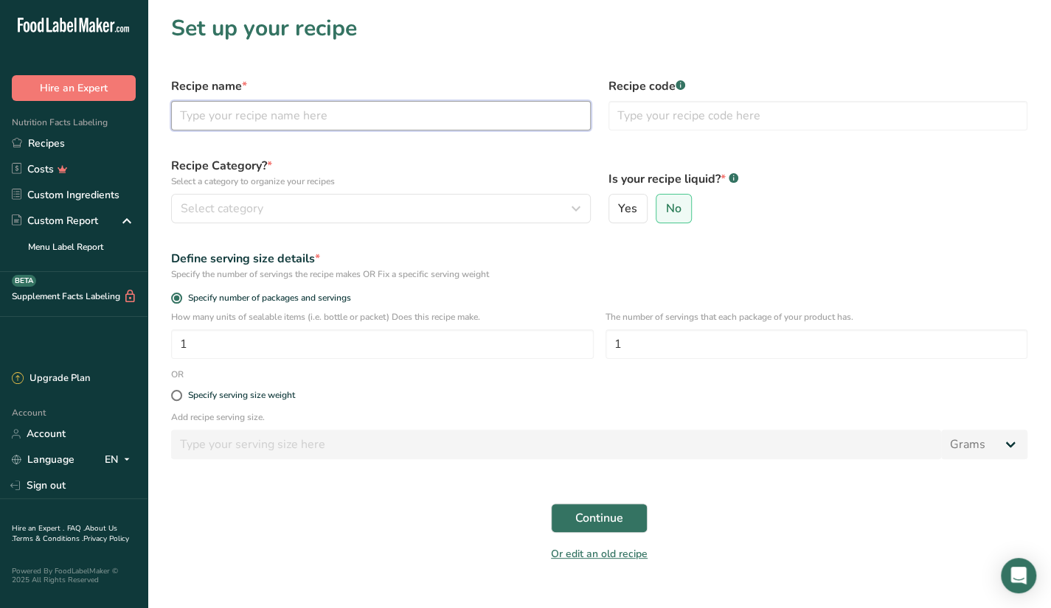
click at [364, 114] on input "text" at bounding box center [381, 116] width 420 height 30
type input "l"
type input "Local Delicacy (Gado-gado)"
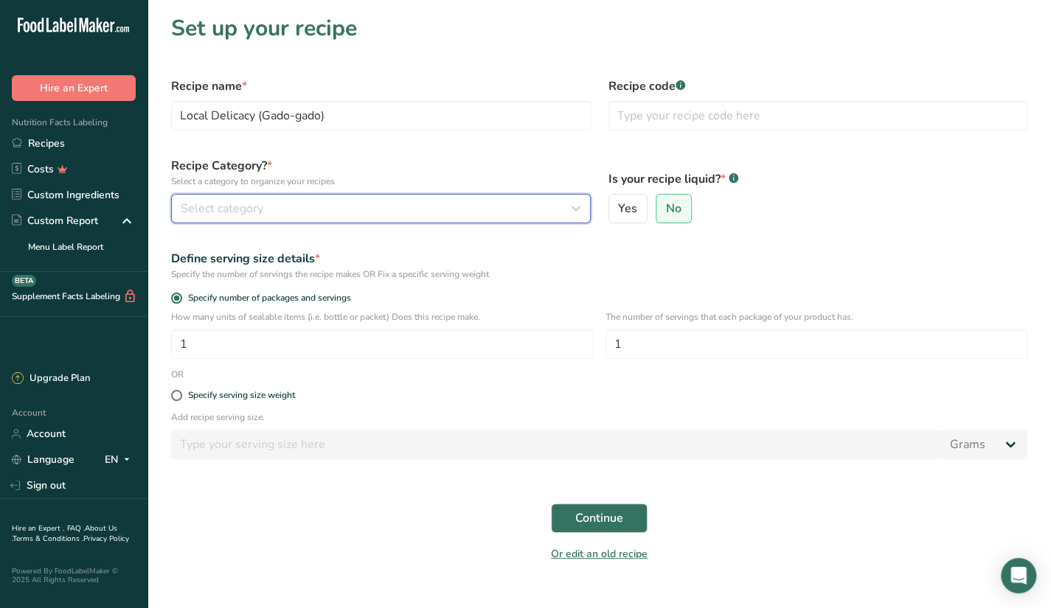
click at [277, 204] on div "Select category" at bounding box center [377, 209] width 392 height 18
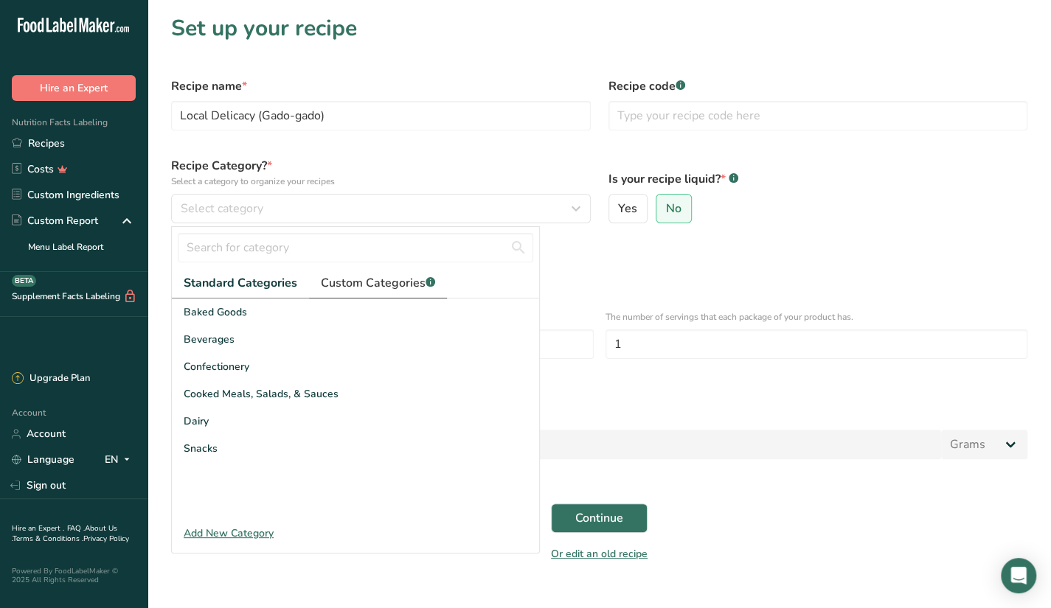
click at [338, 281] on span "Custom Categories .a-a{fill:#347362;}.b-a{fill:#fff;}" at bounding box center [378, 283] width 114 height 18
click at [811, 231] on div "Is your recipe liquid? * .a-a{fill:#347362;}.b-a{fill:#fff;} Yes No" at bounding box center [818, 190] width 437 height 84
